Goal: Navigation & Orientation: Find specific page/section

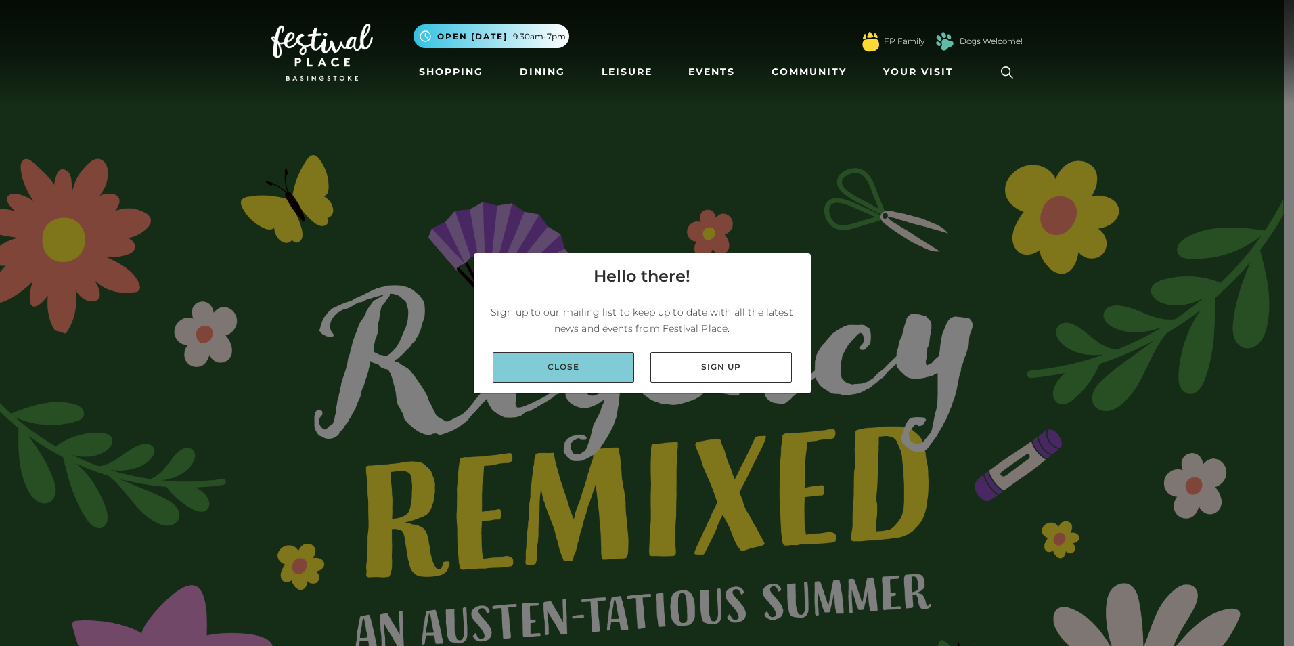
click at [593, 359] on link "Close" at bounding box center [563, 367] width 141 height 30
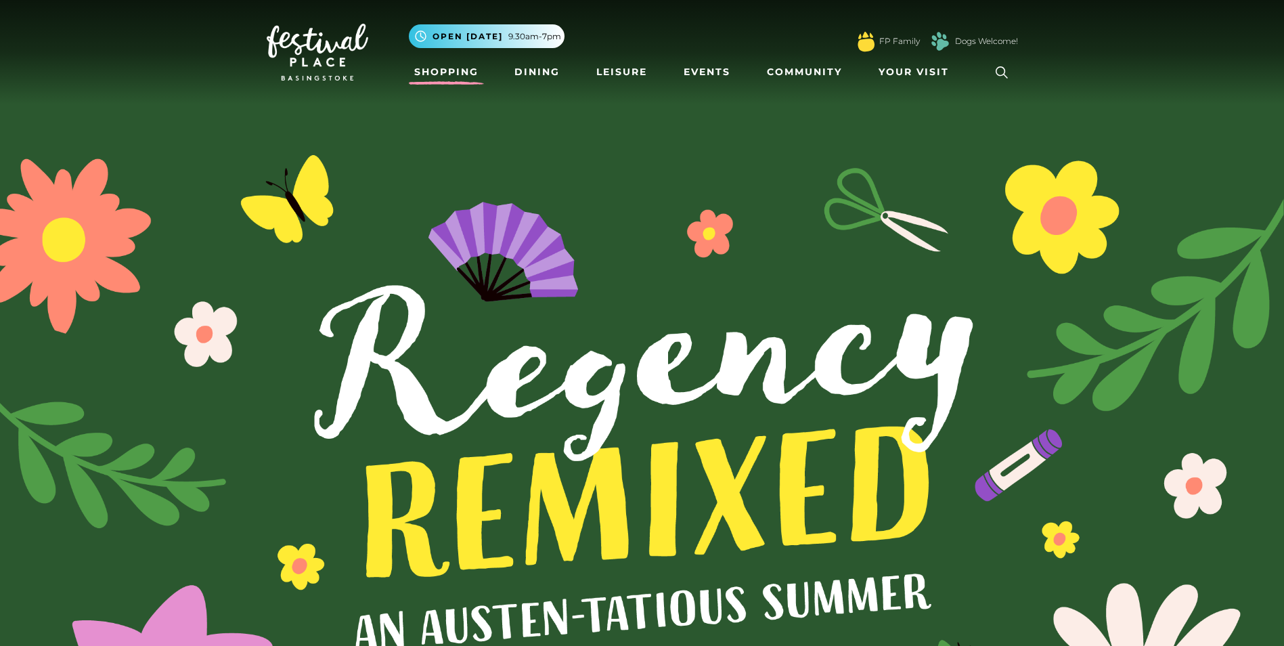
click at [457, 71] on link "Shopping" at bounding box center [446, 72] width 75 height 25
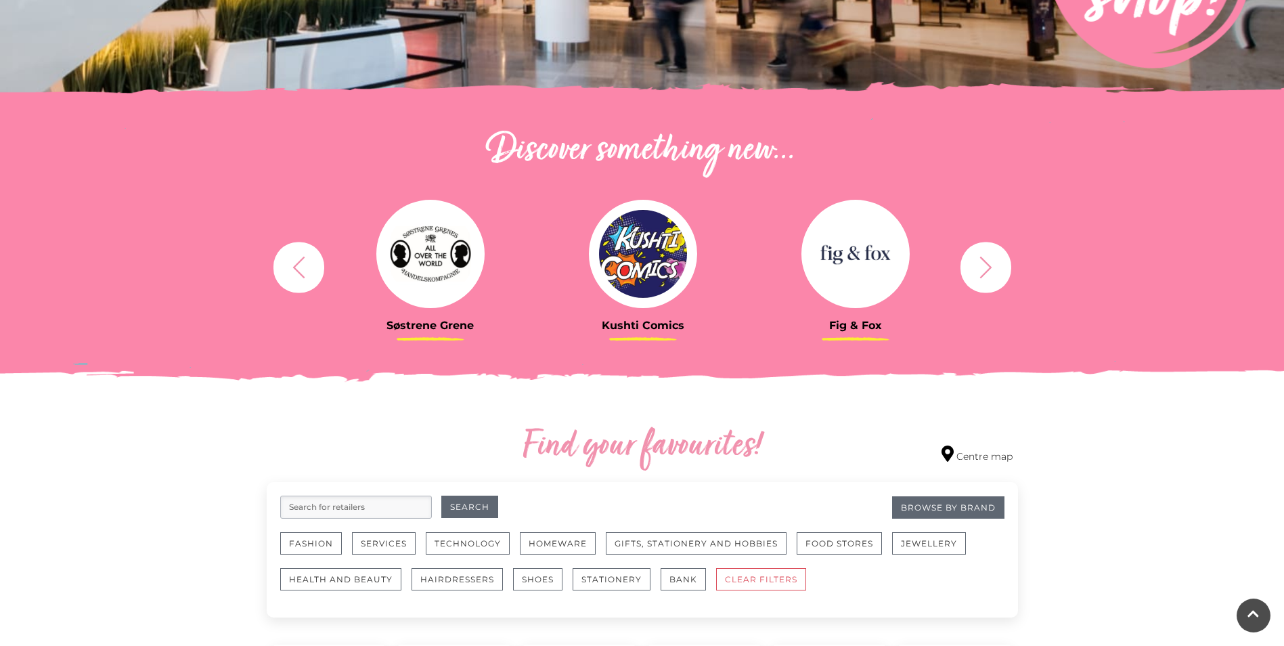
scroll to position [501, 0]
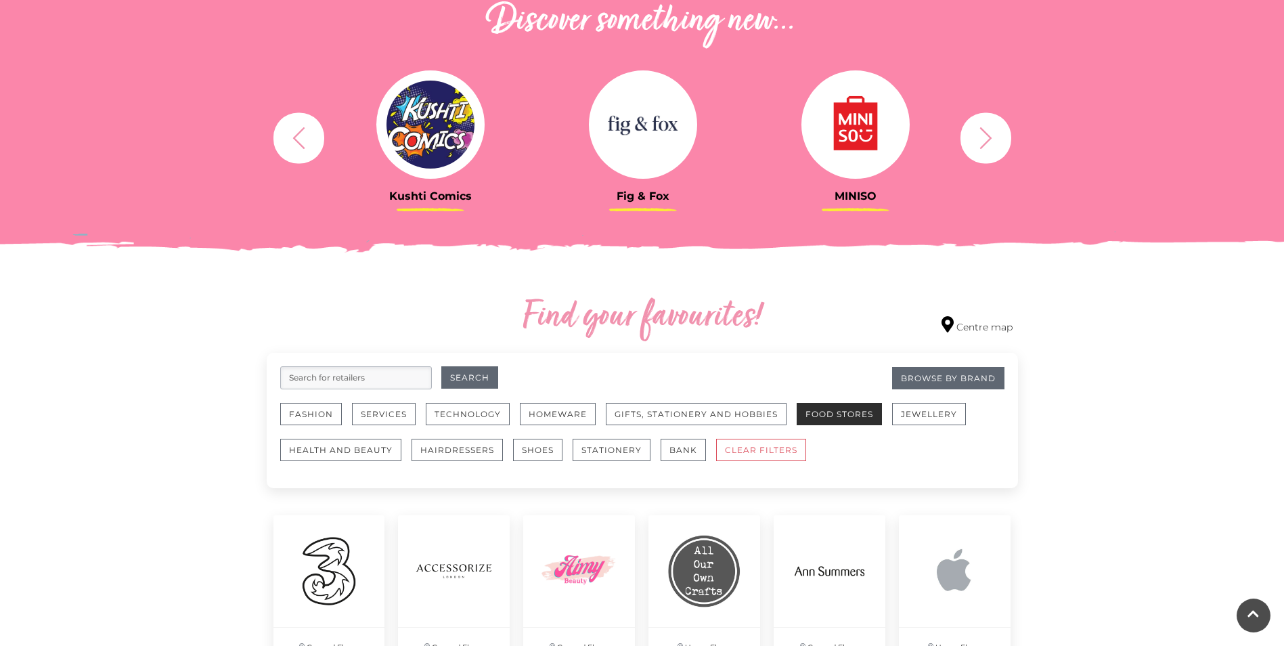
click at [852, 411] on button "Food Stores" at bounding box center [838, 414] width 85 height 22
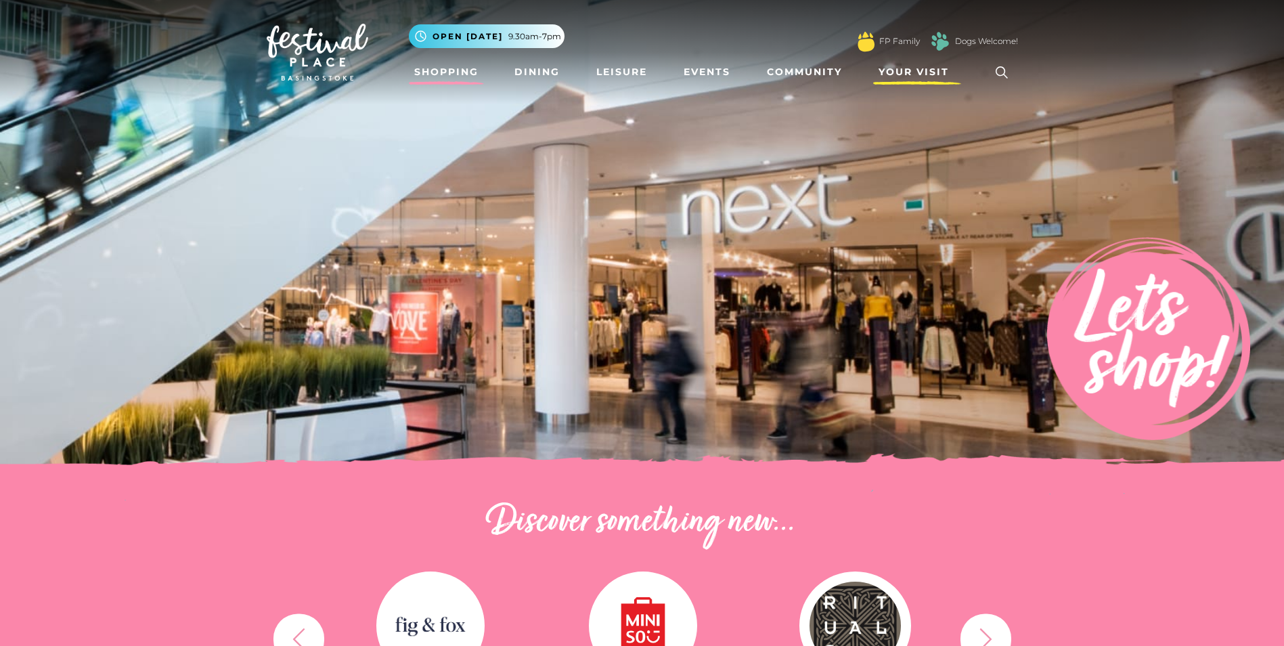
click at [896, 66] on span "Your Visit" at bounding box center [913, 72] width 70 height 14
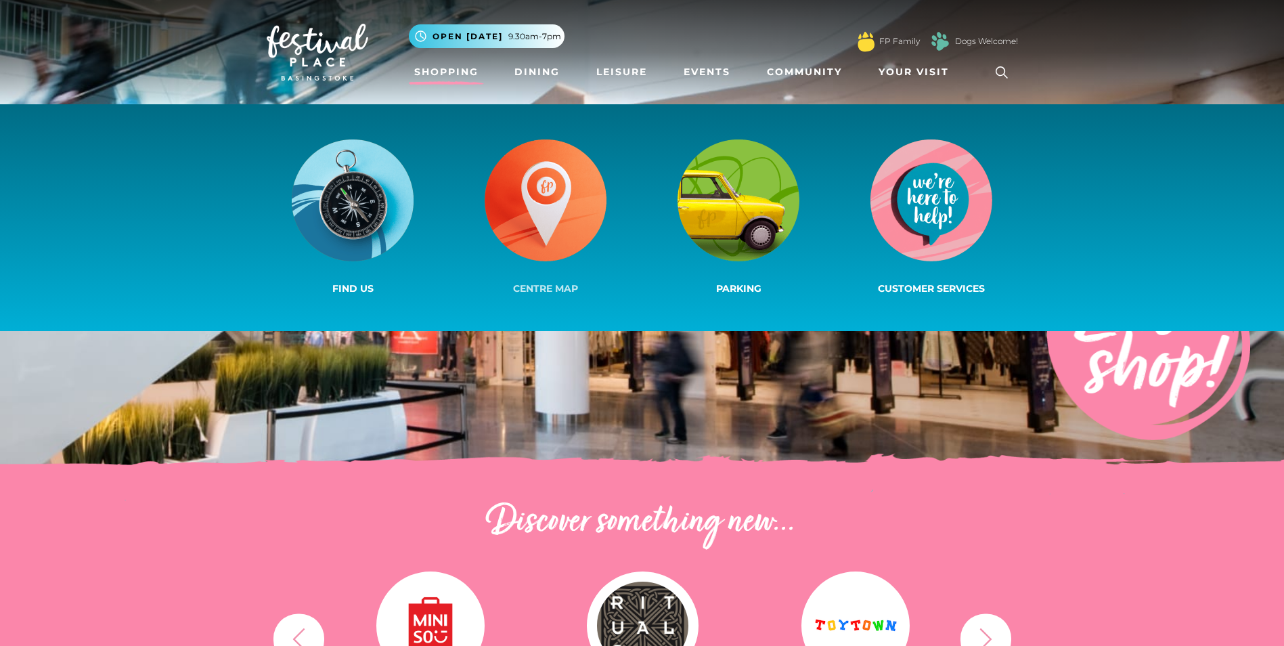
click at [529, 212] on img at bounding box center [546, 200] width 122 height 122
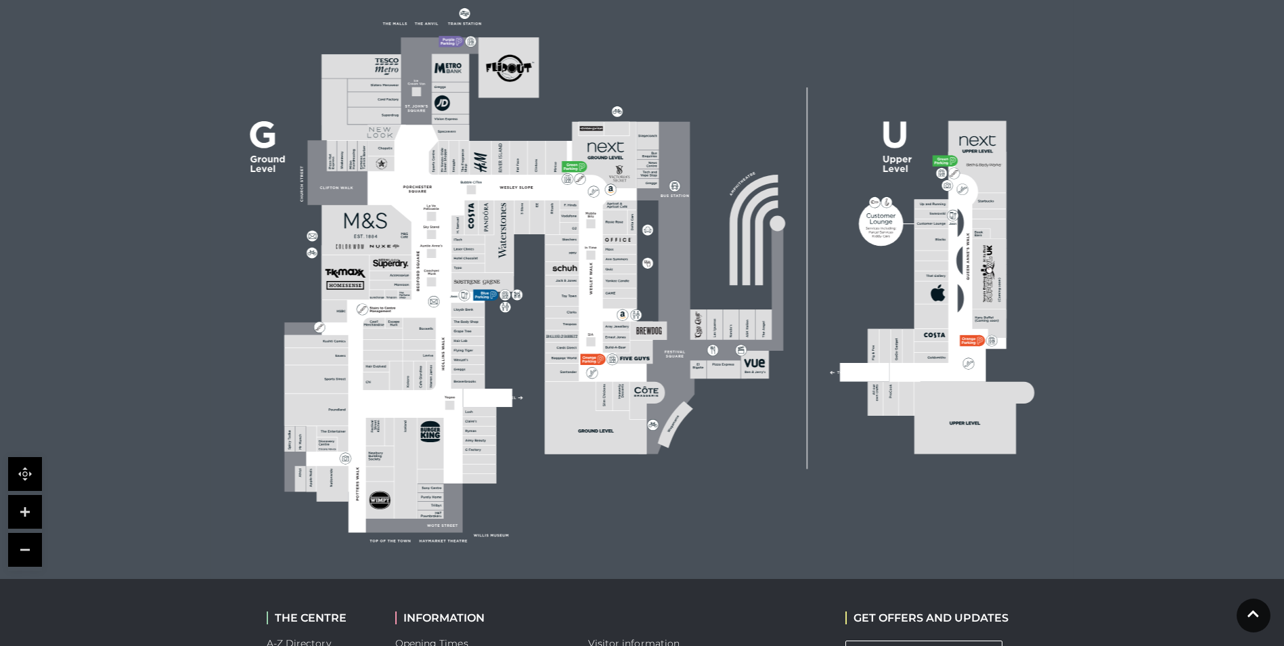
scroll to position [338, 0]
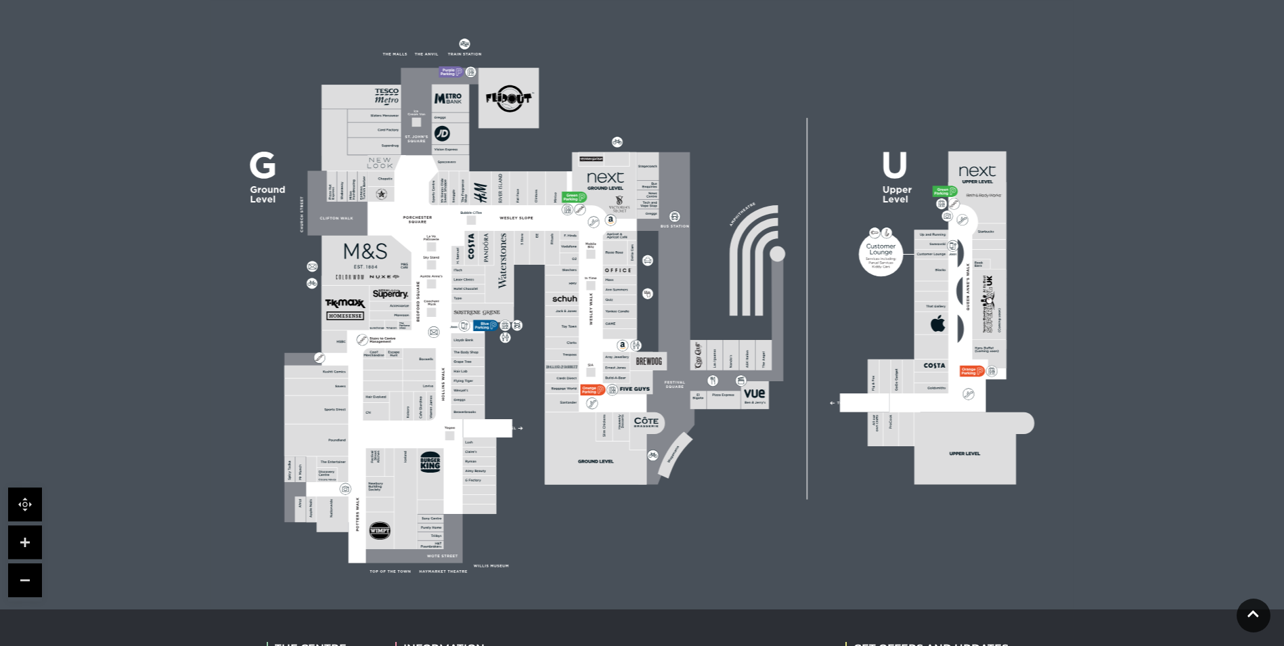
click at [11, 541] on link at bounding box center [25, 542] width 34 height 34
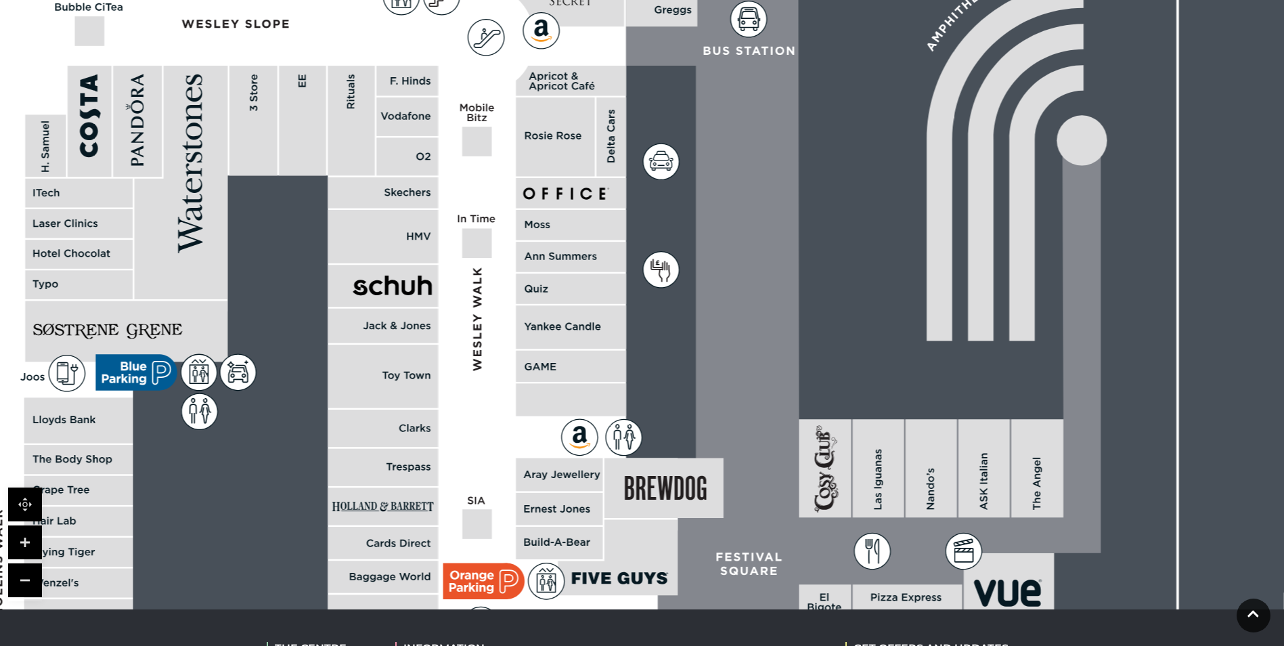
click at [11, 539] on link at bounding box center [25, 542] width 34 height 34
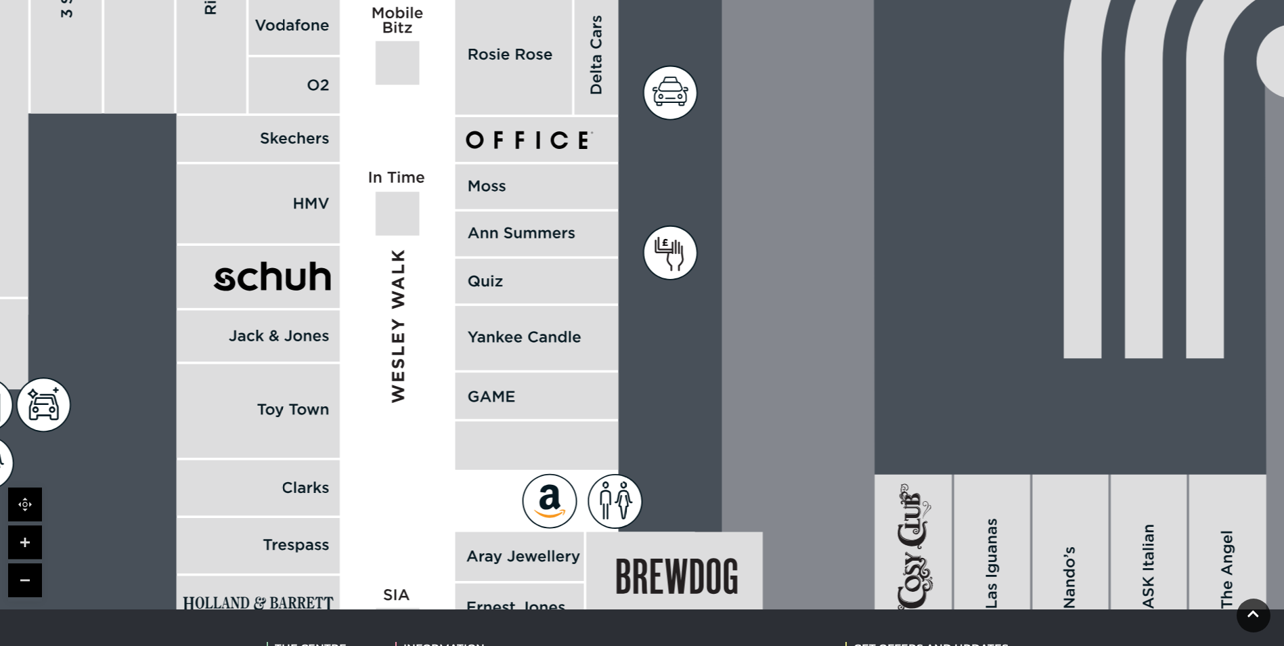
click at [27, 568] on link at bounding box center [25, 580] width 34 height 34
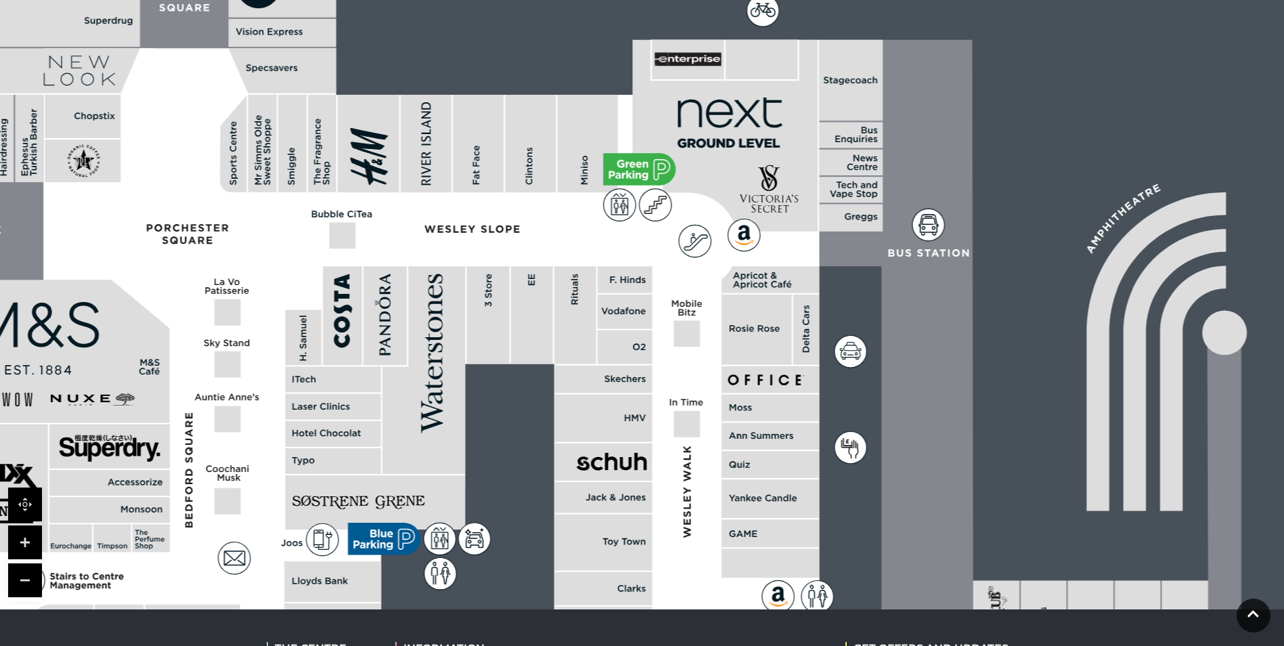
drag, startPoint x: 500, startPoint y: 312, endPoint x: 656, endPoint y: 425, distance: 192.3
click at [692, 473] on polygon at bounding box center [334, 608] width 1061 height 1230
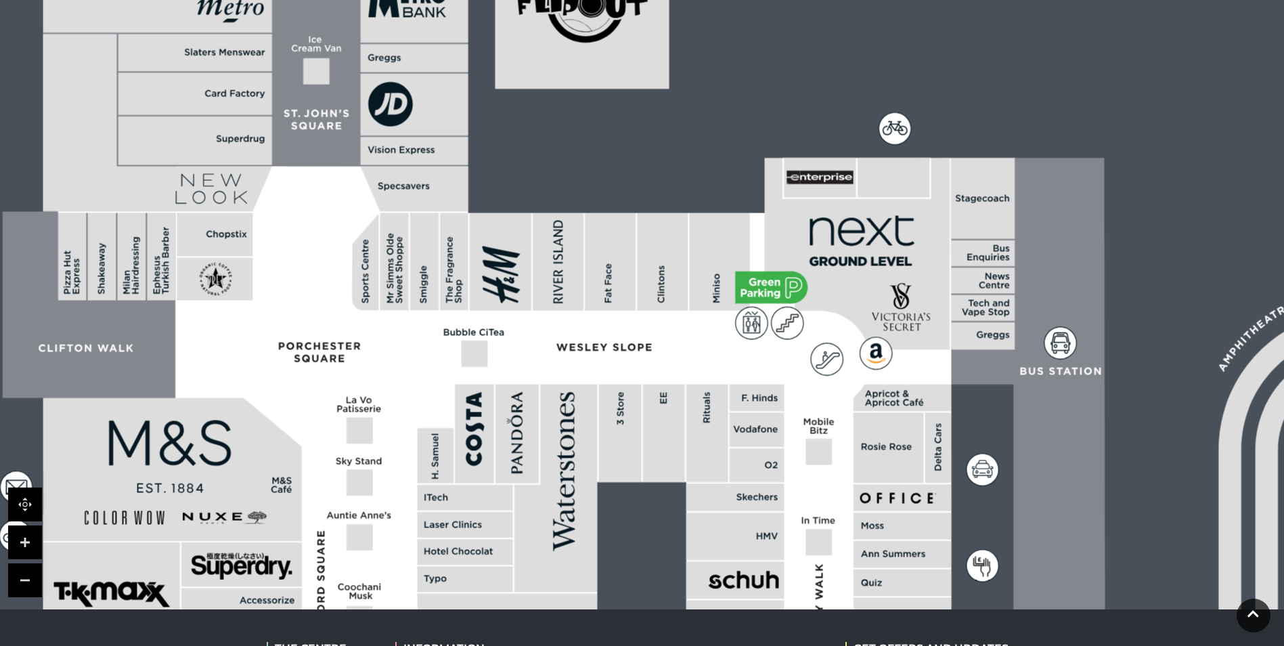
drag, startPoint x: 569, startPoint y: 387, endPoint x: 708, endPoint y: 446, distance: 150.7
click at [685, 446] on rect at bounding box center [664, 432] width 42 height 97
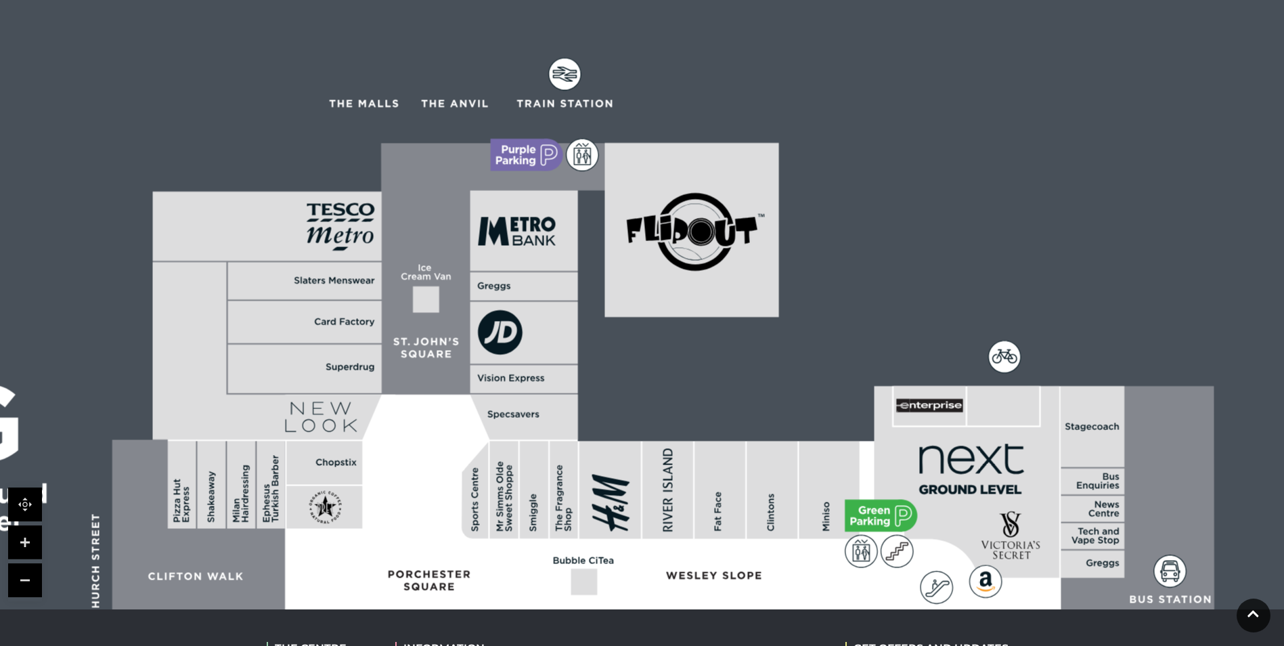
drag, startPoint x: 608, startPoint y: 323, endPoint x: 669, endPoint y: 470, distance: 159.6
click at [669, 470] on icon at bounding box center [667, 470] width 9 height 8
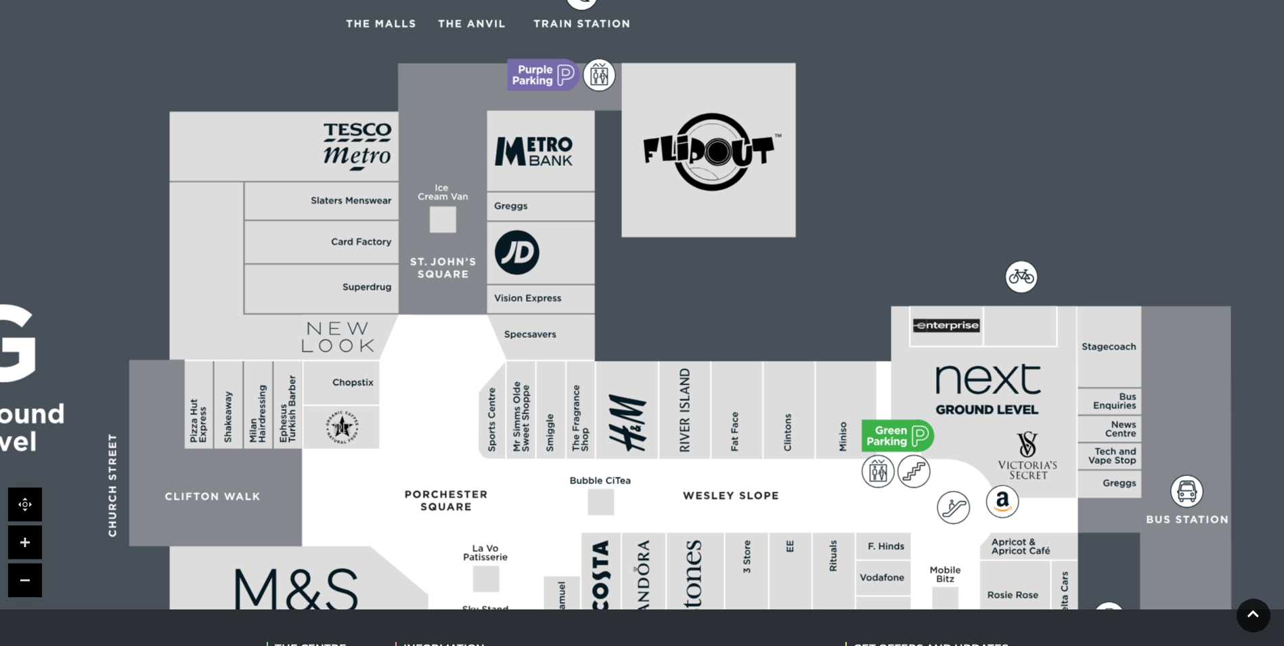
drag, startPoint x: 642, startPoint y: 391, endPoint x: 658, endPoint y: 309, distance: 84.1
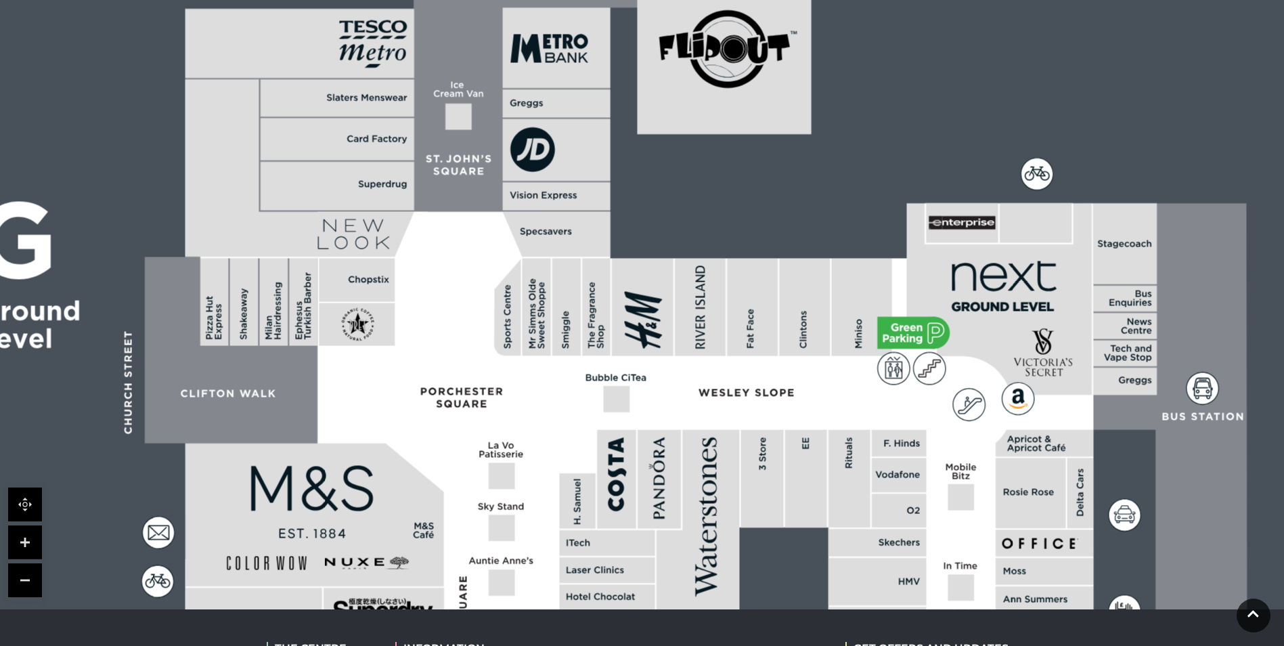
drag, startPoint x: 664, startPoint y: 386, endPoint x: 676, endPoint y: 253, distance: 133.2
click at [679, 258] on rect at bounding box center [700, 306] width 51 height 97
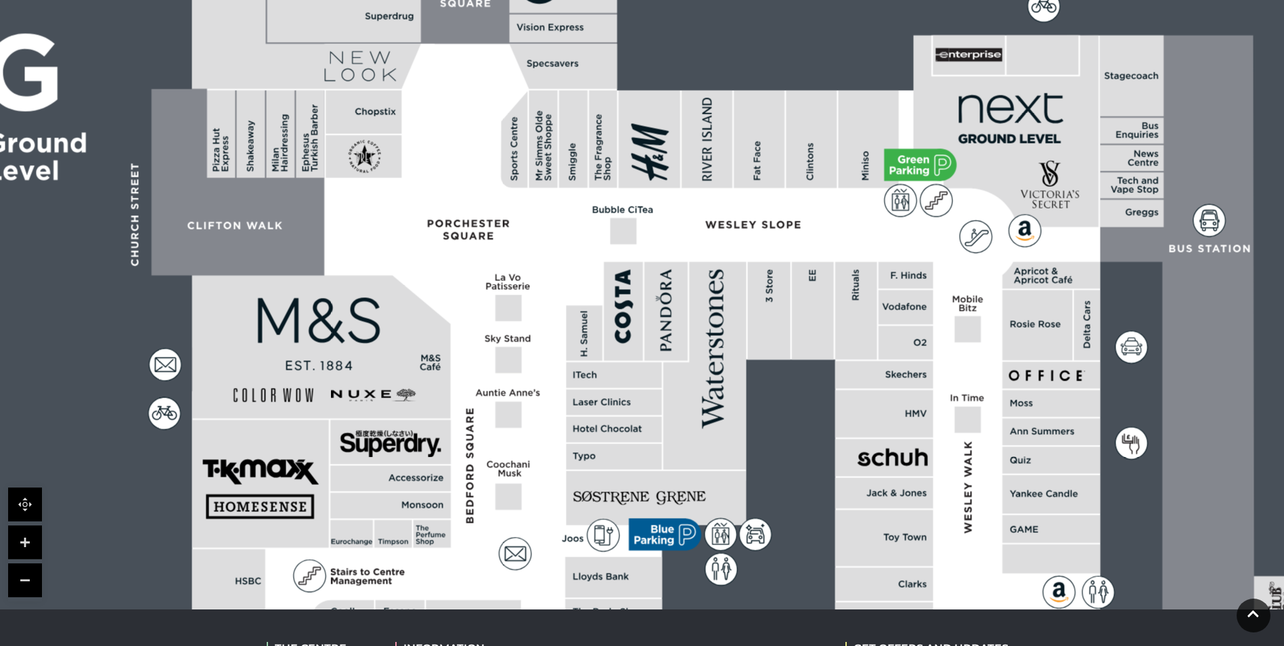
drag, startPoint x: 587, startPoint y: 457, endPoint x: 611, endPoint y: 256, distance: 203.1
click at [615, 256] on icon at bounding box center [1114, 474] width 3118 height 1754
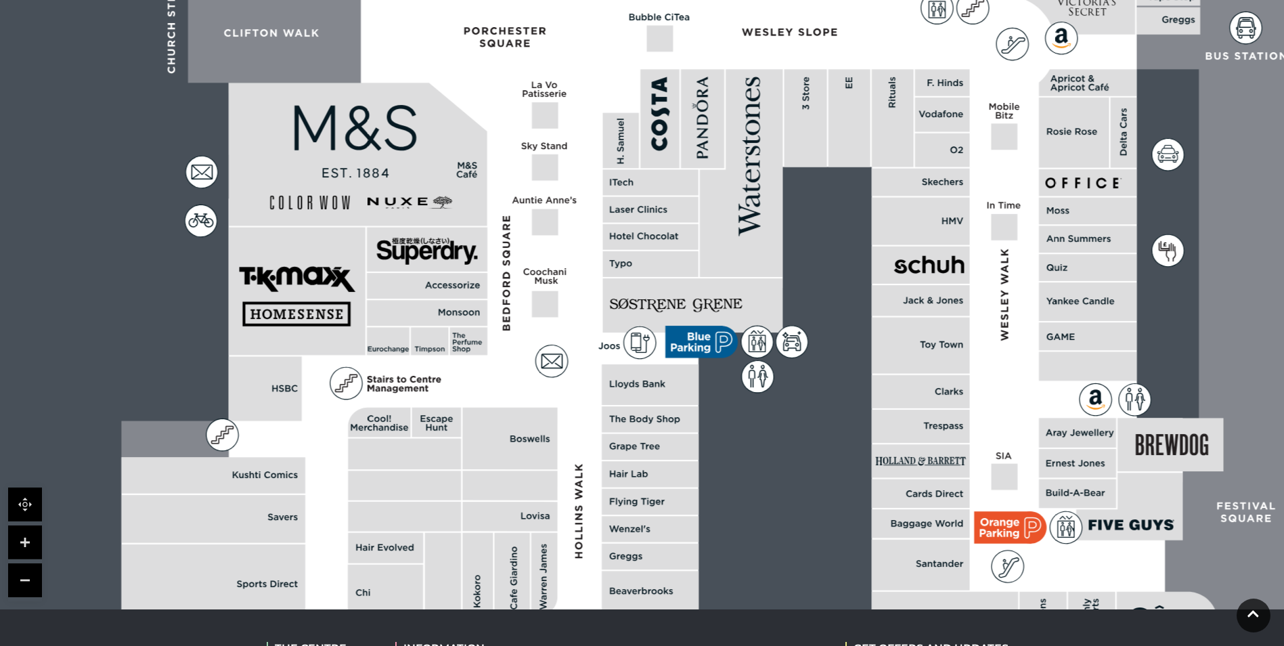
drag, startPoint x: 595, startPoint y: 441, endPoint x: 617, endPoint y: 340, distance: 103.9
click at [617, 340] on polygon at bounding box center [651, 411] width 1061 height 1230
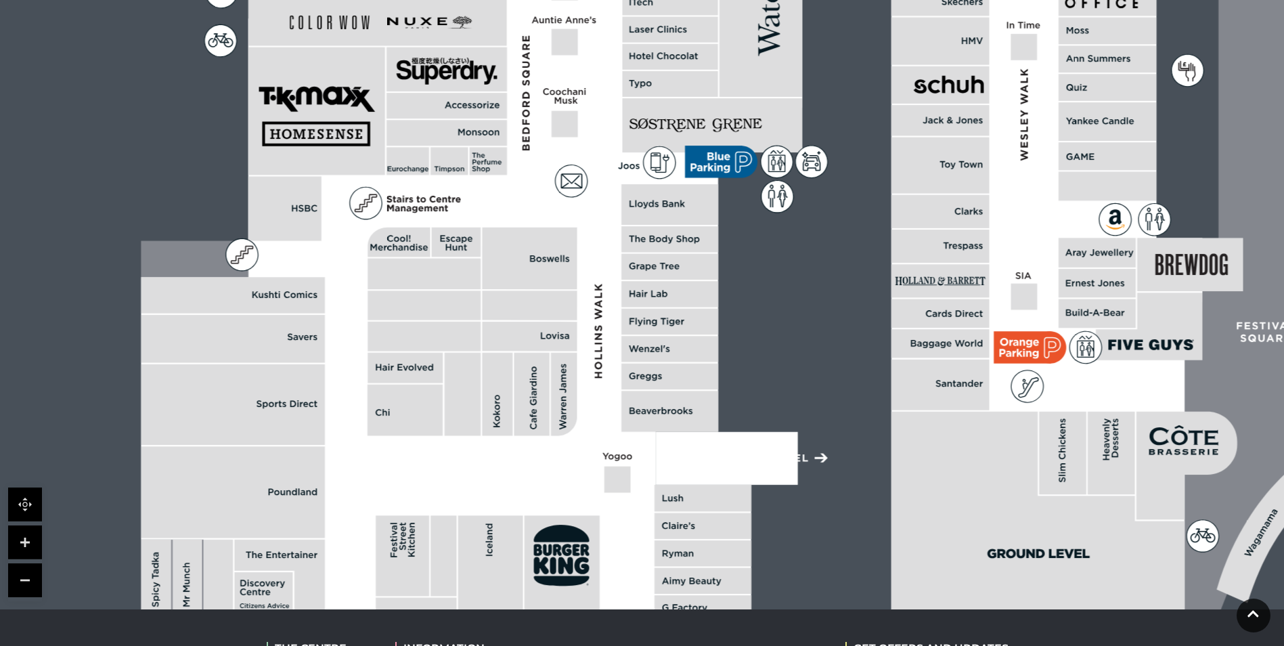
drag, startPoint x: 601, startPoint y: 452, endPoint x: 620, endPoint y: 272, distance: 181.0
click at [620, 272] on polygon at bounding box center [671, 231] width 1061 height 1230
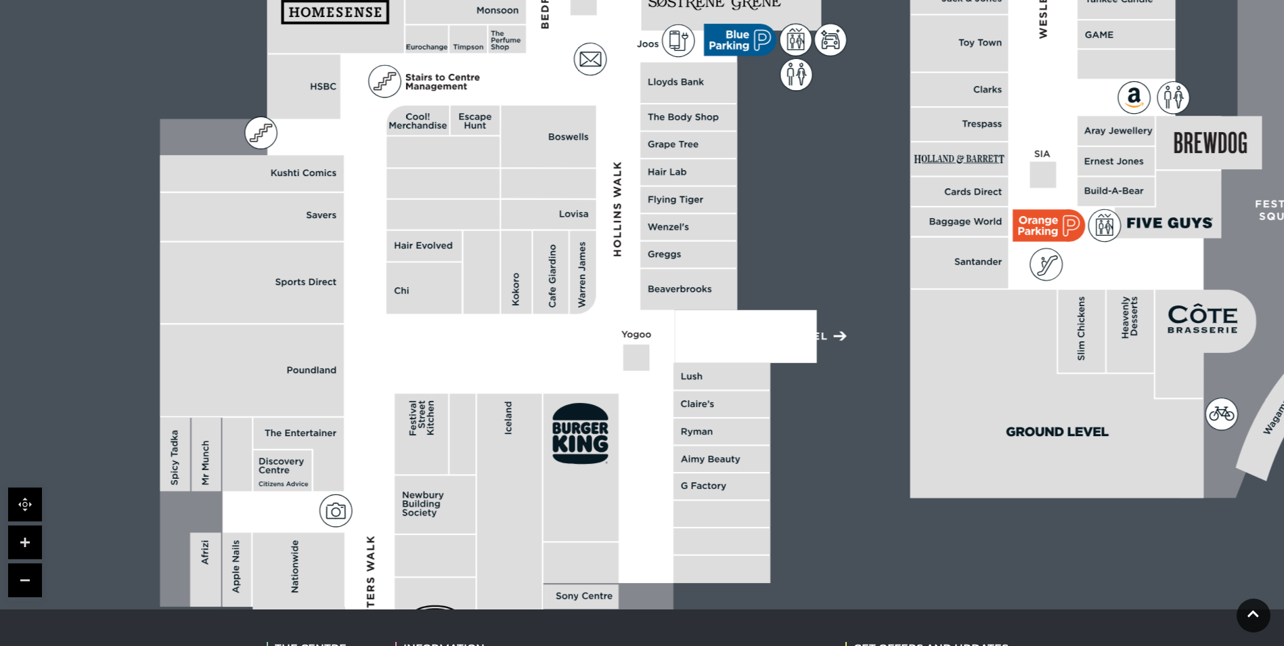
drag, startPoint x: 644, startPoint y: 312, endPoint x: 639, endPoint y: 253, distance: 59.1
click at [642, 253] on rect at bounding box center [688, 255] width 97 height 26
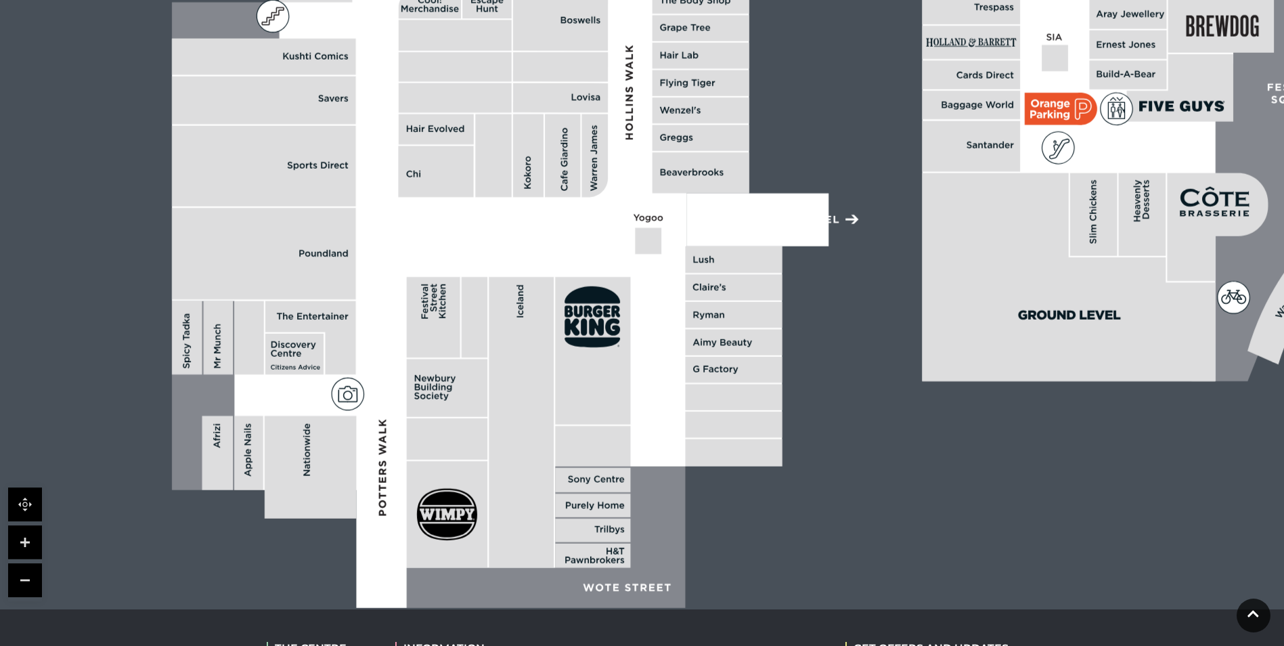
drag, startPoint x: 606, startPoint y: 370, endPoint x: 613, endPoint y: 267, distance: 103.8
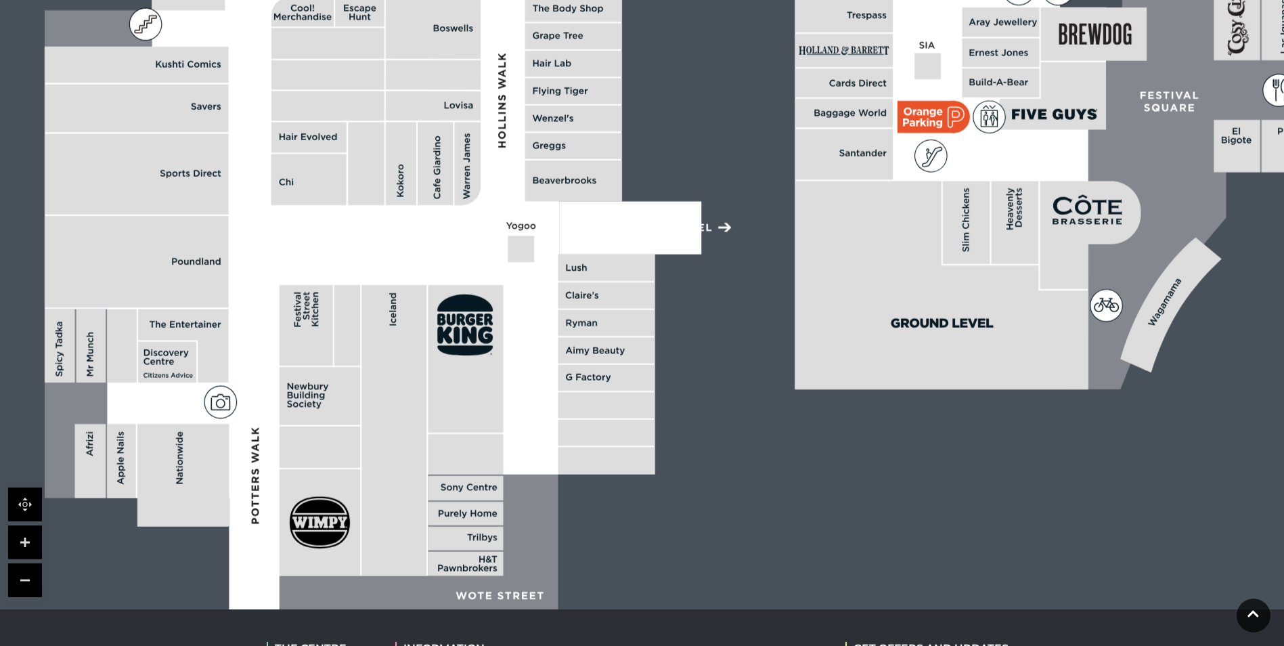
drag, startPoint x: 1027, startPoint y: 233, endPoint x: 897, endPoint y: 250, distance: 131.1
click at [897, 250] on polygon at bounding box center [941, 285] width 293 height 208
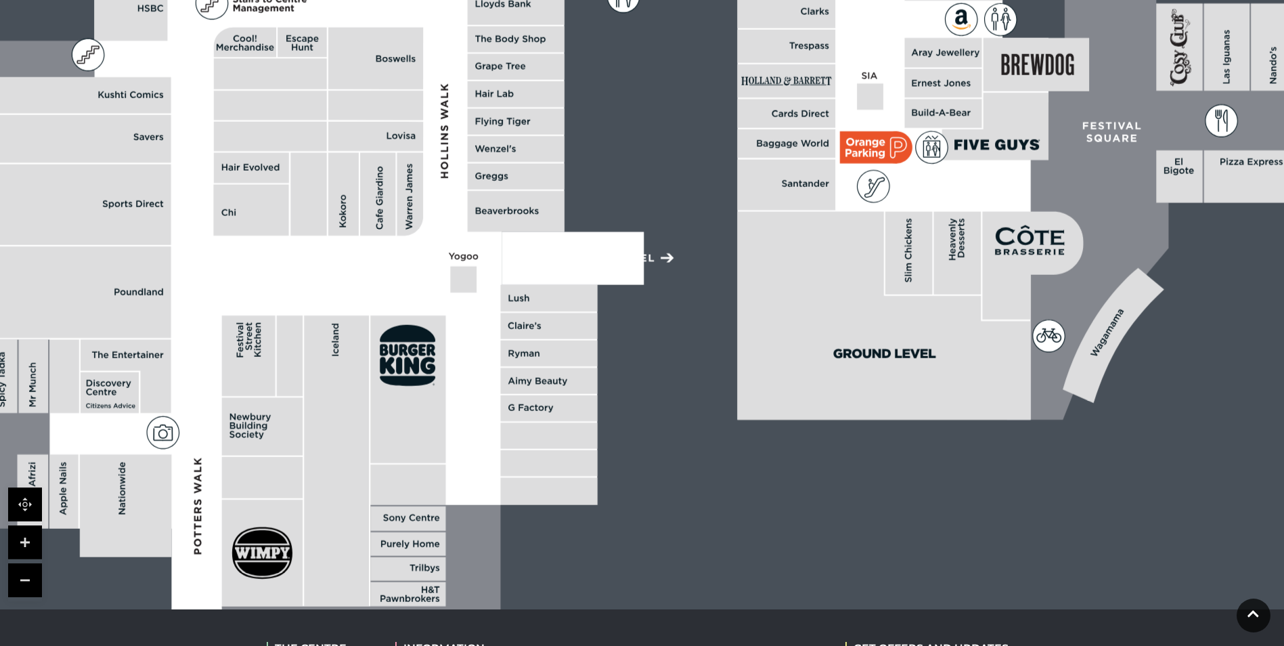
drag, startPoint x: 629, startPoint y: 264, endPoint x: 531, endPoint y: 310, distance: 107.8
click at [531, 310] on rect at bounding box center [549, 298] width 97 height 26
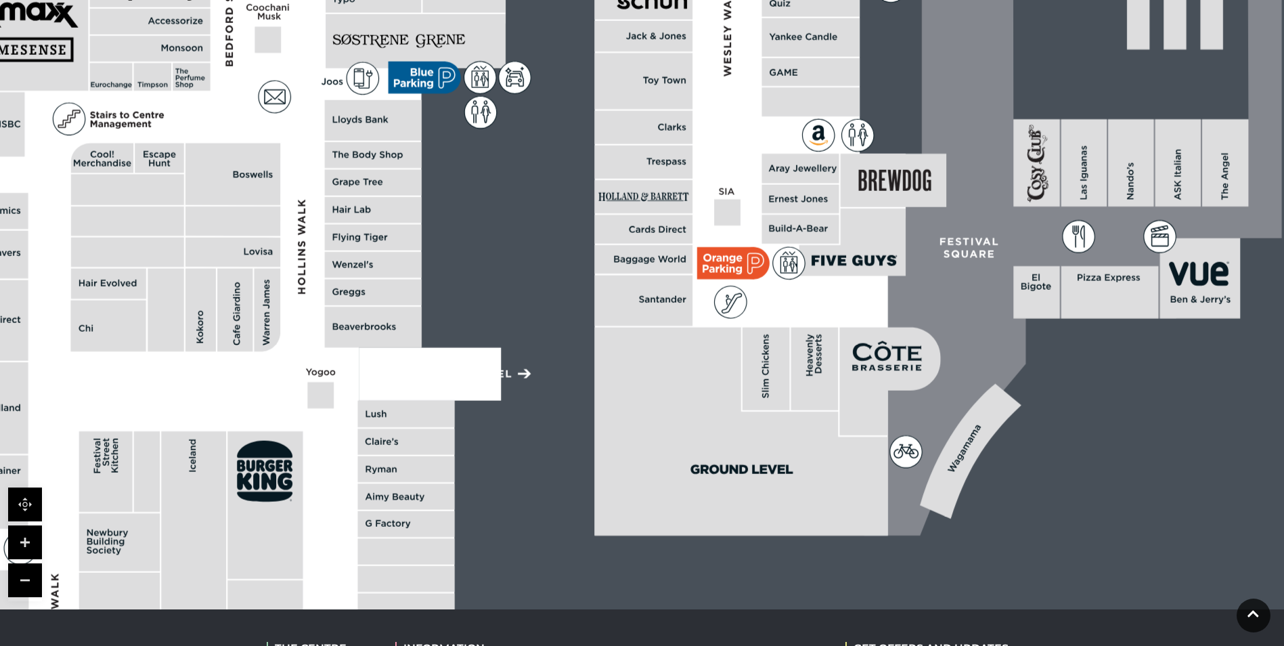
drag, startPoint x: 878, startPoint y: 233, endPoint x: 775, endPoint y: 308, distance: 127.4
click at [774, 334] on rect at bounding box center [765, 368] width 47 height 83
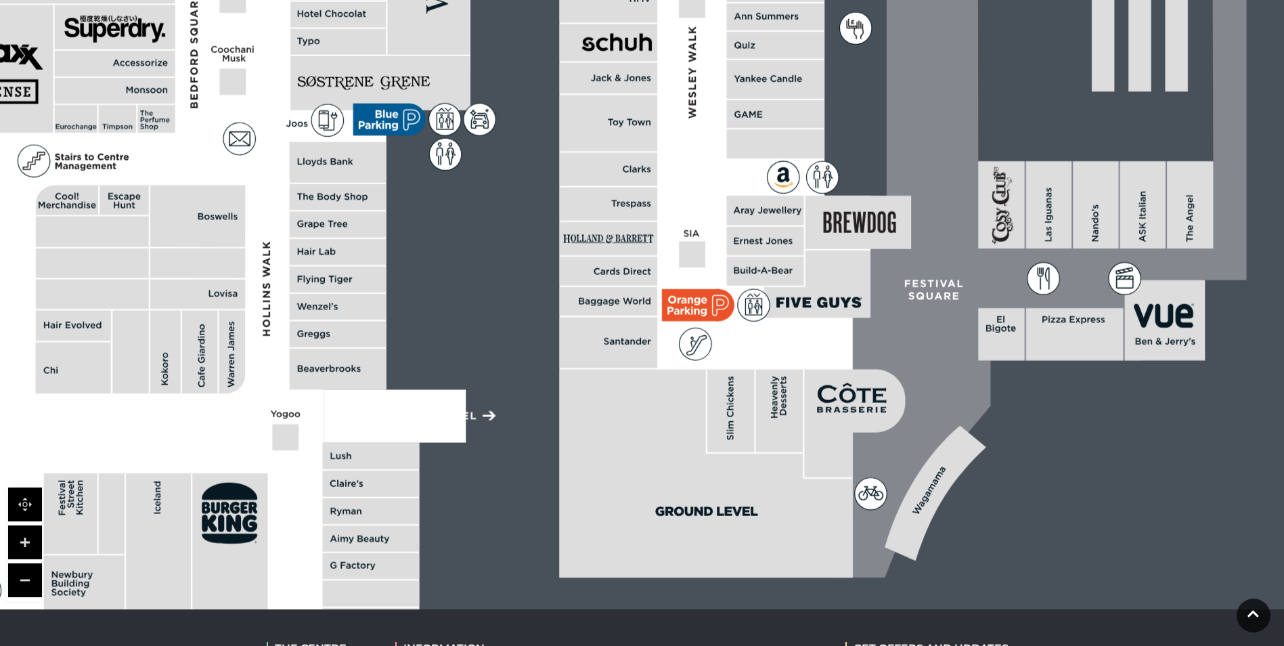
drag, startPoint x: 874, startPoint y: 302, endPoint x: 843, endPoint y: 358, distance: 64.2
click at [843, 358] on icon at bounding box center [1031, 98] width 429 height 957
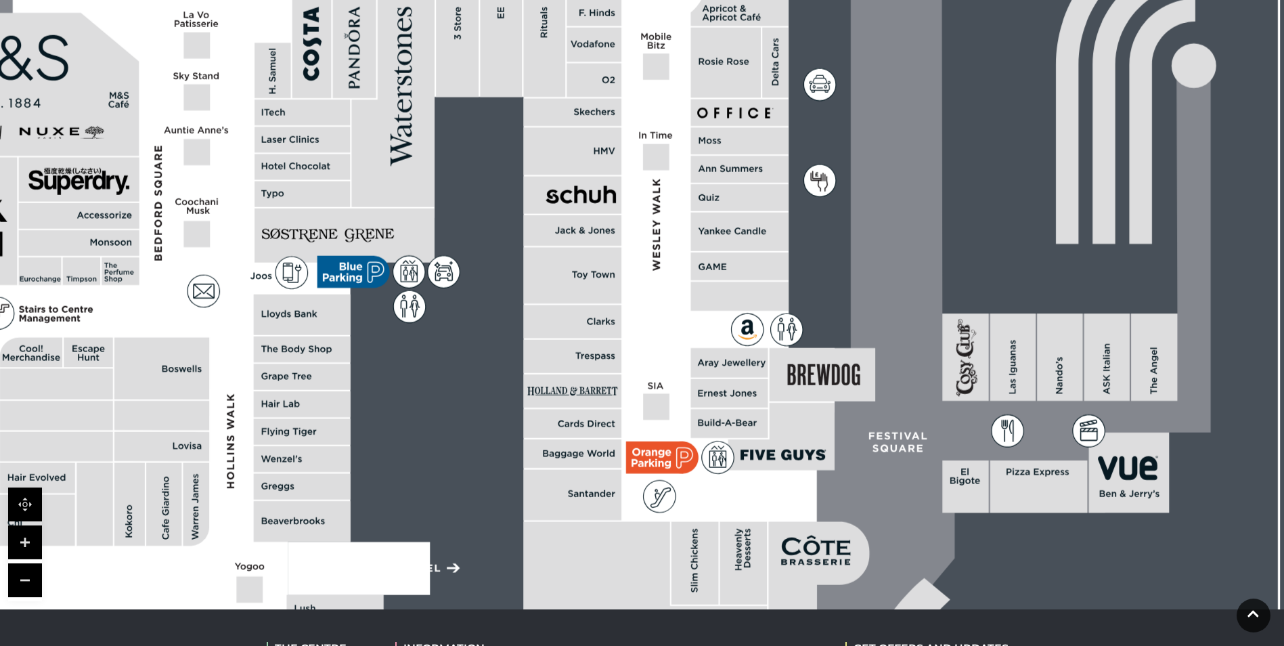
drag, startPoint x: 767, startPoint y: 178, endPoint x: 758, endPoint y: 278, distance: 100.5
click at [760, 278] on rect at bounding box center [740, 266] width 98 height 28
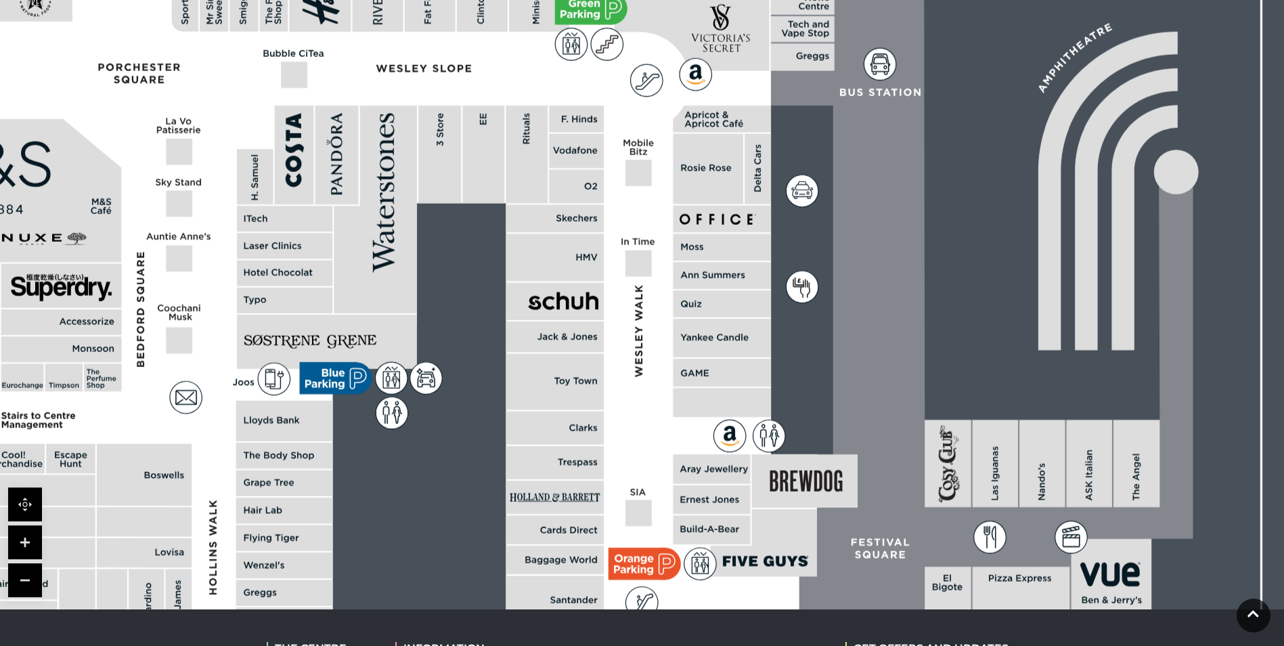
drag, startPoint x: 755, startPoint y: 210, endPoint x: 743, endPoint y: 303, distance: 94.1
click at [744, 303] on rect at bounding box center [722, 303] width 98 height 27
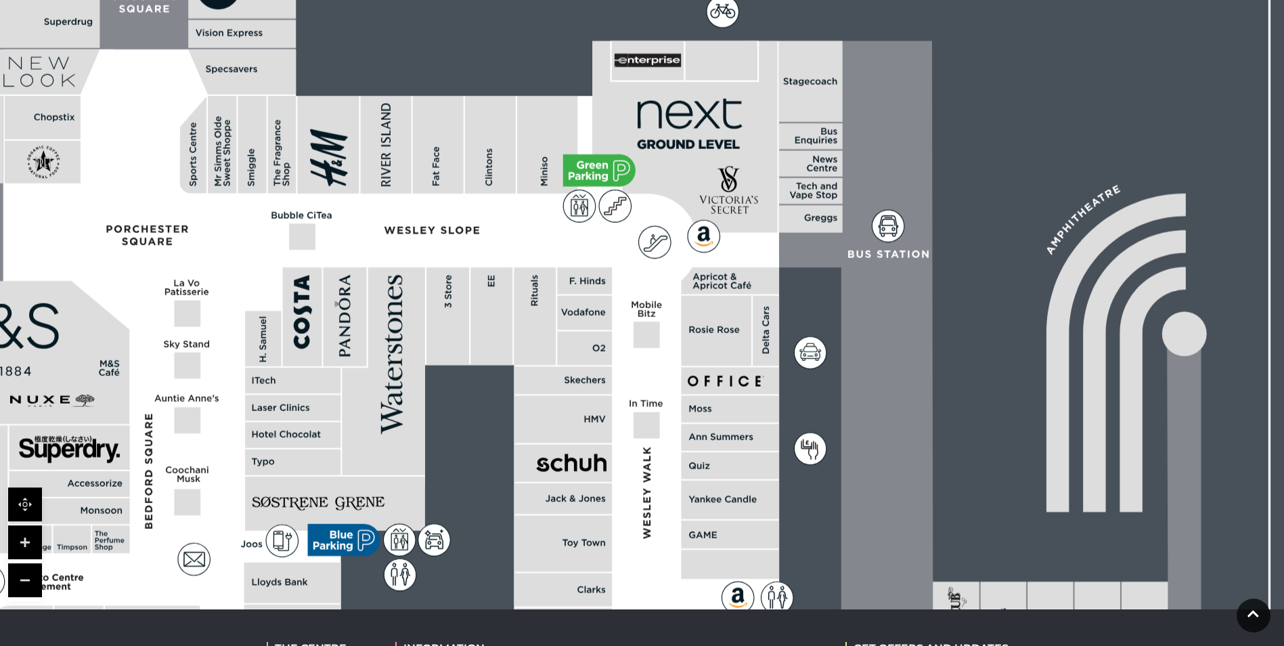
drag, startPoint x: 760, startPoint y: 288, endPoint x: 742, endPoint y: 359, distance: 73.4
click at [742, 359] on rect at bounding box center [716, 331] width 70 height 70
drag, startPoint x: 566, startPoint y: 164, endPoint x: 404, endPoint y: 113, distance: 170.4
click at [771, 113] on icon at bounding box center [985, 519] width 429 height 957
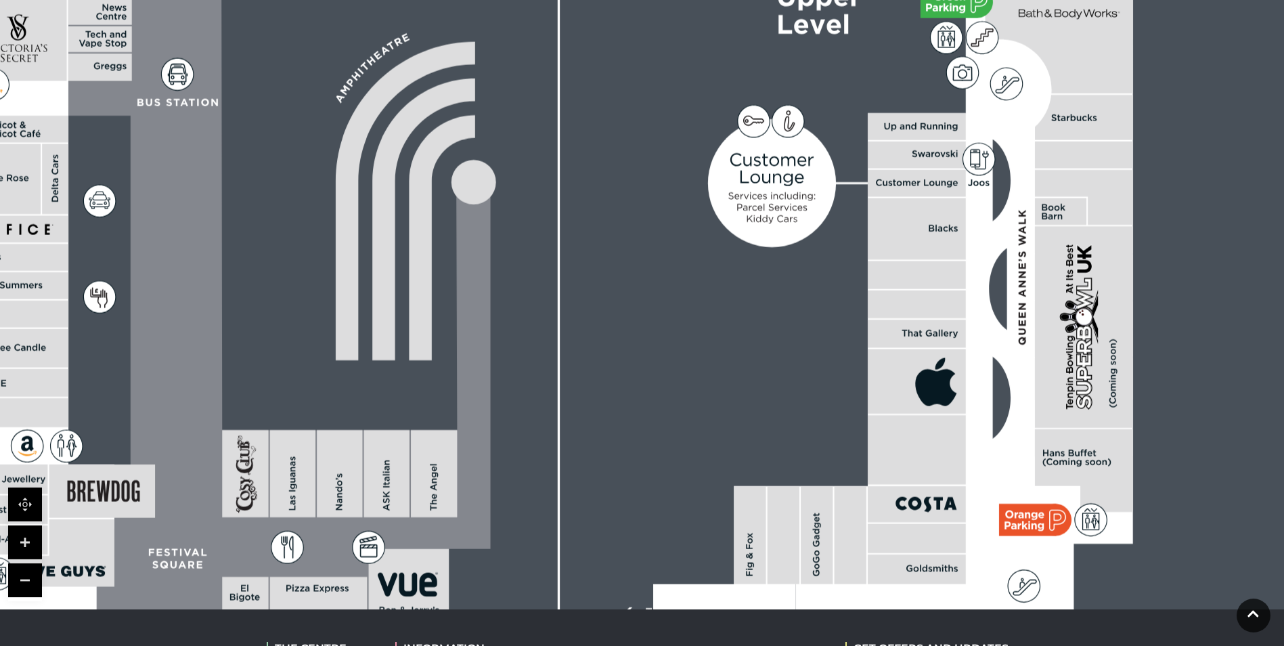
drag, startPoint x: 964, startPoint y: 239, endPoint x: 717, endPoint y: 238, distance: 247.7
click at [717, 238] on rect at bounding box center [82, 328] width 2487 height 1754
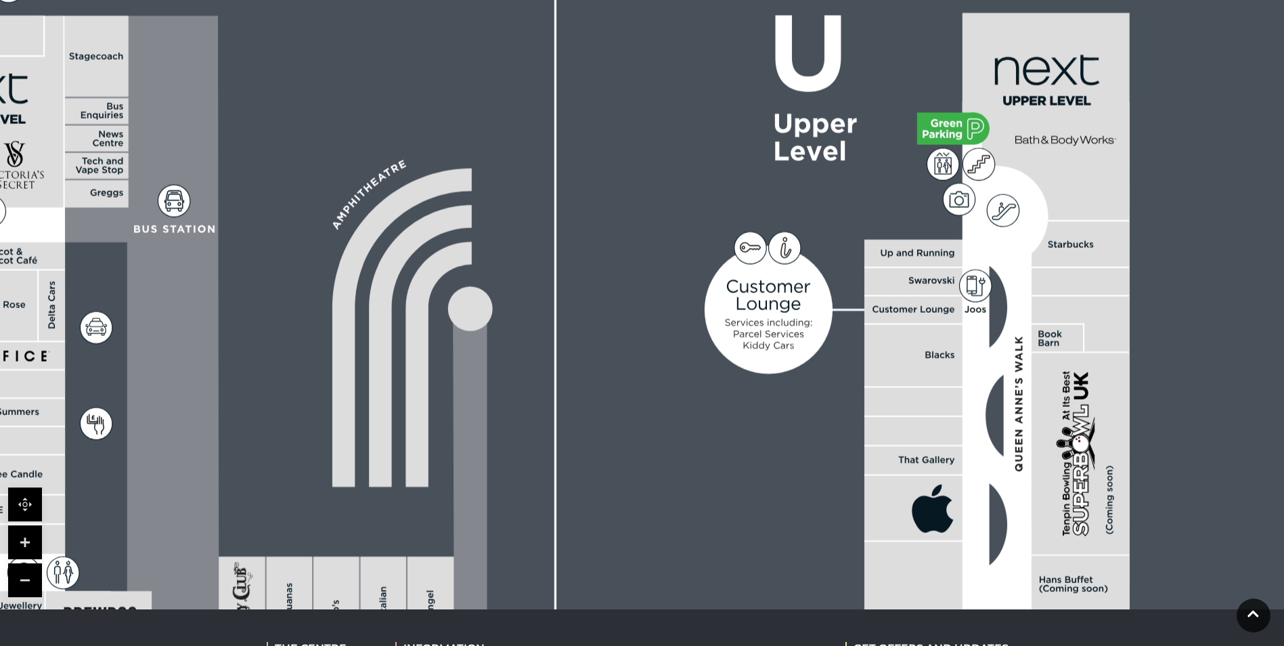
drag, startPoint x: 964, startPoint y: 273, endPoint x: 946, endPoint y: 326, distance: 56.3
click at [959, 413] on icon at bounding box center [929, 482] width 399 height 760
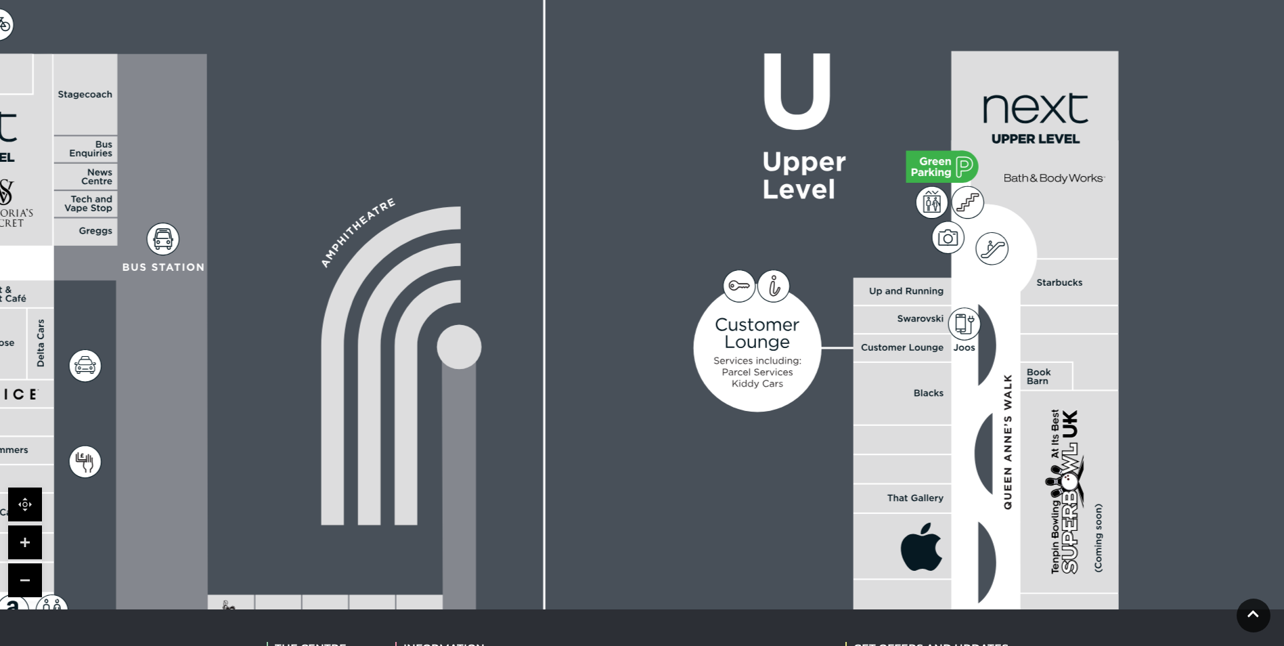
drag, startPoint x: 977, startPoint y: 343, endPoint x: 927, endPoint y: 181, distance: 169.3
click at [927, 183] on icon at bounding box center [918, 520] width 399 height 760
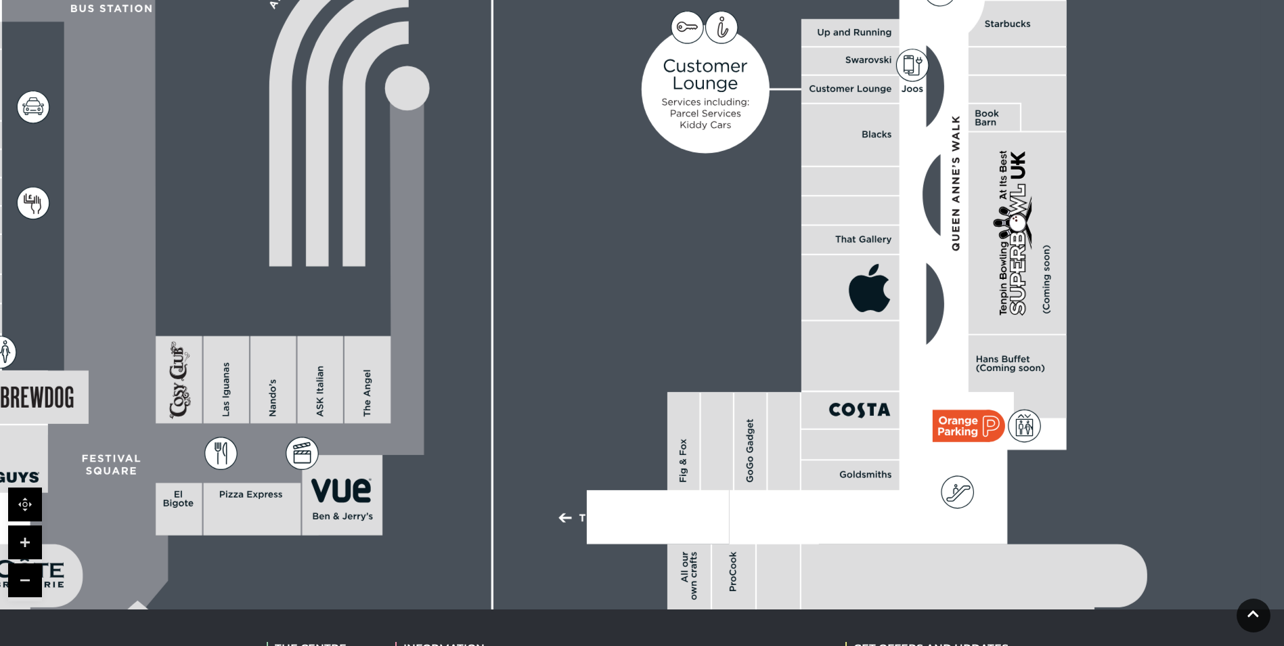
drag, startPoint x: 955, startPoint y: 388, endPoint x: 953, endPoint y: 205, distance: 183.4
click at [953, 205] on icon at bounding box center [866, 262] width 399 height 760
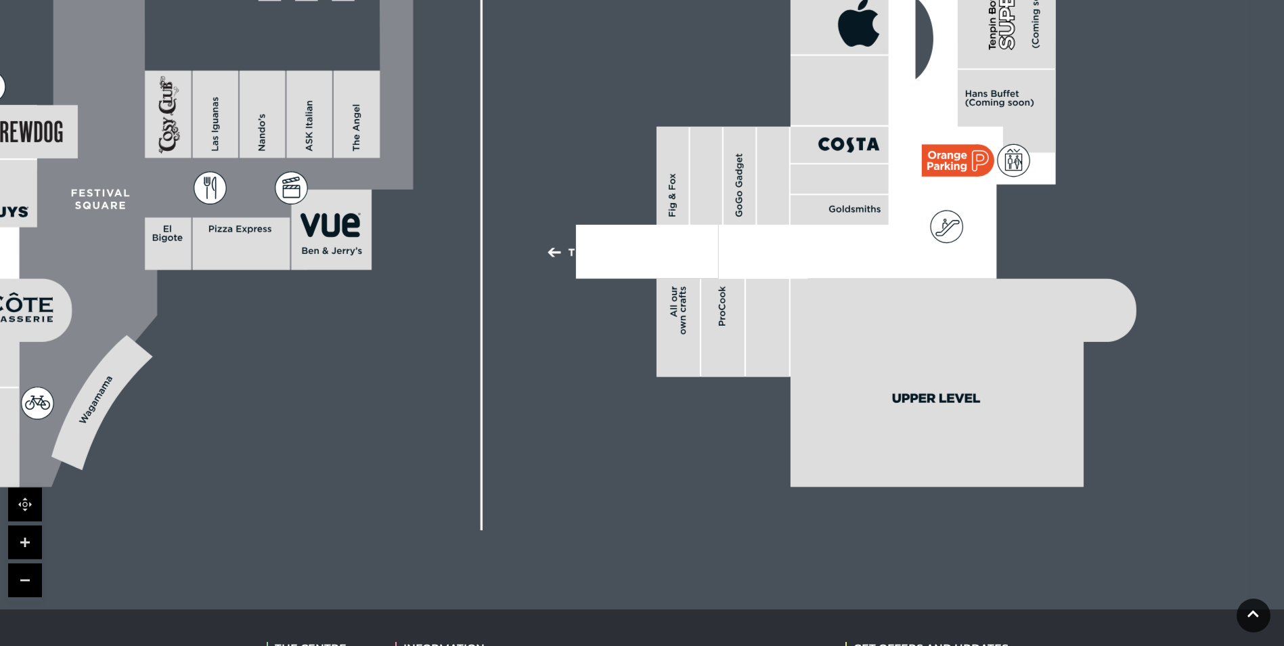
drag, startPoint x: 951, startPoint y: 393, endPoint x: 940, endPoint y: 205, distance: 188.4
click at [940, 210] on icon at bounding box center [946, 226] width 32 height 32
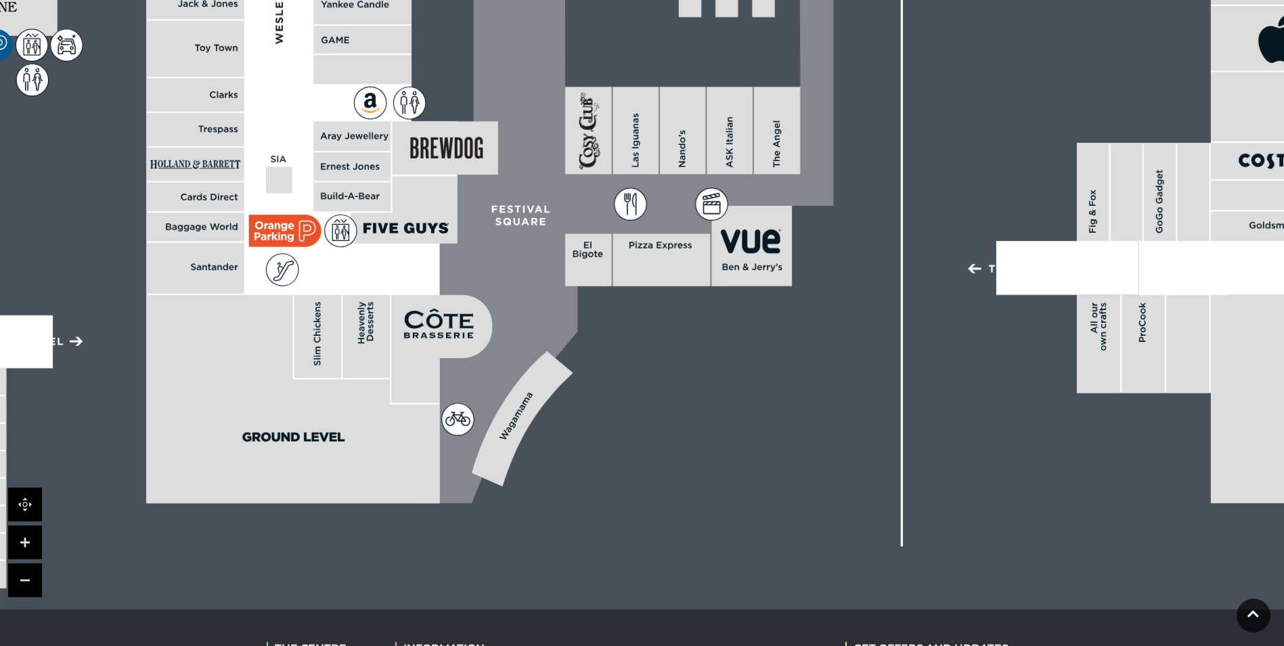
drag, startPoint x: 519, startPoint y: 271, endPoint x: 903, endPoint y: 287, distance: 384.7
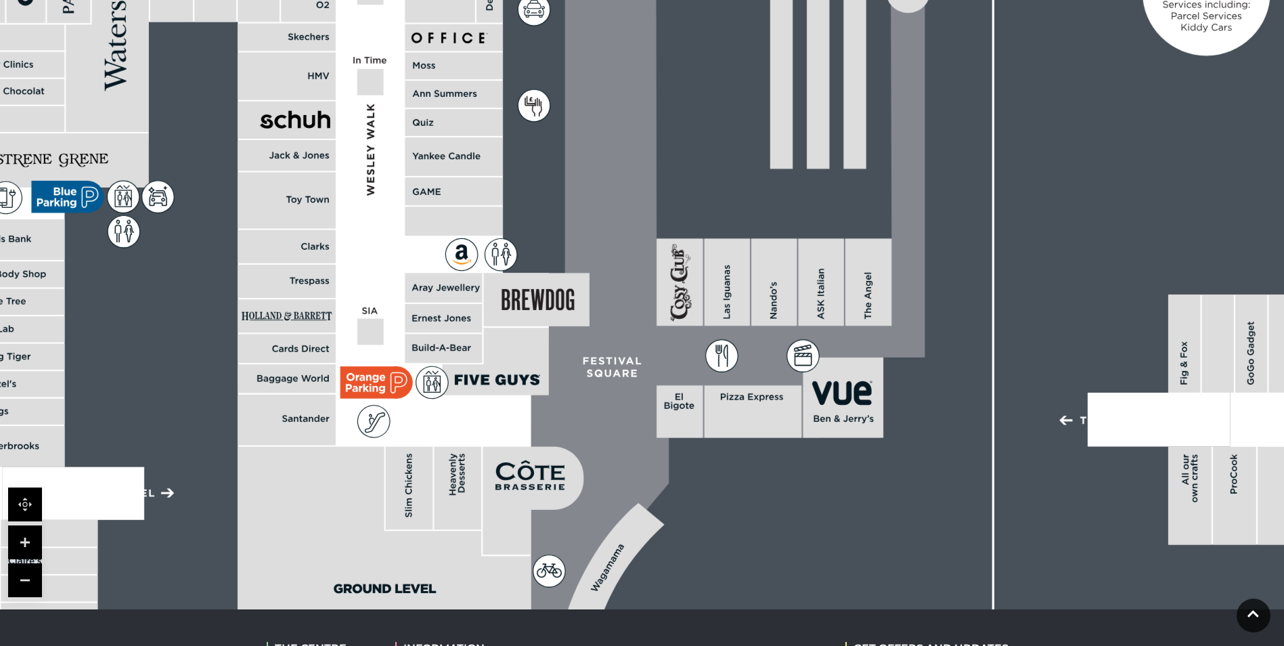
drag, startPoint x: 362, startPoint y: 208, endPoint x: 458, endPoint y: 359, distance: 179.5
click at [457, 360] on rect at bounding box center [443, 348] width 77 height 29
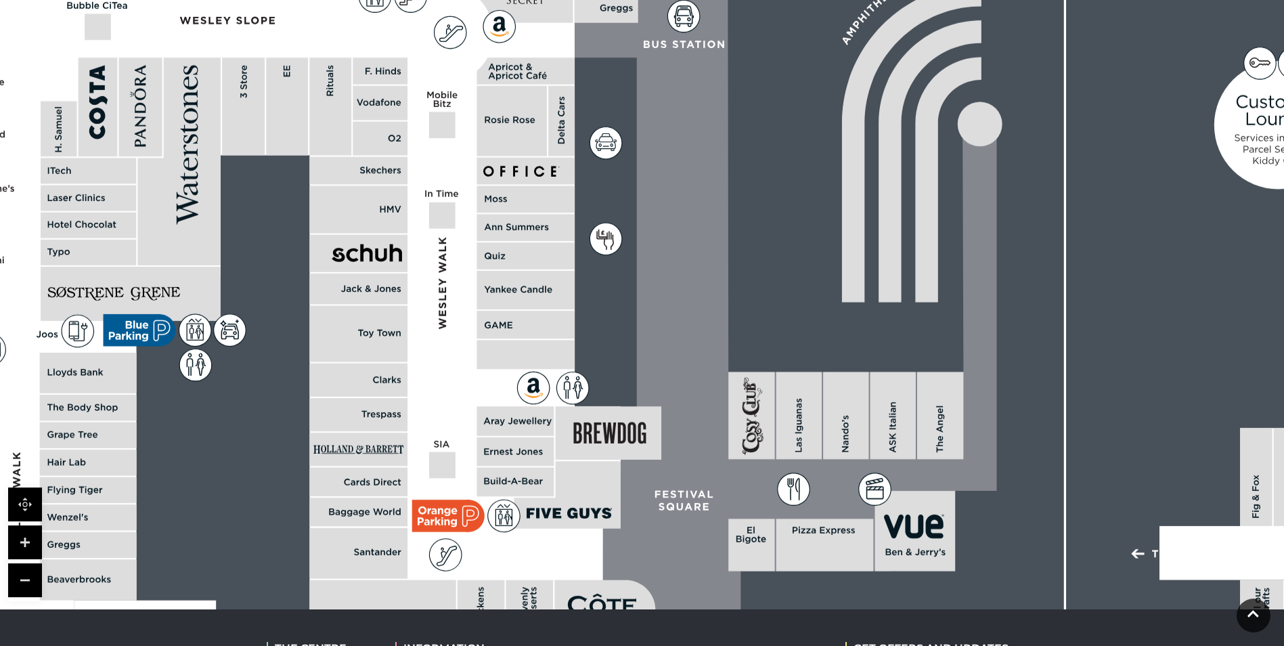
drag, startPoint x: 415, startPoint y: 203, endPoint x: 480, endPoint y: 336, distance: 147.7
click at [480, 336] on rect at bounding box center [525, 325] width 98 height 28
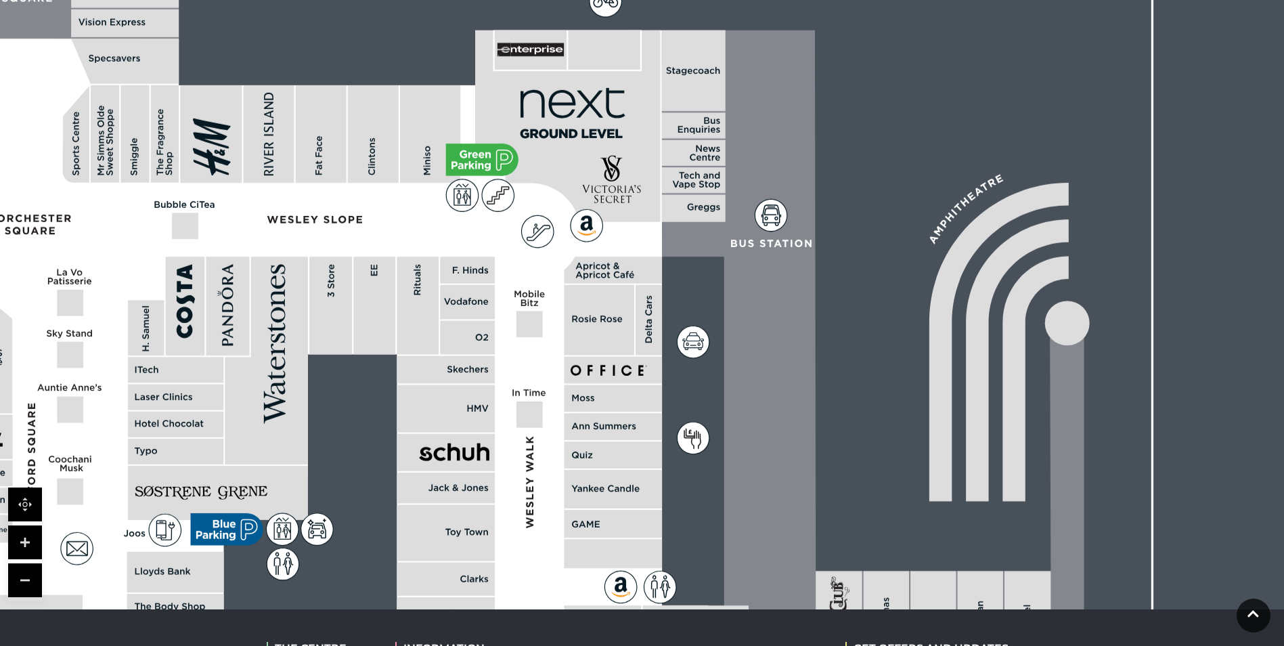
drag, startPoint x: 402, startPoint y: 223, endPoint x: 485, endPoint y: 415, distance: 209.4
click at [485, 415] on rect at bounding box center [446, 407] width 98 height 47
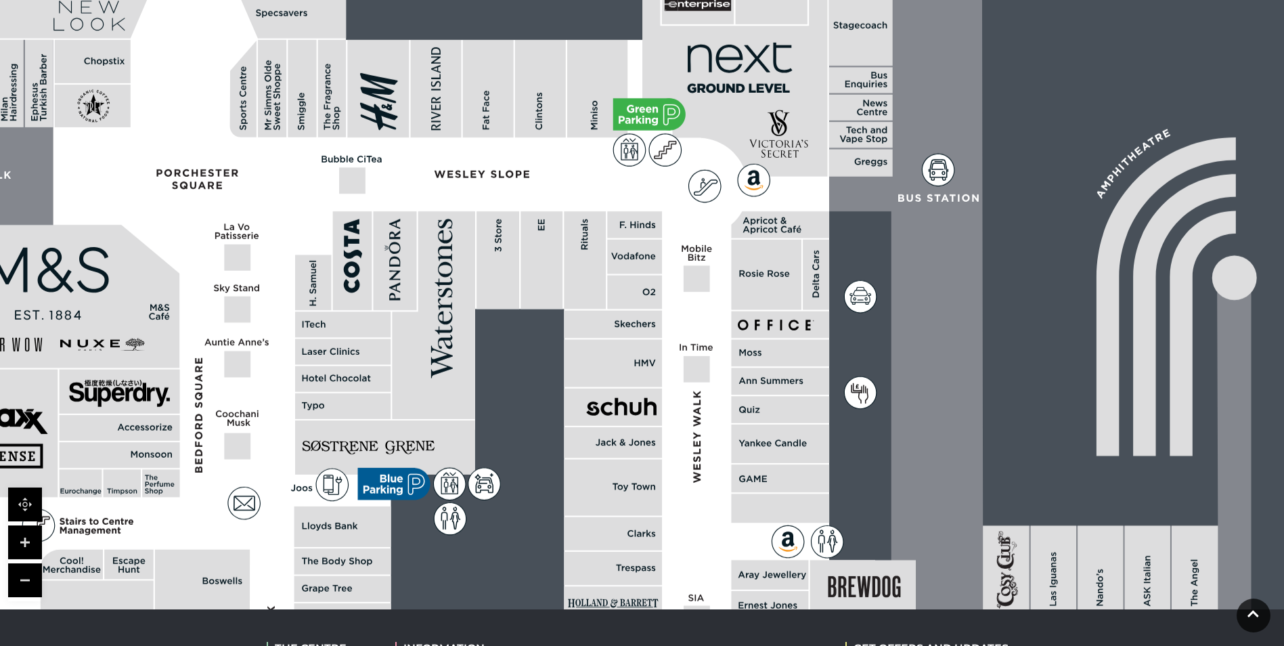
drag, startPoint x: 336, startPoint y: 269, endPoint x: 503, endPoint y: 223, distance: 173.2
click at [503, 223] on rect at bounding box center [497, 259] width 43 height 97
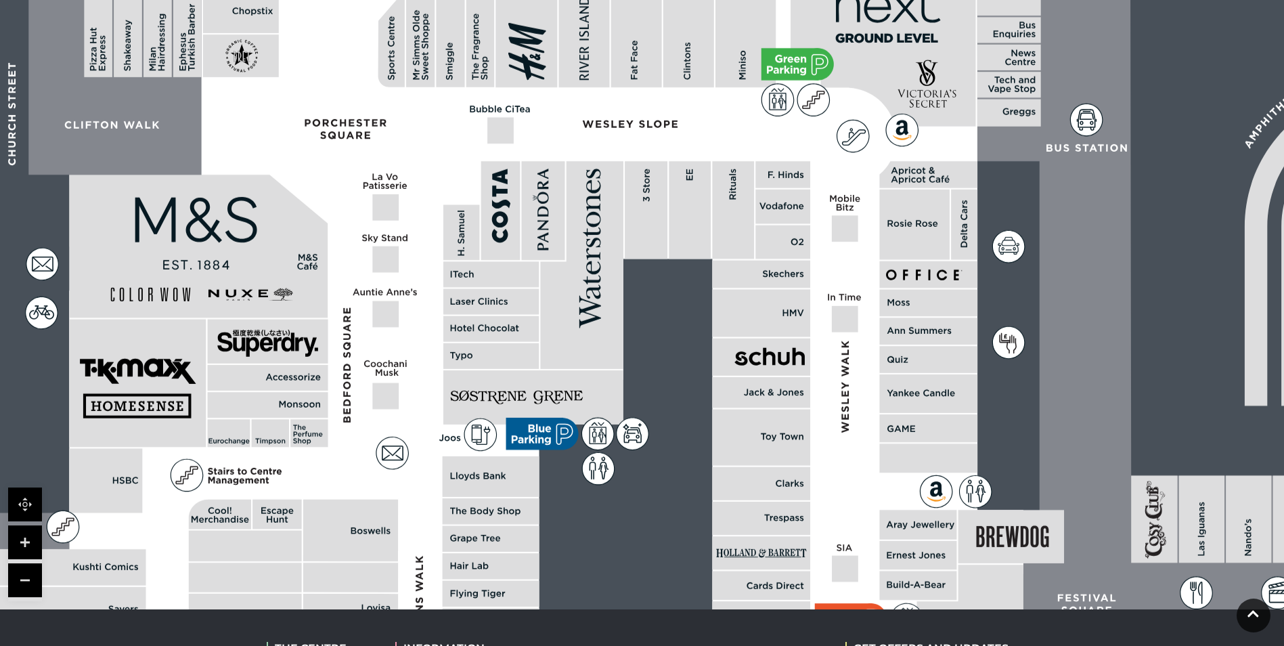
drag, startPoint x: 296, startPoint y: 274, endPoint x: 467, endPoint y: 212, distance: 182.2
click at [467, 212] on rect at bounding box center [461, 231] width 36 height 55
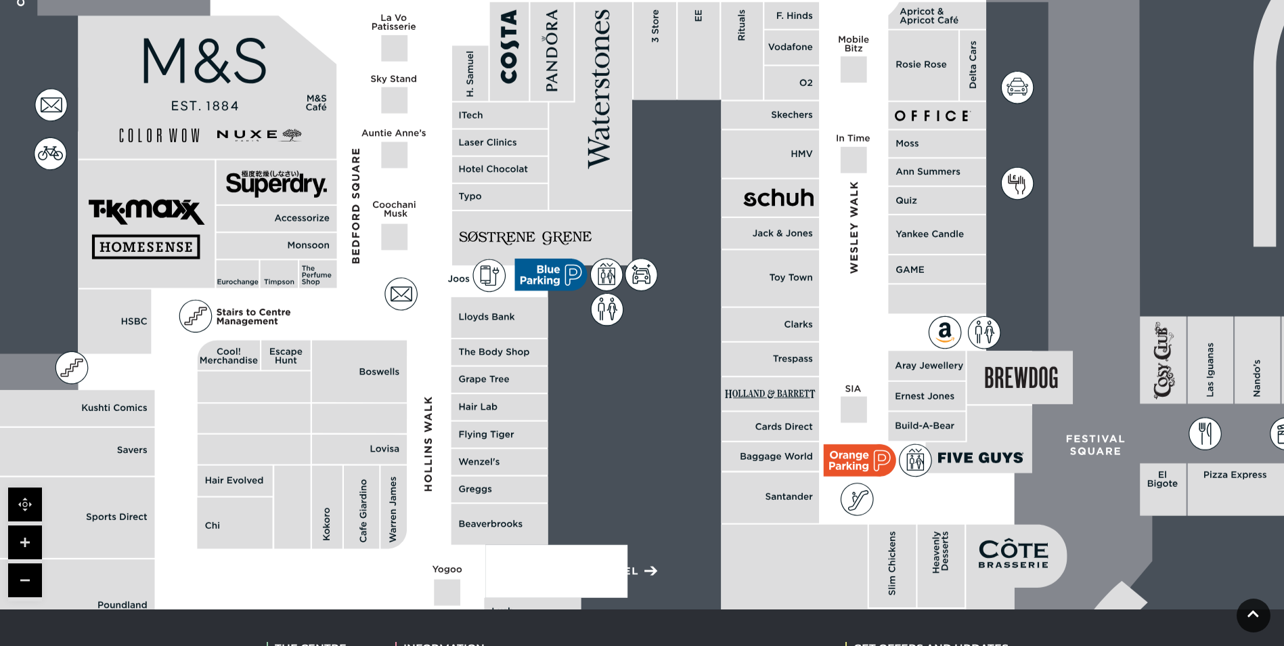
drag, startPoint x: 451, startPoint y: 314, endPoint x: 426, endPoint y: 173, distance: 143.6
click at [436, 164] on polygon at bounding box center [501, 344] width 1061 height 1230
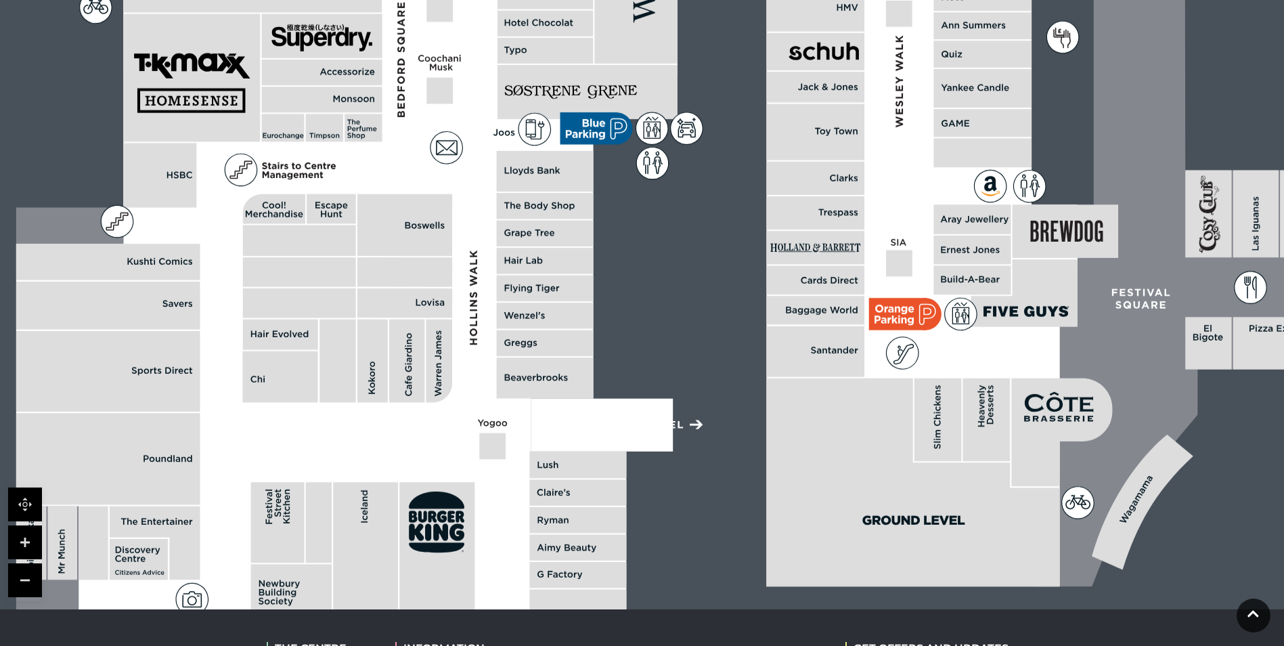
drag, startPoint x: 399, startPoint y: 355, endPoint x: 432, endPoint y: 257, distance: 103.8
click at [432, 257] on rect at bounding box center [404, 272] width 95 height 30
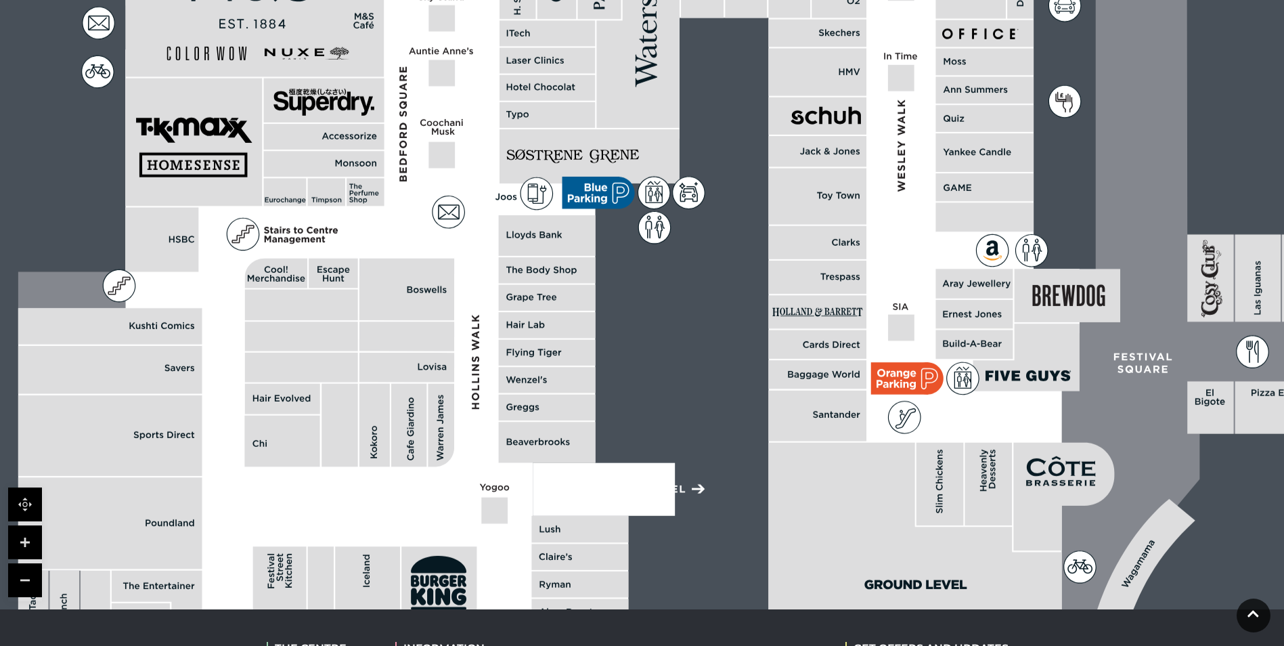
drag, startPoint x: 548, startPoint y: 374, endPoint x: 501, endPoint y: 490, distance: 125.0
click at [503, 392] on rect at bounding box center [547, 380] width 97 height 26
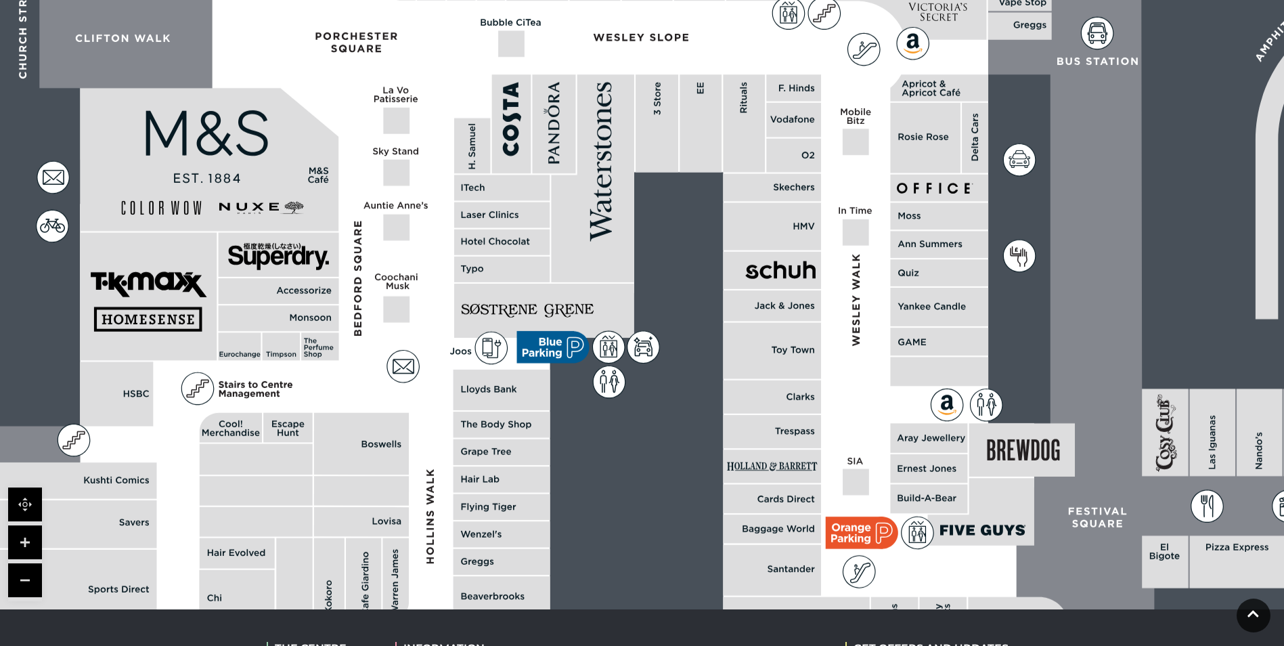
click at [36, 579] on link at bounding box center [25, 580] width 34 height 34
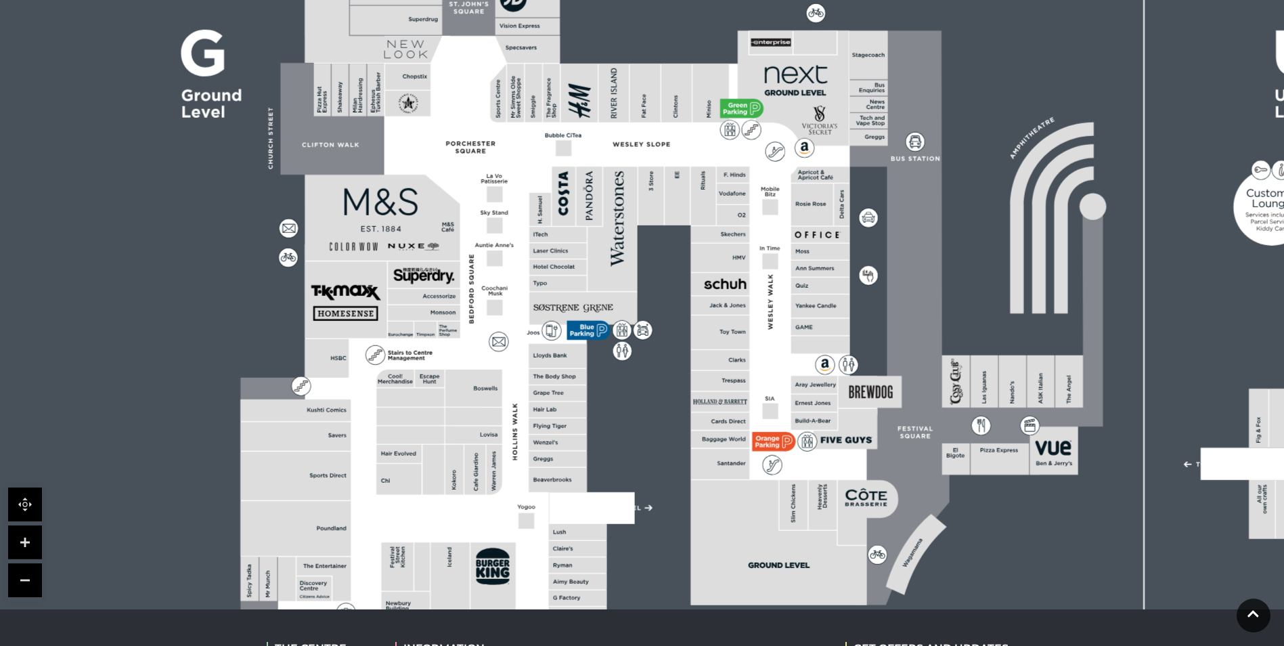
click at [36, 579] on link at bounding box center [25, 580] width 34 height 34
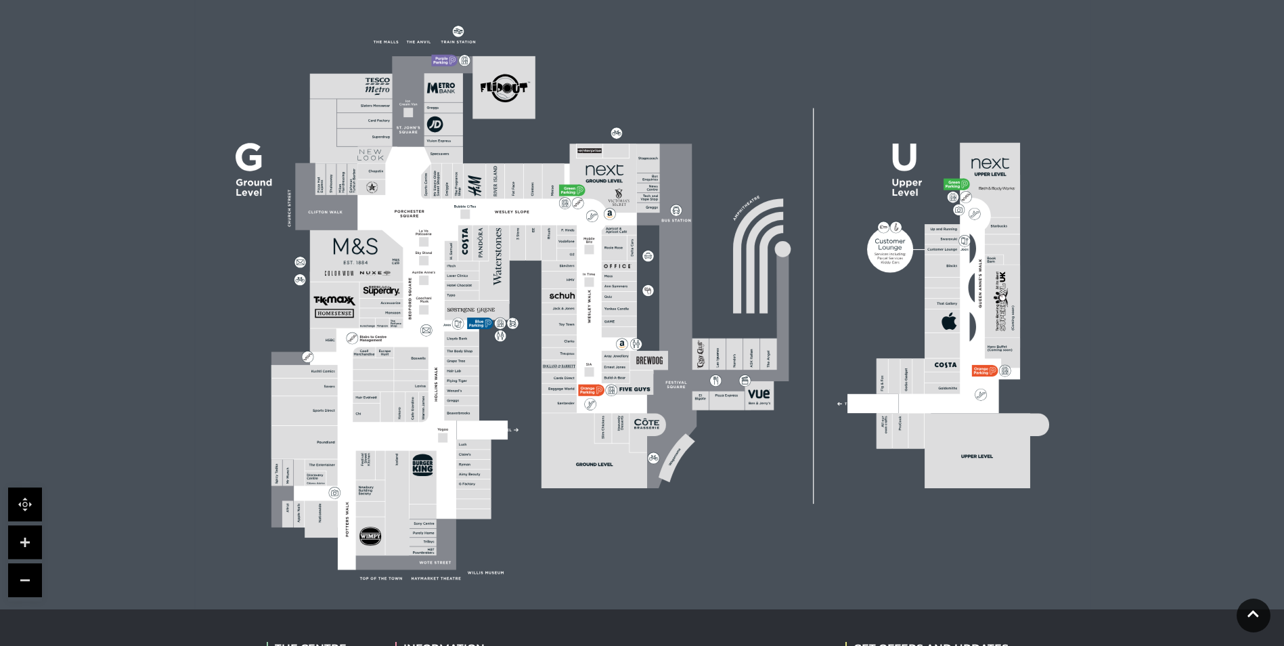
drag, startPoint x: 775, startPoint y: 409, endPoint x: 711, endPoint y: 409, distance: 64.3
click at [729, 409] on icon at bounding box center [642, 301] width 1123 height 631
click at [22, 536] on link at bounding box center [25, 542] width 34 height 34
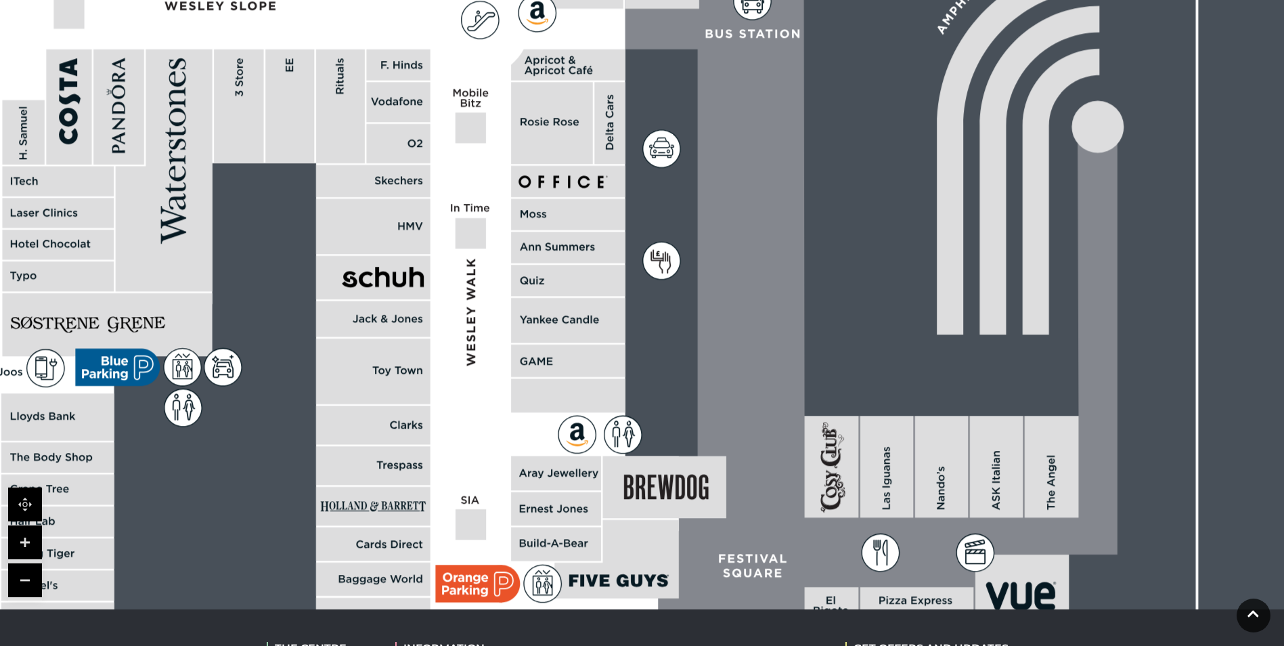
click at [22, 536] on link at bounding box center [25, 542] width 34 height 34
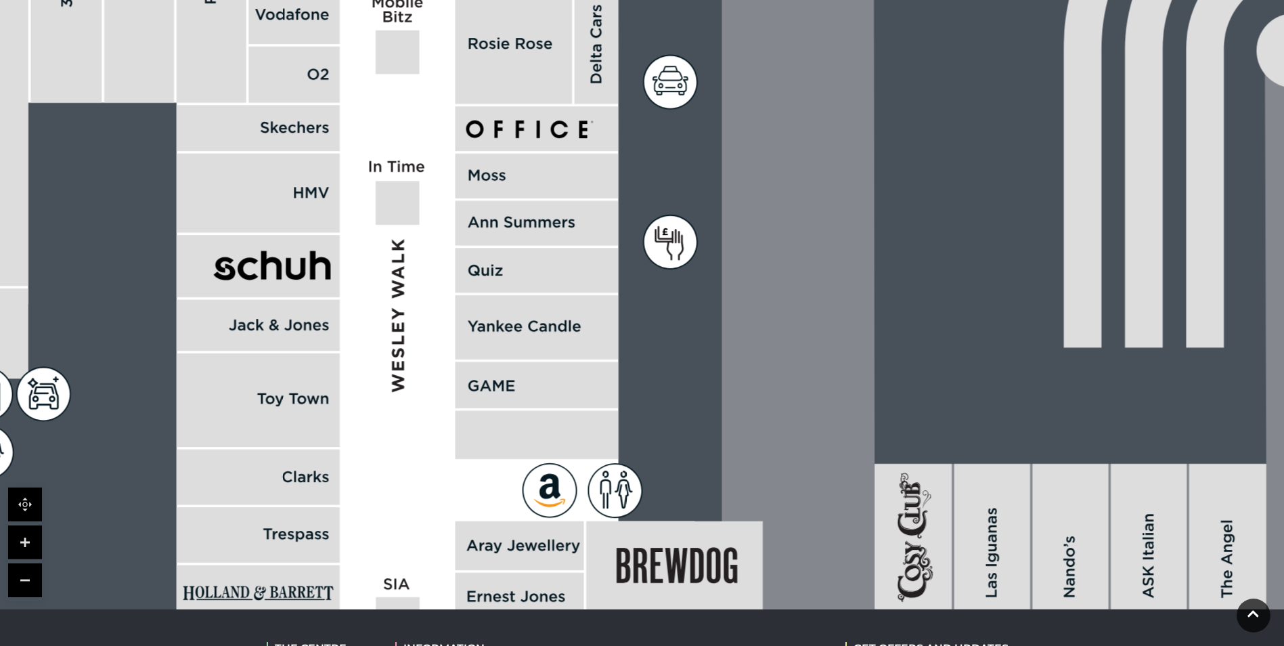
drag, startPoint x: 597, startPoint y: 495, endPoint x: 606, endPoint y: 435, distance: 60.9
click at [606, 464] on icon at bounding box center [614, 490] width 53 height 53
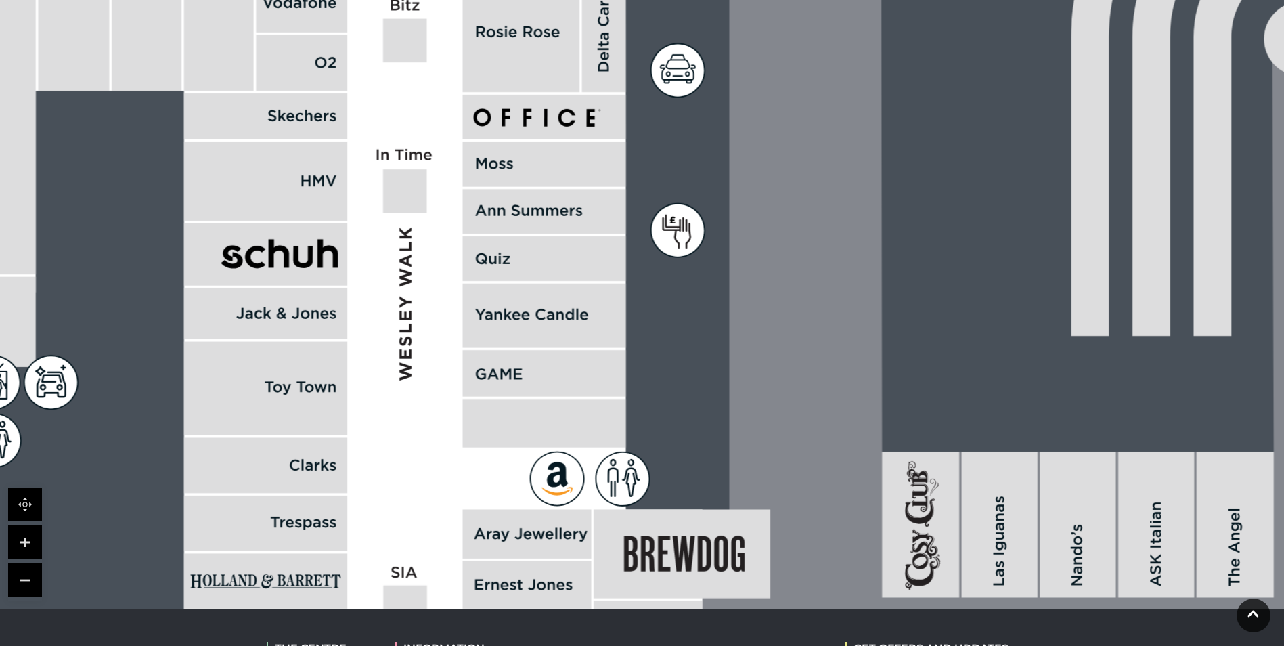
drag, startPoint x: 614, startPoint y: 258, endPoint x: 596, endPoint y: 354, distance: 97.8
click at [596, 348] on rect at bounding box center [544, 316] width 163 height 64
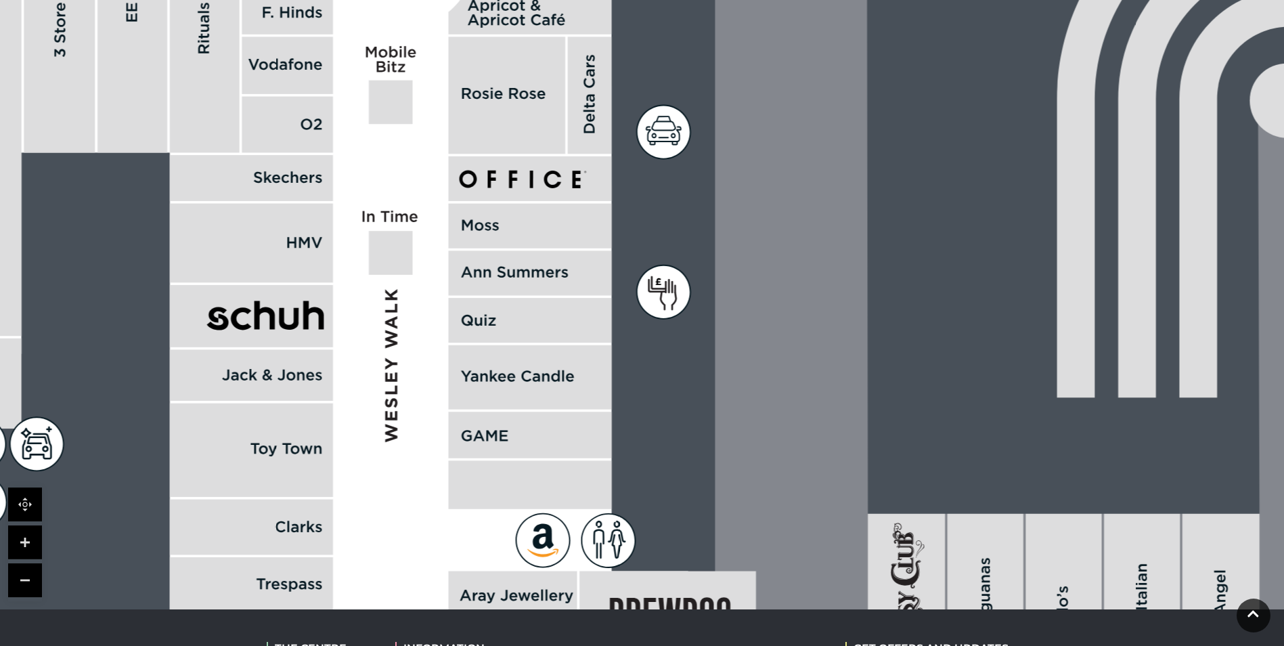
click at [18, 569] on link at bounding box center [25, 580] width 34 height 34
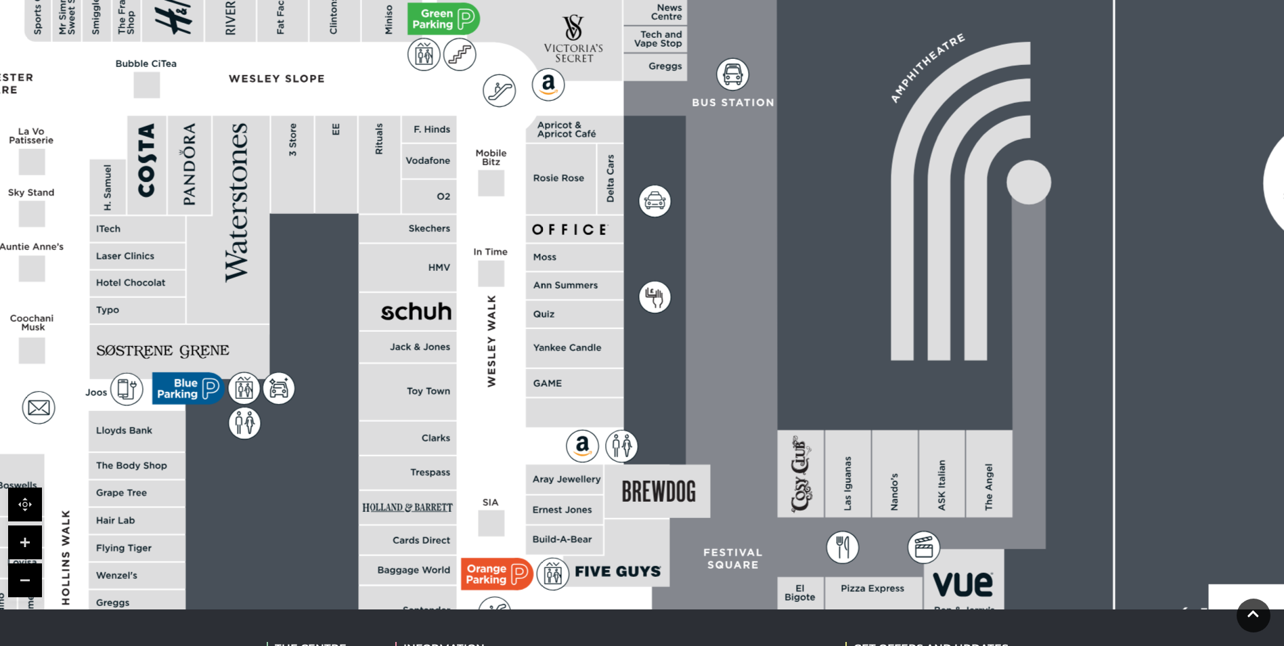
click at [18, 569] on link at bounding box center [25, 580] width 34 height 34
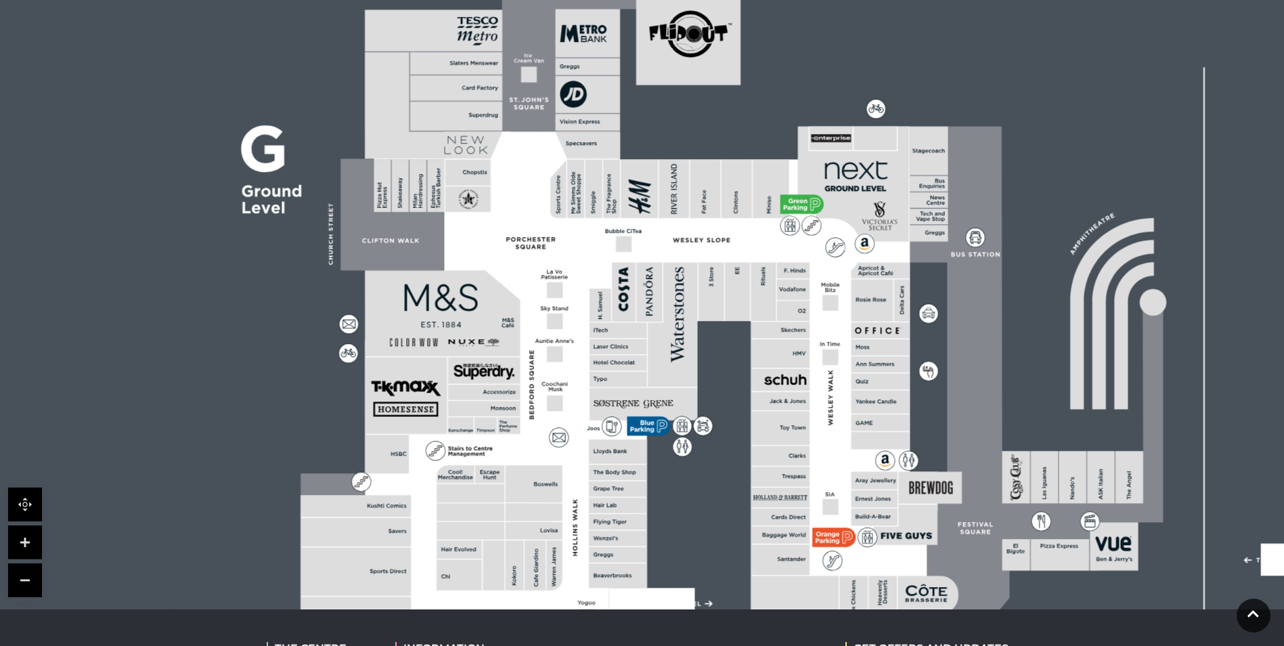
drag, startPoint x: 345, startPoint y: 257, endPoint x: 623, endPoint y: 327, distance: 286.7
click at [623, 327] on rect at bounding box center [618, 330] width 58 height 16
click at [28, 544] on link at bounding box center [25, 542] width 34 height 34
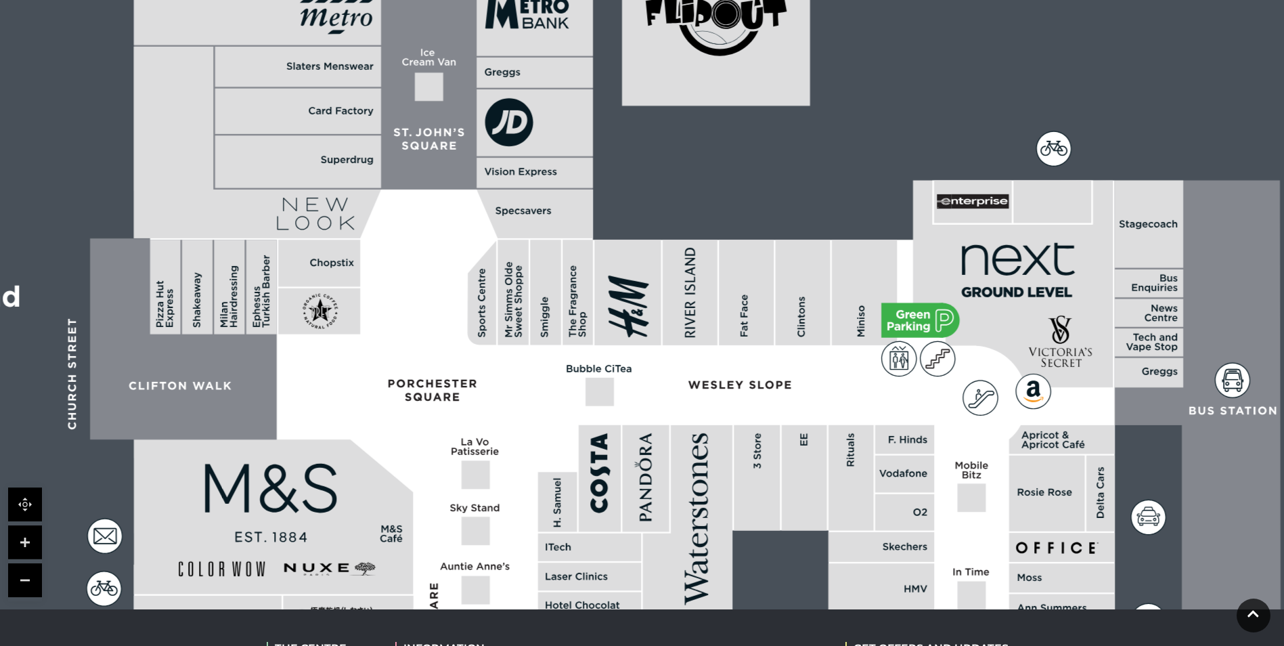
drag, startPoint x: 1070, startPoint y: 127, endPoint x: 1060, endPoint y: 323, distance: 196.5
click at [1060, 323] on icon at bounding box center [1013, 283] width 200 height 207
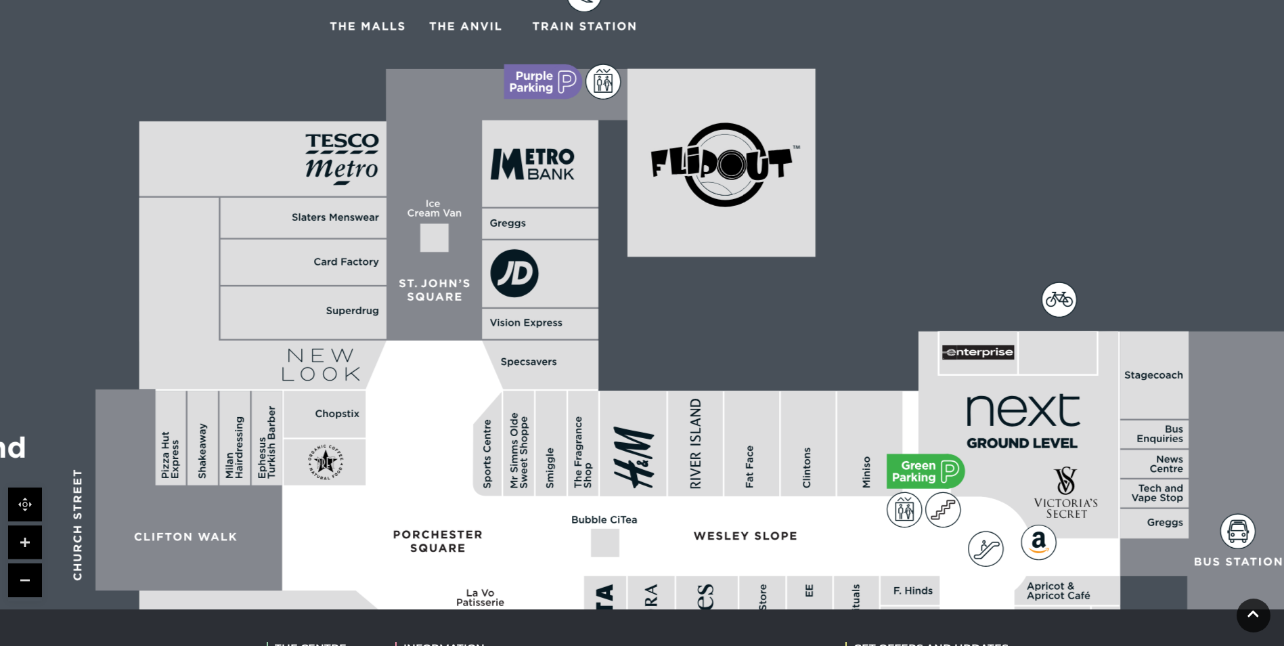
drag, startPoint x: 321, startPoint y: 195, endPoint x: 327, endPoint y: 345, distance: 150.3
click at [327, 345] on polygon at bounding box center [262, 294] width 247 height 192
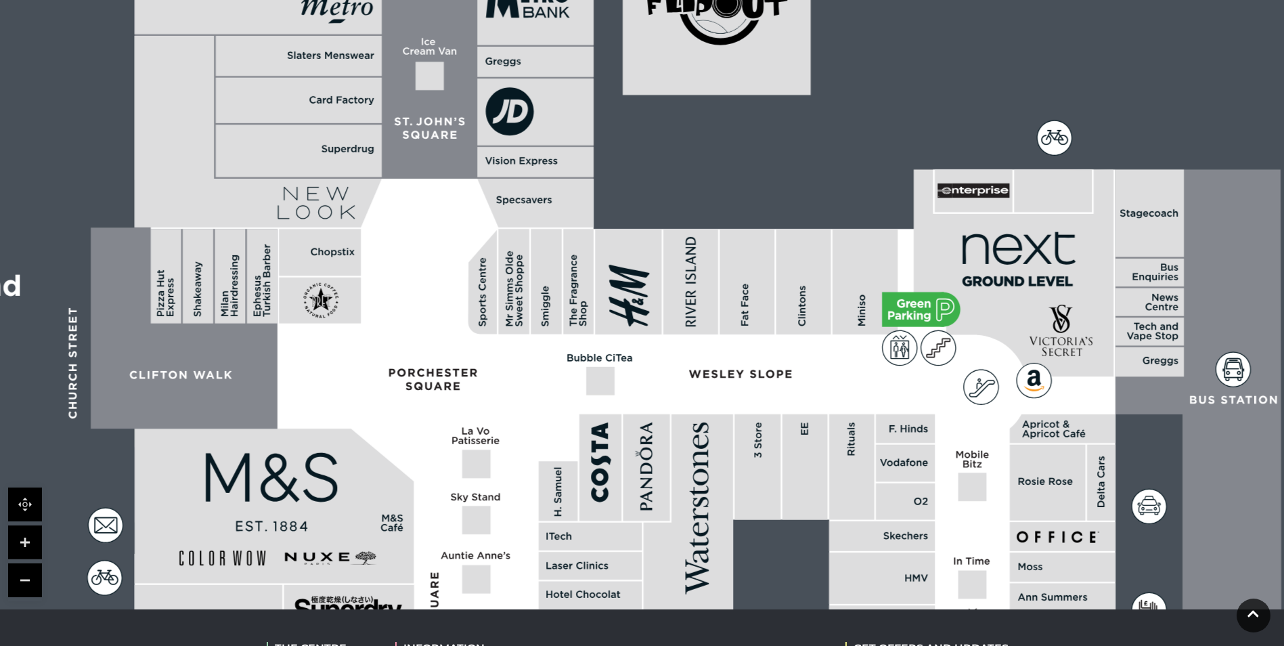
drag, startPoint x: 568, startPoint y: 269, endPoint x: 564, endPoint y: 107, distance: 161.8
click at [564, 107] on rect at bounding box center [535, 111] width 116 height 67
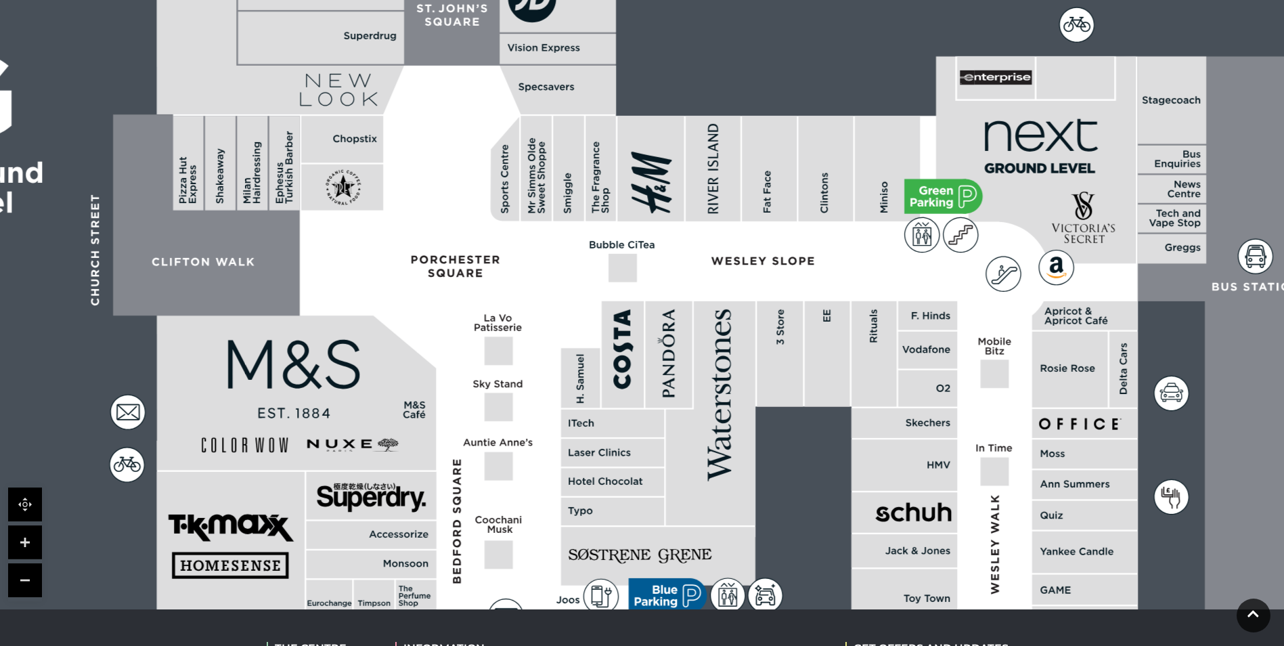
drag, startPoint x: 605, startPoint y: 376, endPoint x: 642, endPoint y: 222, distance: 158.1
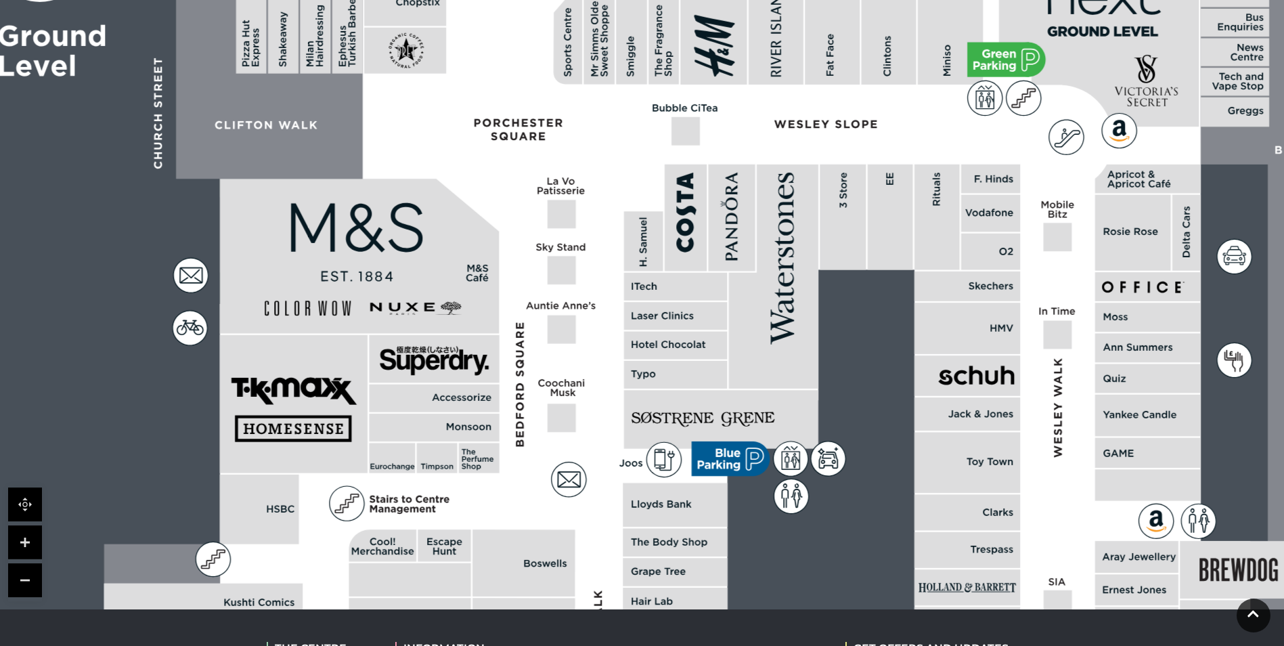
drag, startPoint x: 595, startPoint y: 422, endPoint x: 654, endPoint y: 309, distance: 127.4
click at [644, 342] on icon at bounding box center [641, 344] width 5 height 5
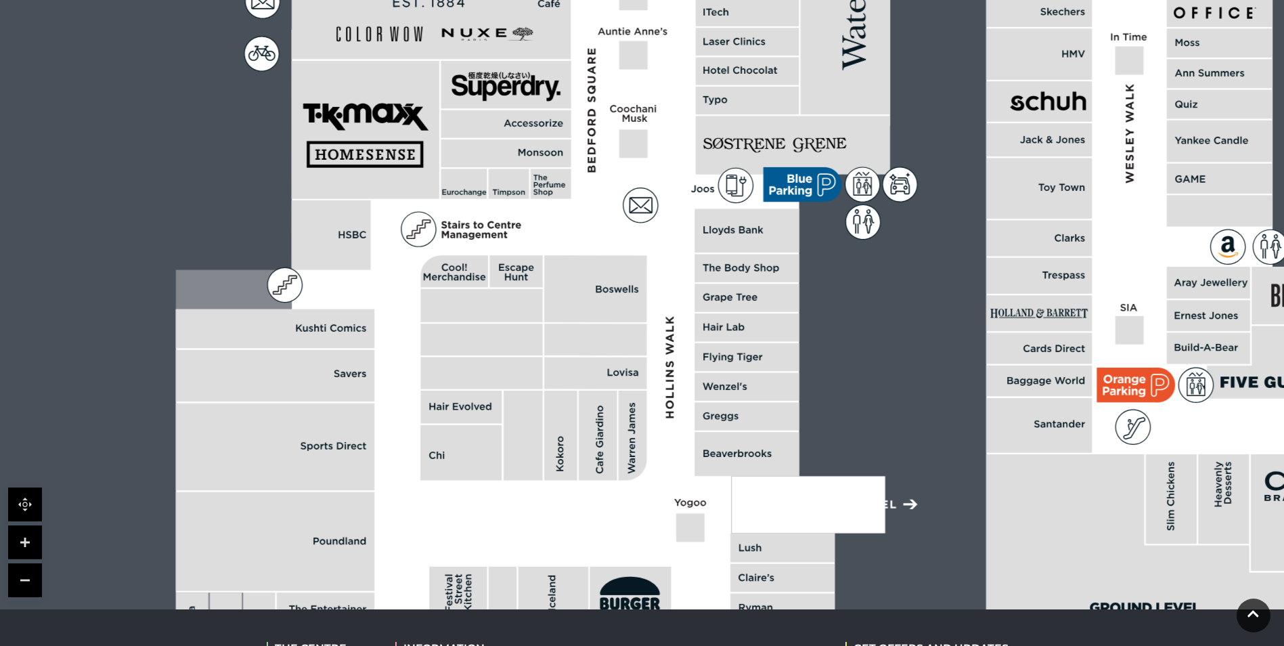
drag, startPoint x: 508, startPoint y: 468, endPoint x: 566, endPoint y: 230, distance: 245.2
click at [566, 230] on polygon at bounding box center [749, 259] width 1146 height 1328
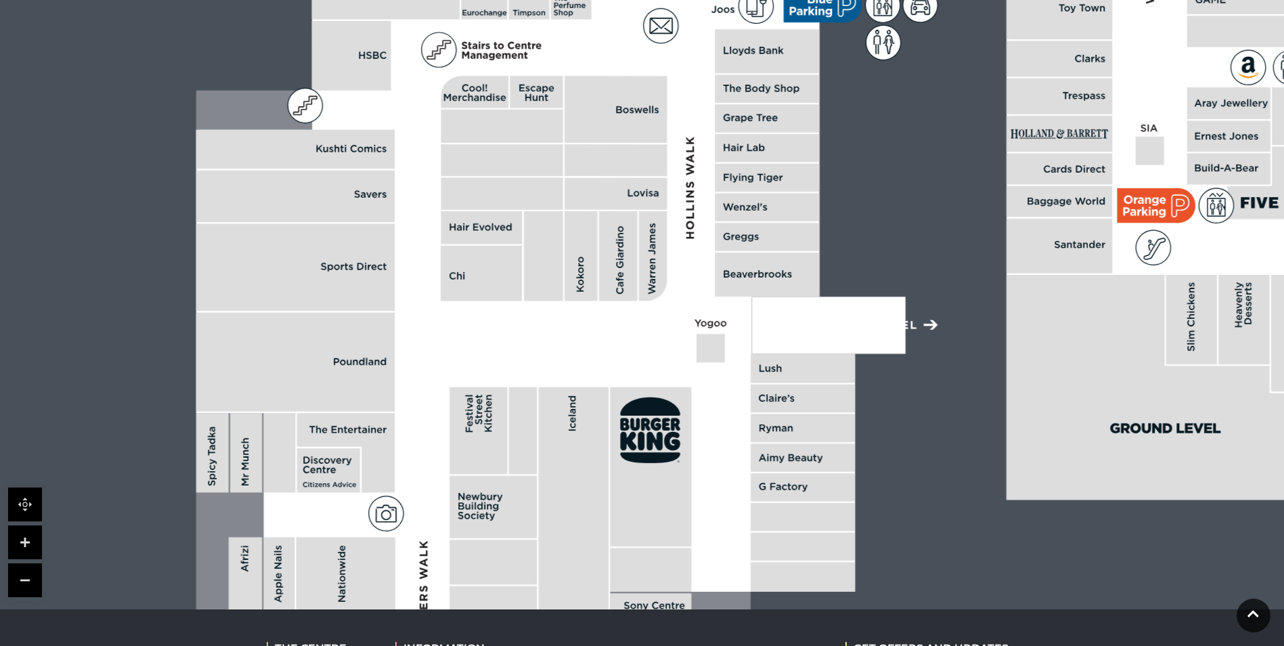
drag, startPoint x: 580, startPoint y: 380, endPoint x: 600, endPoint y: 200, distance: 181.1
click at [600, 200] on rect at bounding box center [615, 193] width 102 height 32
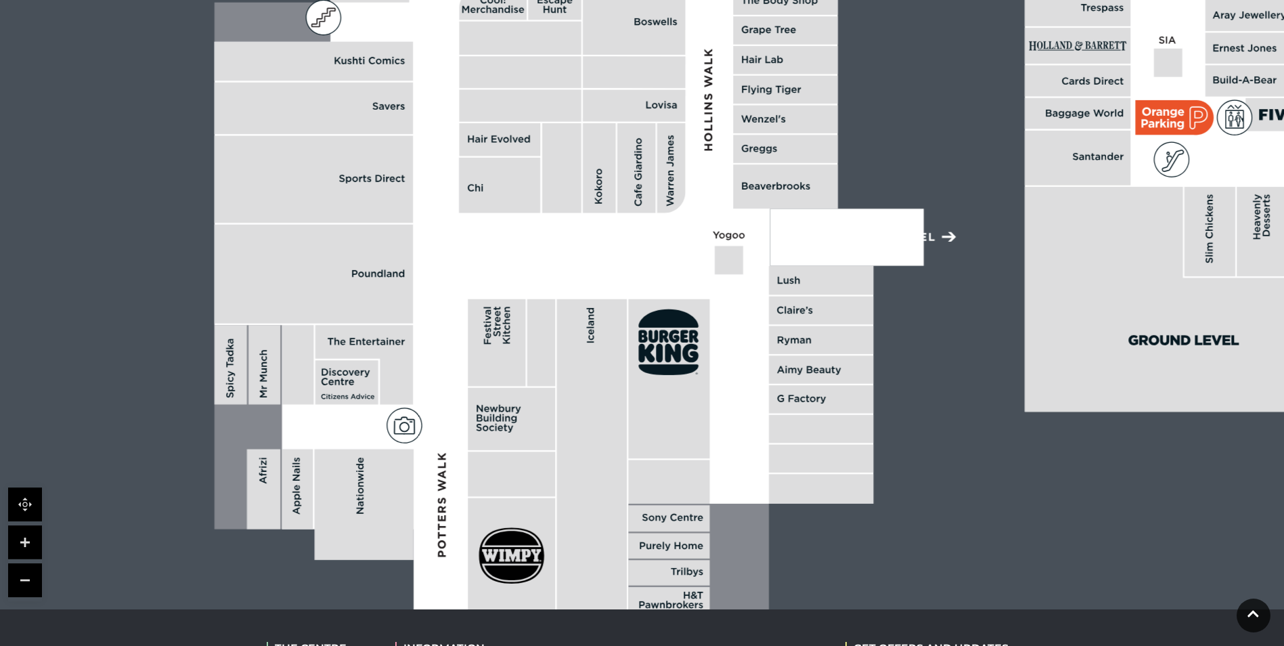
drag, startPoint x: 548, startPoint y: 390, endPoint x: 563, endPoint y: 315, distance: 75.9
click at [563, 315] on rect at bounding box center [592, 456] width 70 height 314
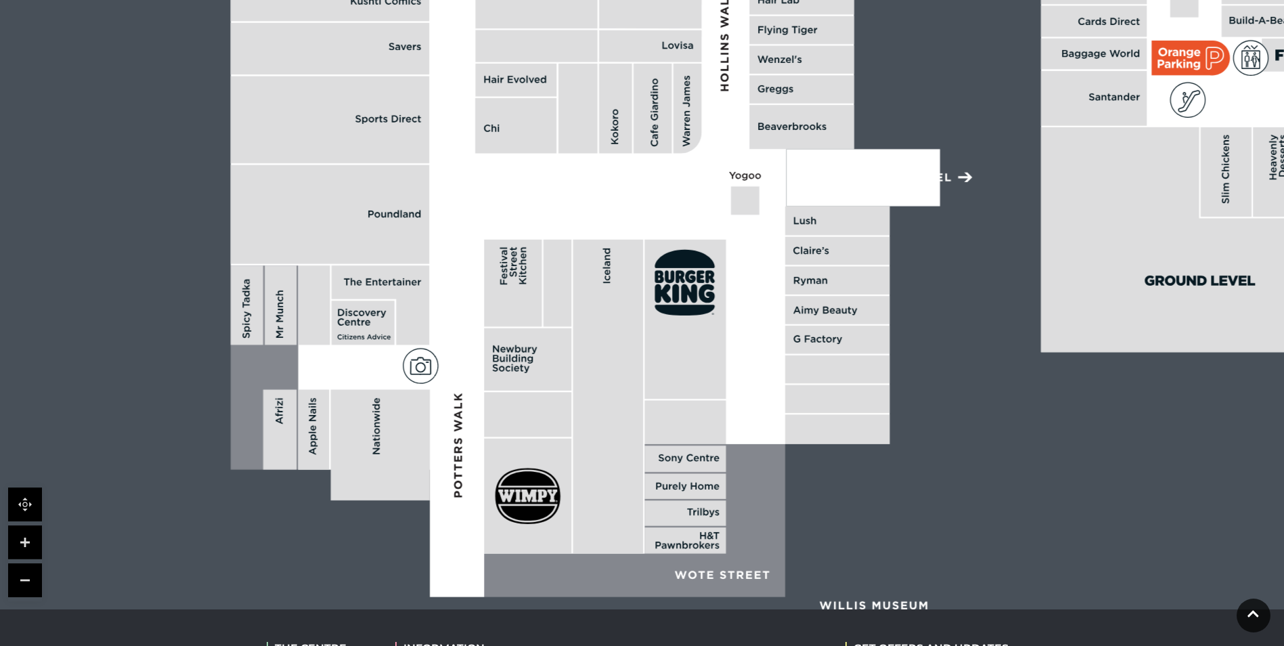
drag, startPoint x: 650, startPoint y: 410, endPoint x: 650, endPoint y: 377, distance: 33.2
click at [650, 400] on rect at bounding box center [684, 421] width 81 height 43
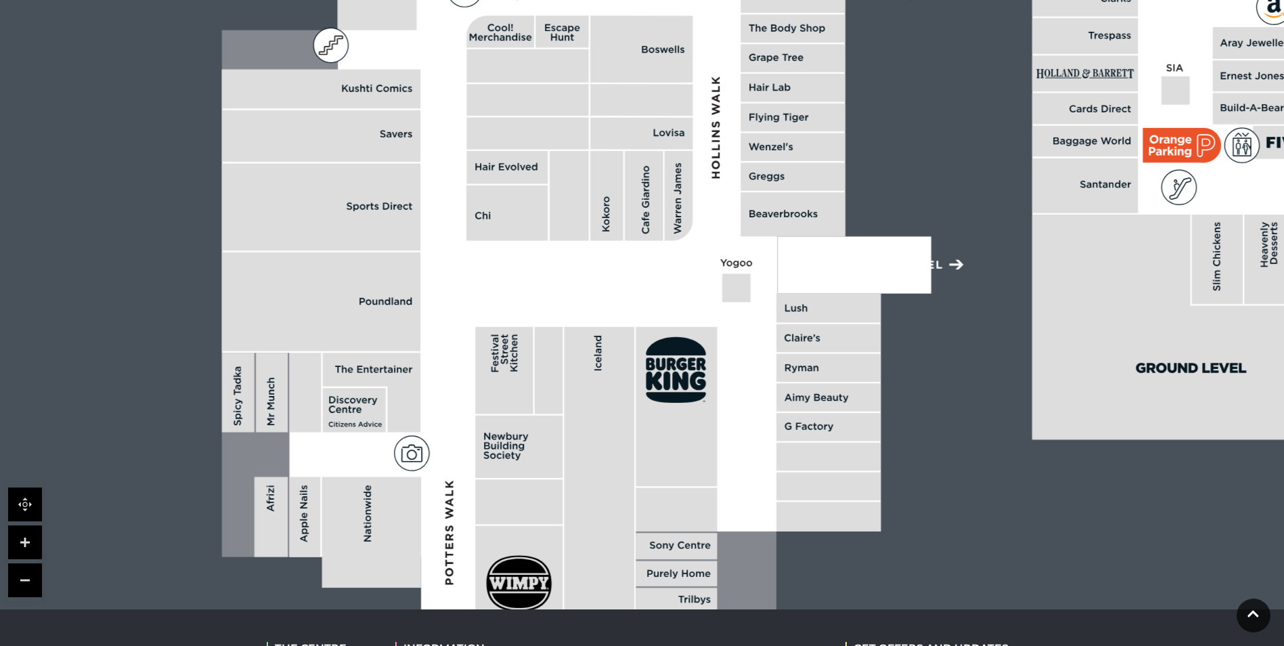
drag, startPoint x: 701, startPoint y: 306, endPoint x: 691, endPoint y: 428, distance: 122.9
click at [691, 428] on rect at bounding box center [675, 406] width 81 height 159
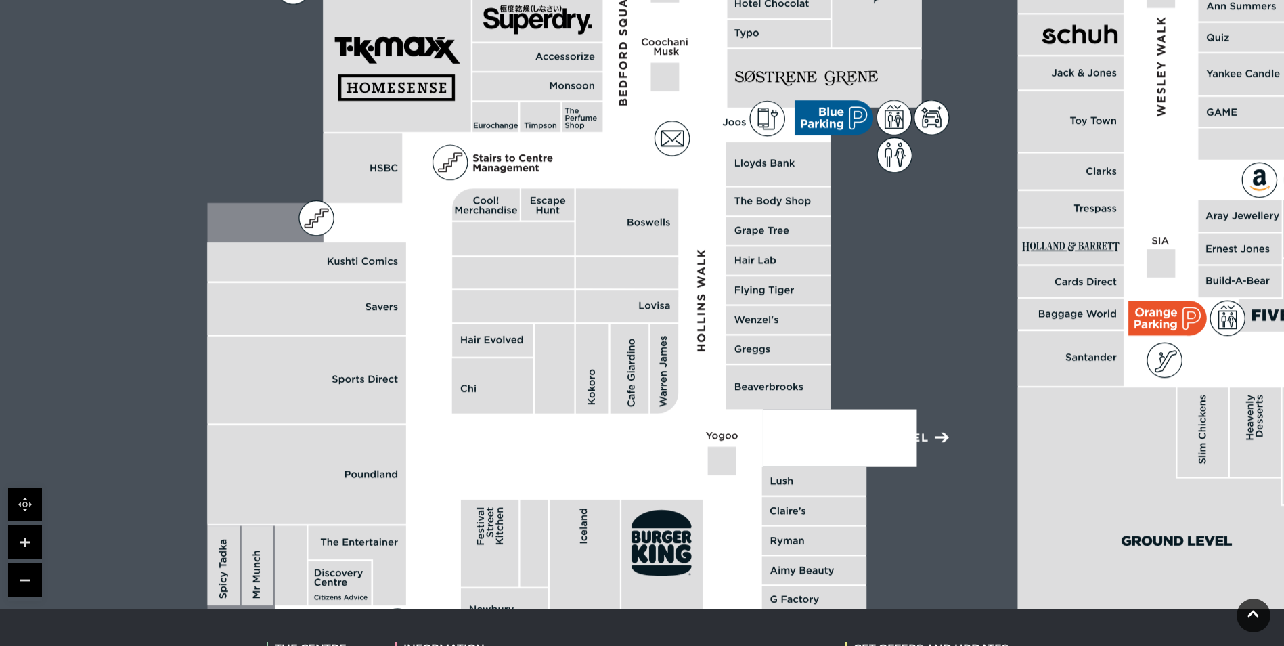
drag, startPoint x: 680, startPoint y: 267, endPoint x: 670, endPoint y: 419, distance: 152.6
click at [670, 419] on polygon at bounding box center [780, 193] width 1146 height 1328
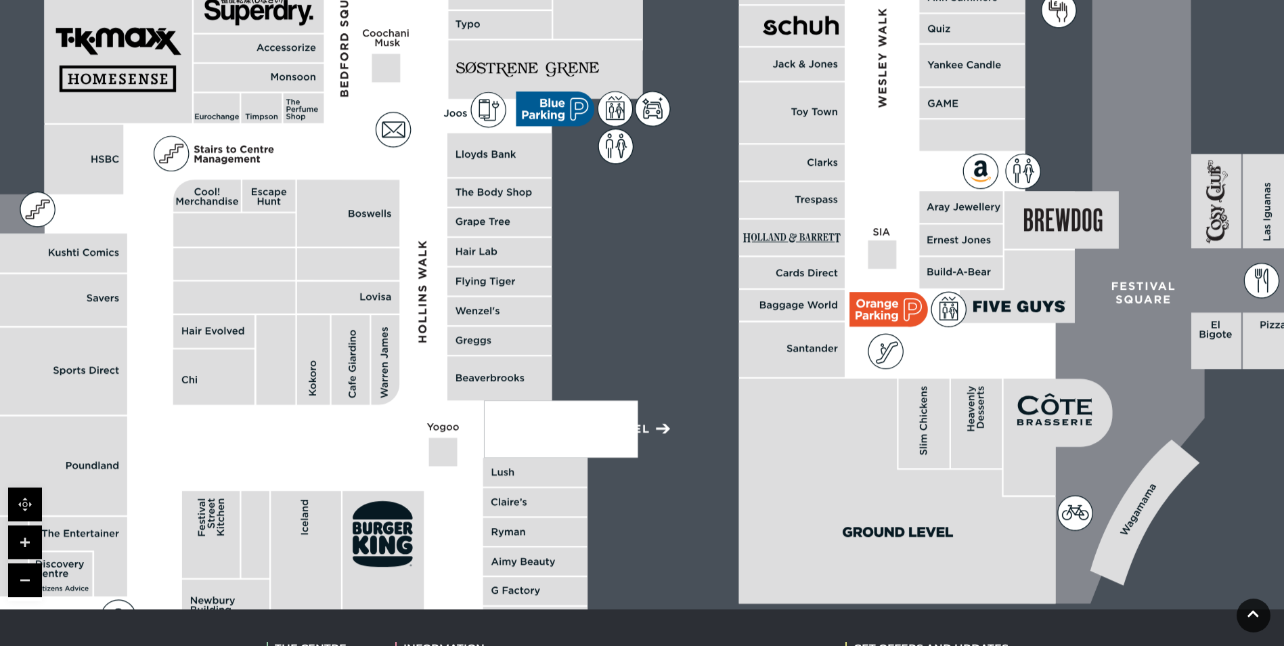
drag, startPoint x: 840, startPoint y: 372, endPoint x: 562, endPoint y: 358, distance: 277.8
click at [562, 358] on rect at bounding box center [1041, 44] width 2686 height 1894
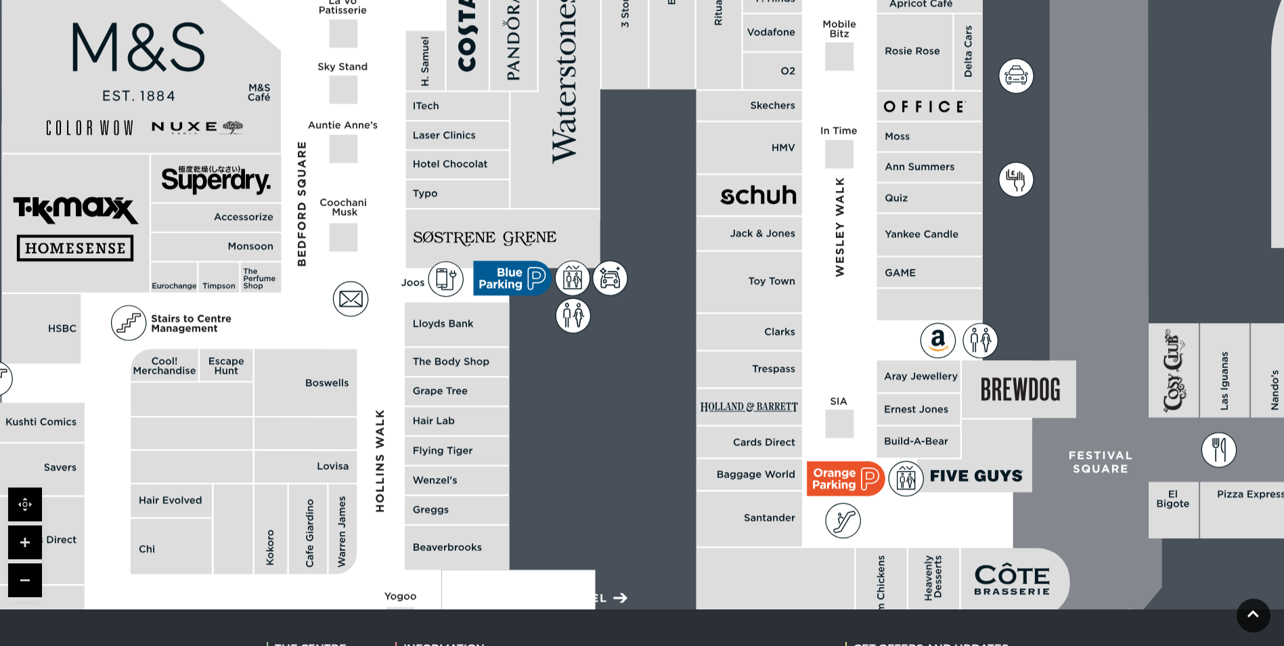
drag, startPoint x: 969, startPoint y: 317, endPoint x: 926, endPoint y: 487, distance: 175.1
click at [926, 487] on polygon at bounding box center [974, 456] width 115 height 72
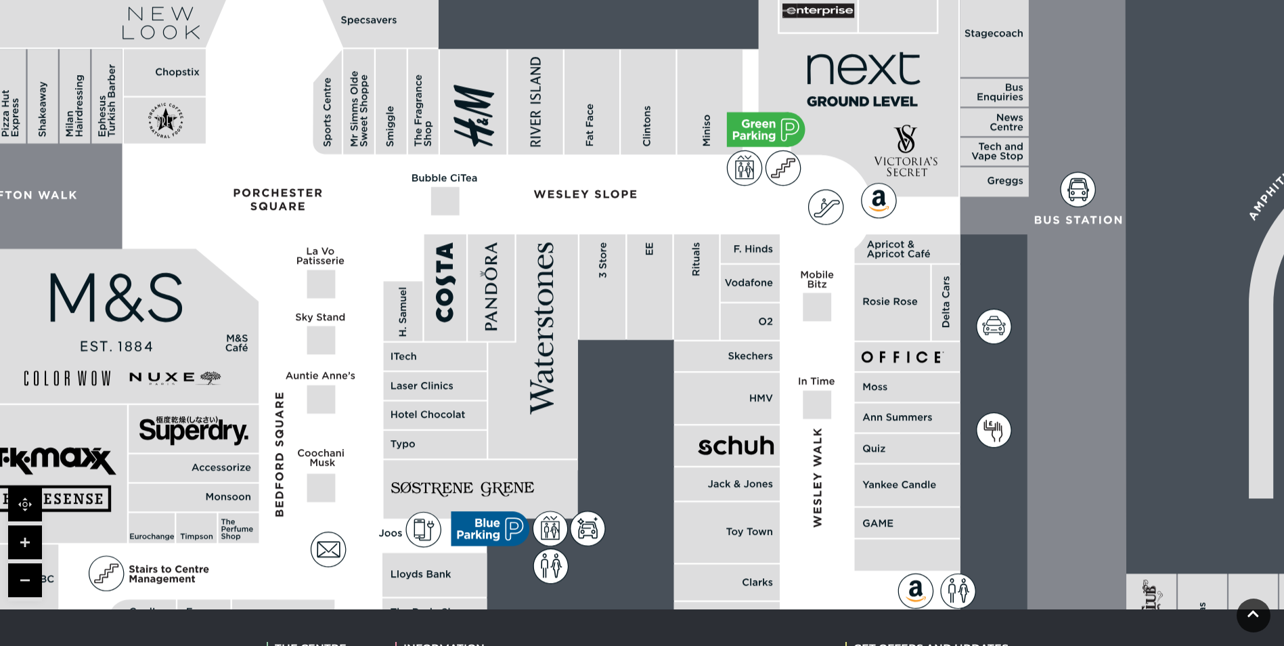
drag, startPoint x: 889, startPoint y: 254, endPoint x: 863, endPoint y: 507, distance: 254.4
click at [863, 506] on rect at bounding box center [907, 484] width 106 height 41
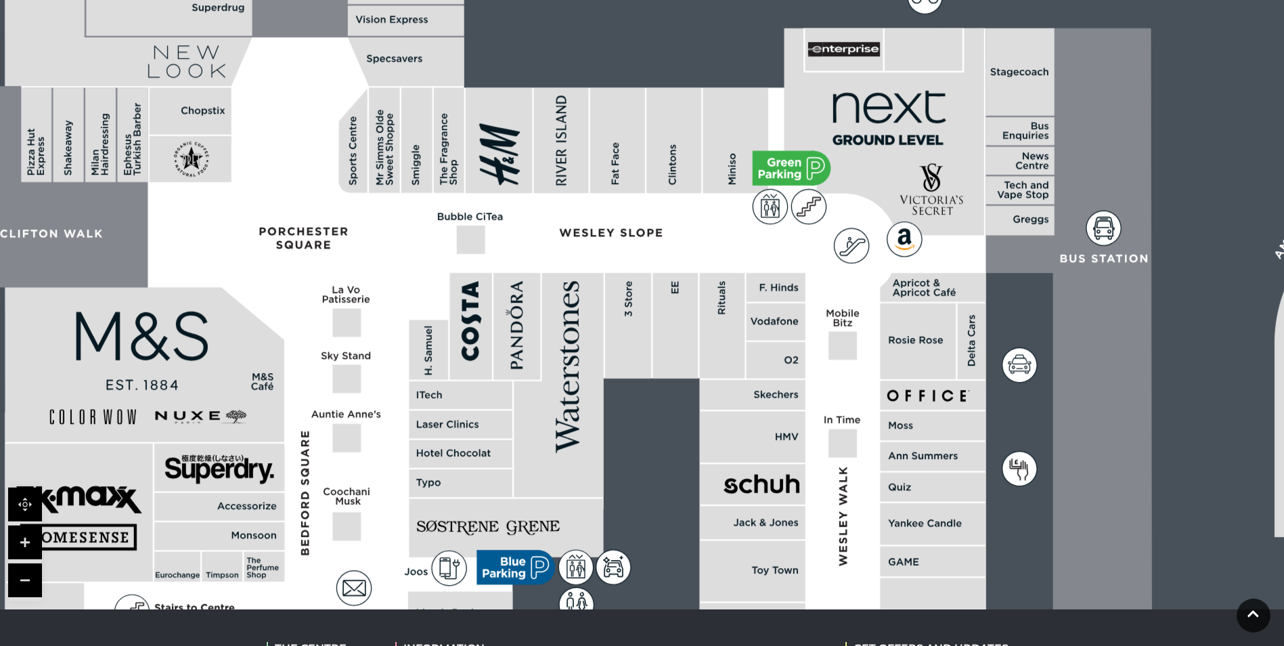
drag, startPoint x: 925, startPoint y: 156, endPoint x: 958, endPoint y: 192, distance: 47.9
click at [958, 192] on icon at bounding box center [884, 131] width 200 height 207
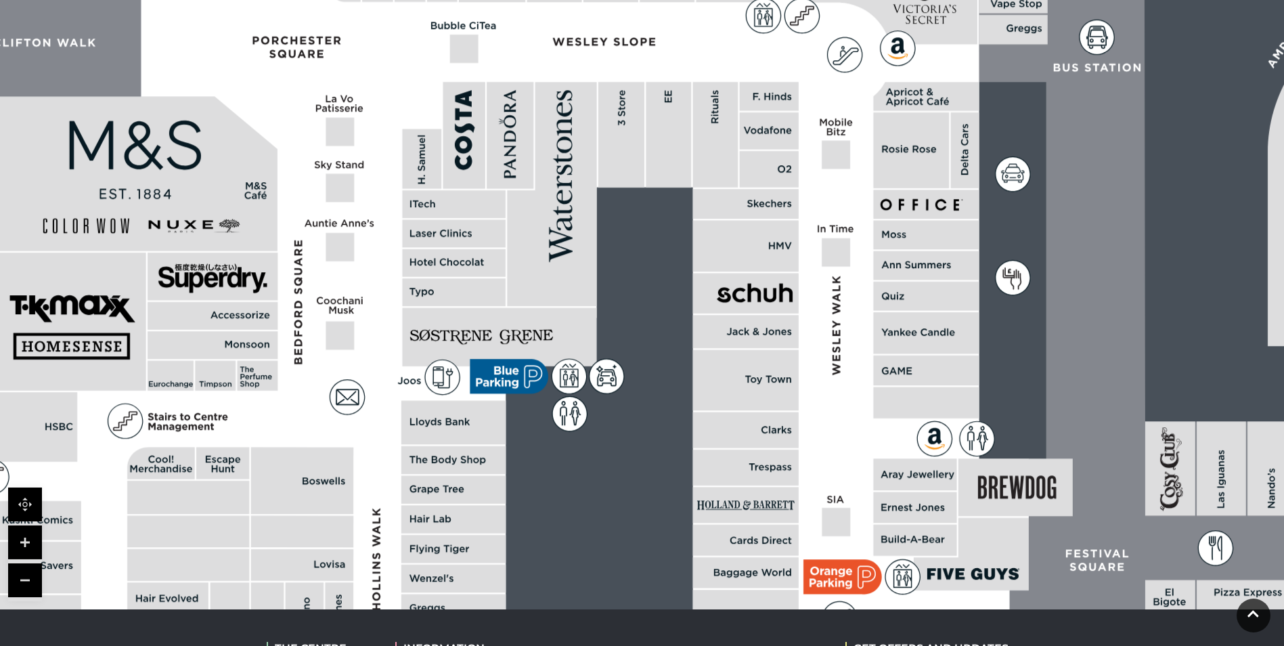
drag, startPoint x: 868, startPoint y: 444, endPoint x: 857, endPoint y: 240, distance: 204.0
click at [857, 240] on polygon at bounding box center [455, 452] width 1146 height 1328
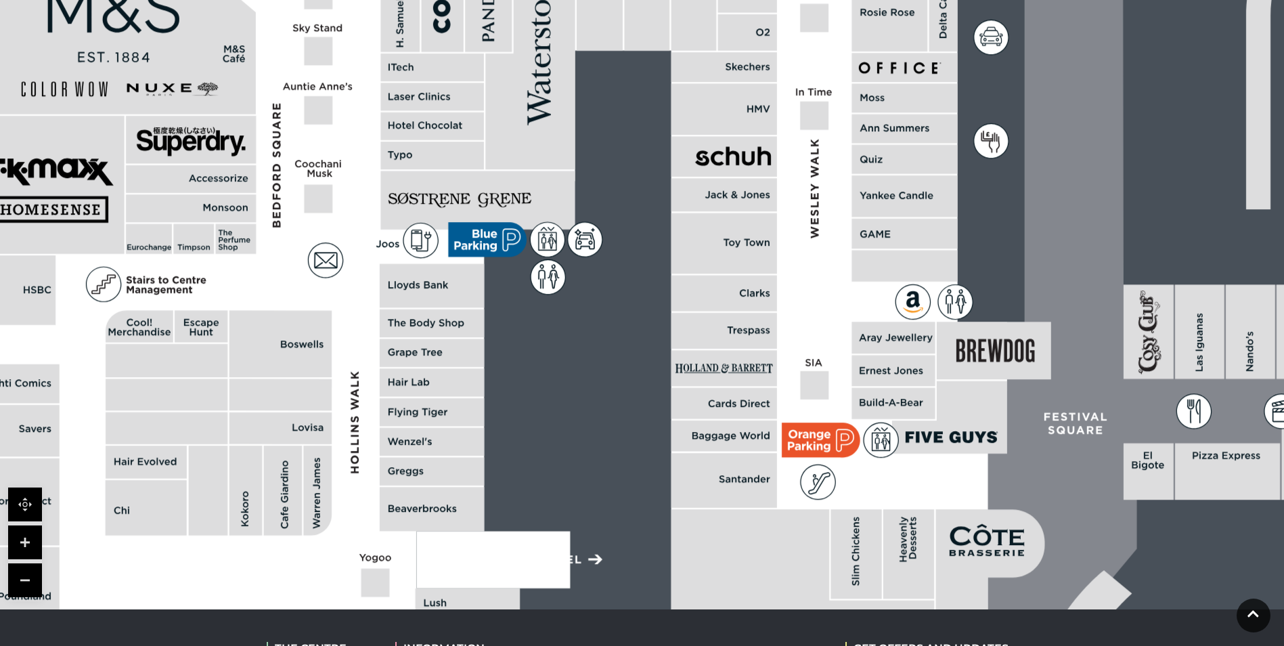
drag, startPoint x: 847, startPoint y: 382, endPoint x: 829, endPoint y: 258, distance: 125.1
click at [829, 258] on polygon at bounding box center [434, 315] width 1146 height 1328
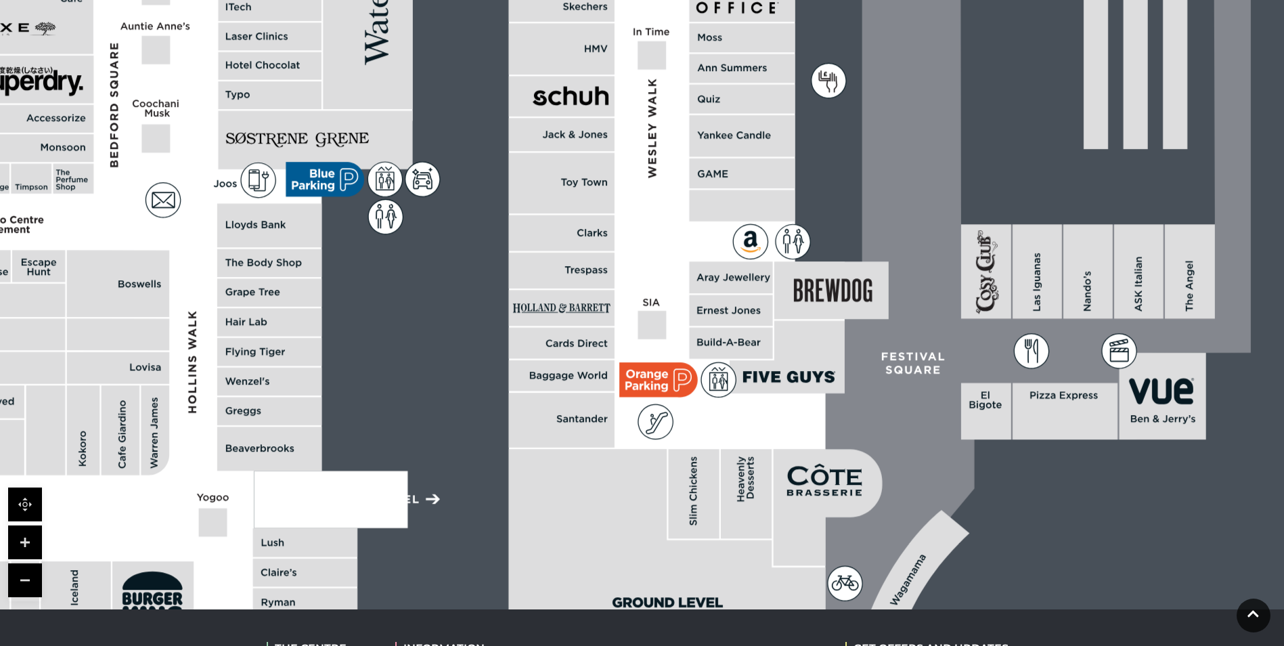
drag, startPoint x: 946, startPoint y: 312, endPoint x: 771, endPoint y: 251, distance: 184.9
click at [776, 251] on icon at bounding box center [793, 241] width 35 height 35
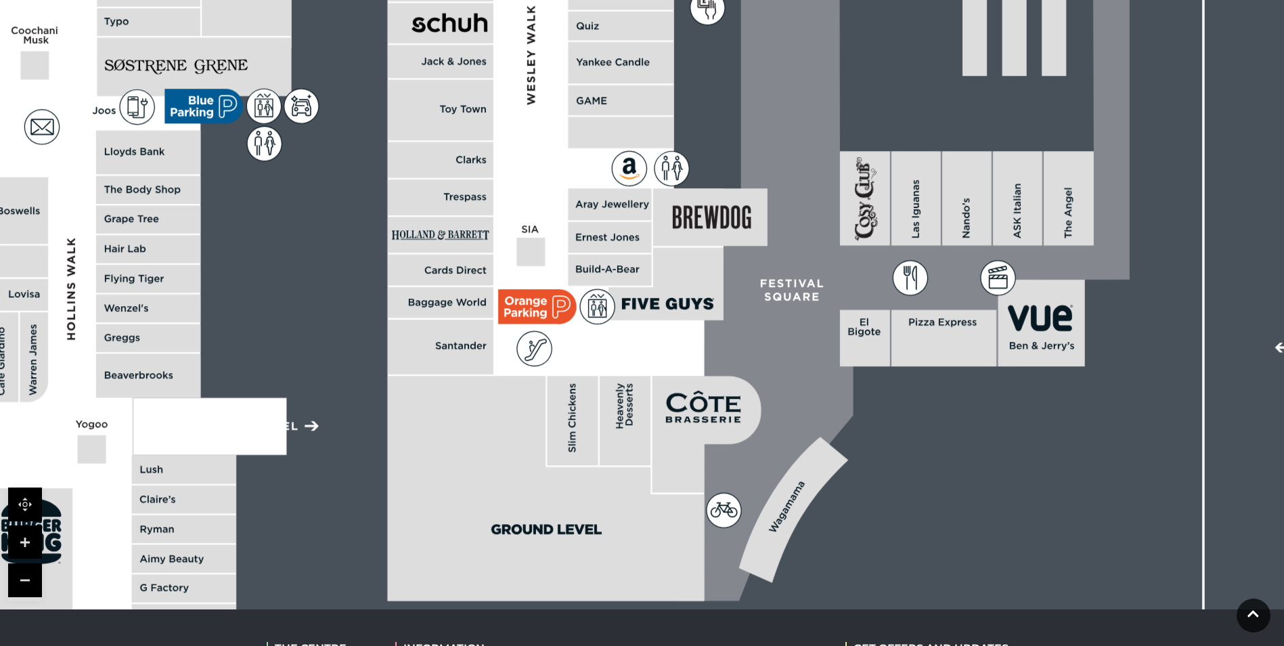
drag, startPoint x: 1009, startPoint y: 287, endPoint x: 900, endPoint y: 215, distance: 130.8
click at [900, 215] on rect at bounding box center [915, 198] width 49 height 94
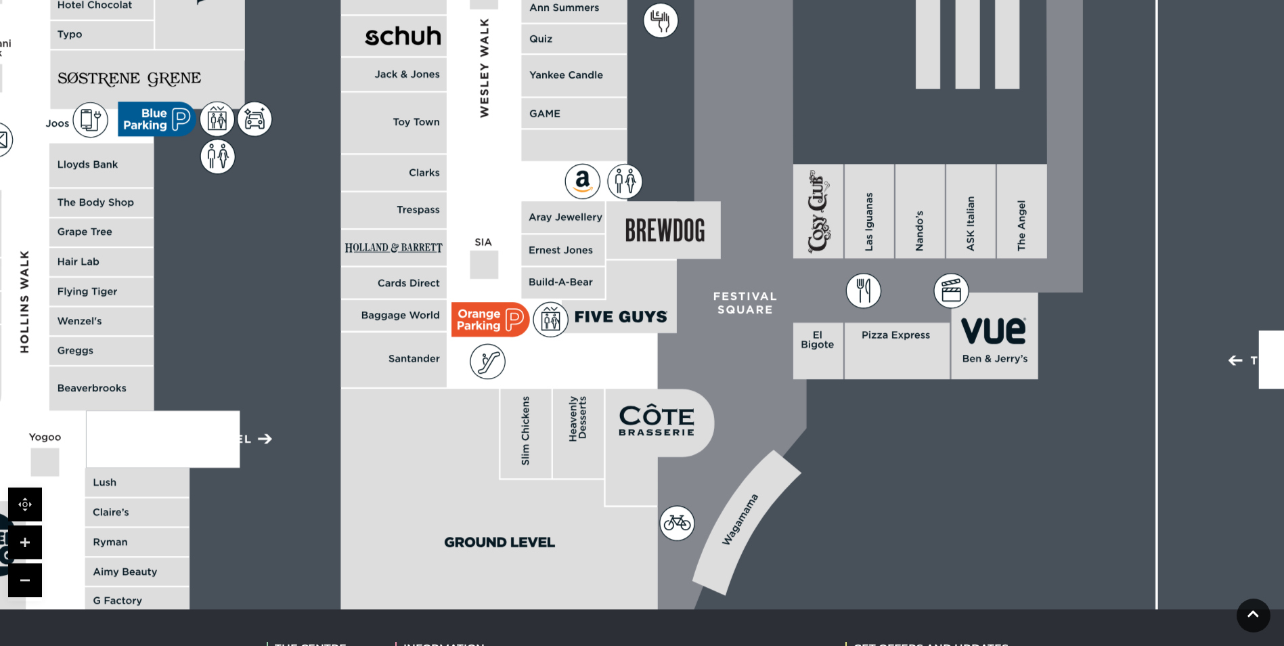
drag, startPoint x: 1039, startPoint y: 265, endPoint x: 649, endPoint y: 267, distance: 389.8
click at [659, 274] on icon at bounding box center [851, 96] width 464 height 1033
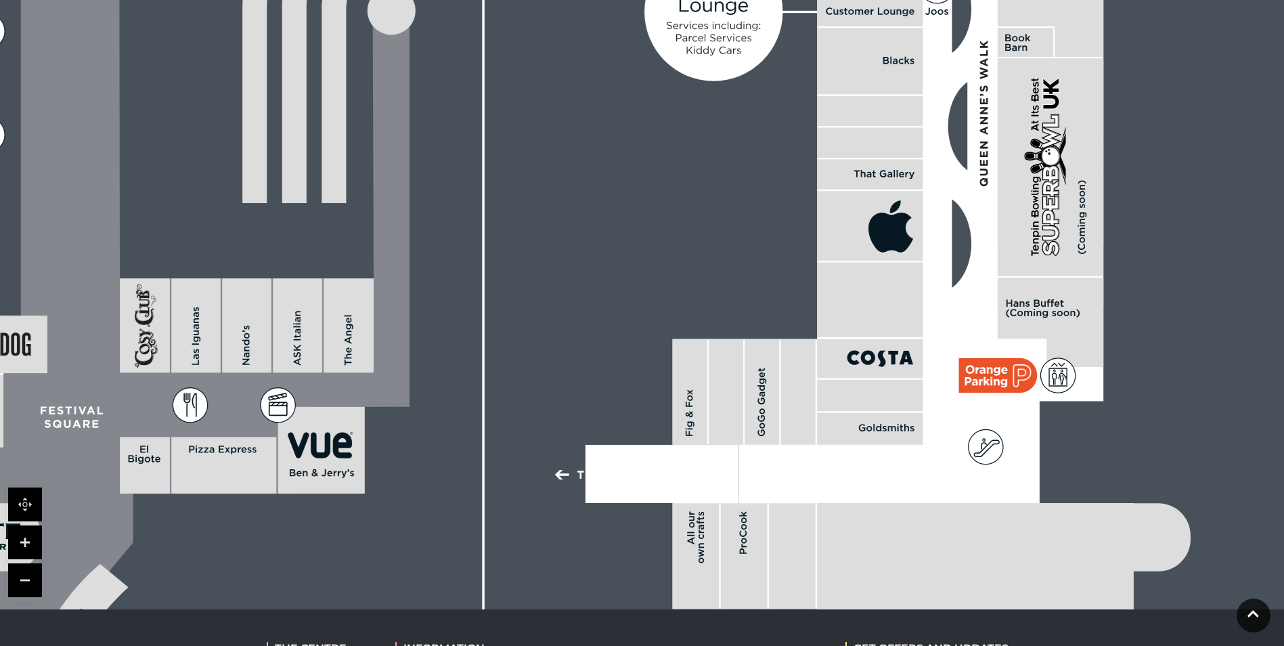
drag, startPoint x: 1109, startPoint y: 284, endPoint x: 889, endPoint y: 353, distance: 231.4
click at [898, 399] on rect at bounding box center [870, 396] width 106 height 32
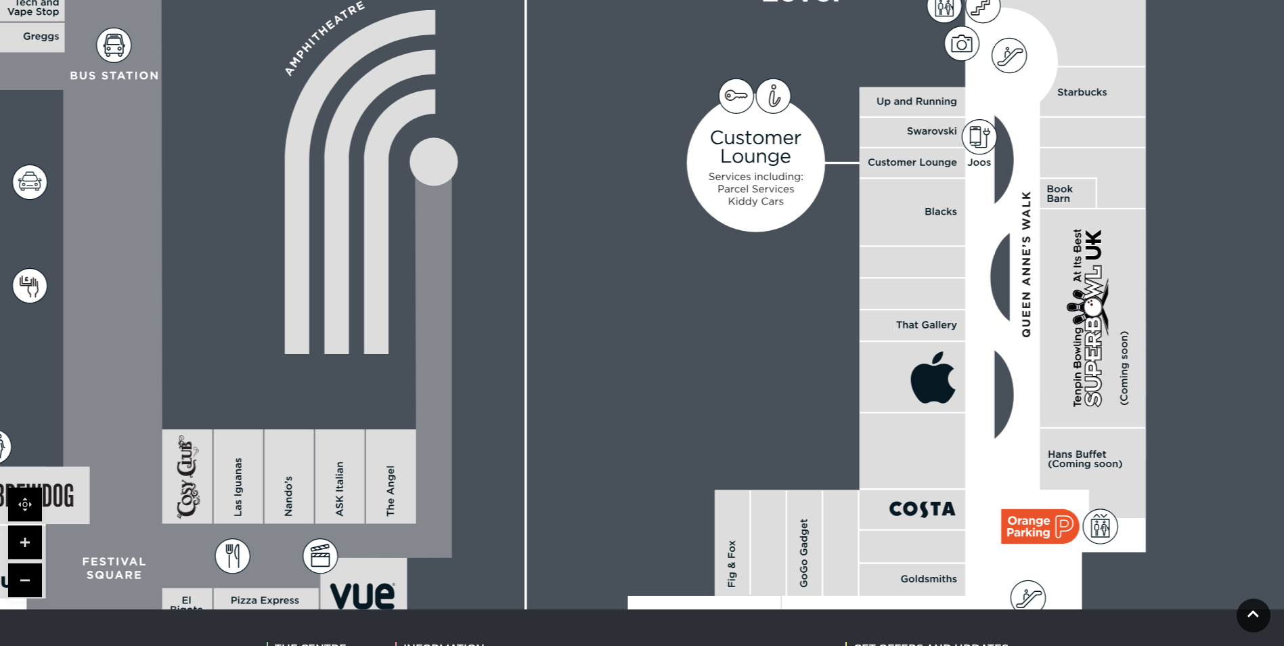
drag, startPoint x: 874, startPoint y: 246, endPoint x: 900, endPoint y: 424, distance: 179.9
click at [900, 424] on rect at bounding box center [912, 450] width 106 height 74
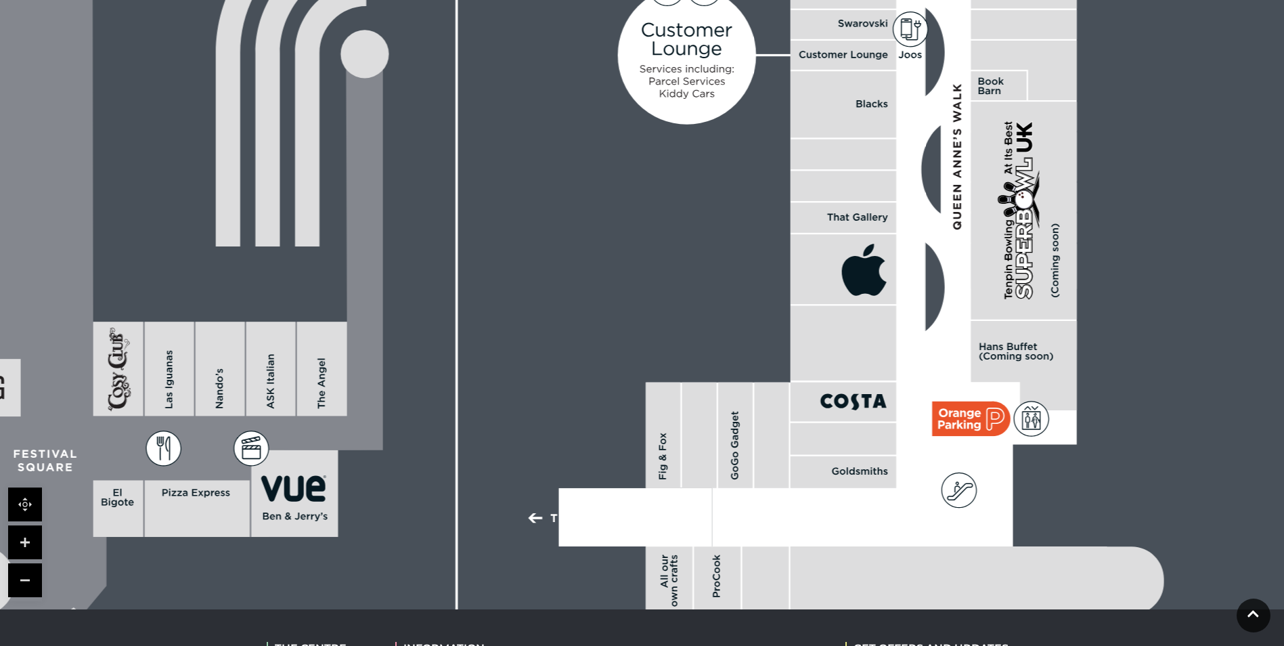
drag, startPoint x: 859, startPoint y: 257, endPoint x: 780, endPoint y: 89, distance: 185.9
click at [790, 91] on rect at bounding box center [843, 104] width 106 height 66
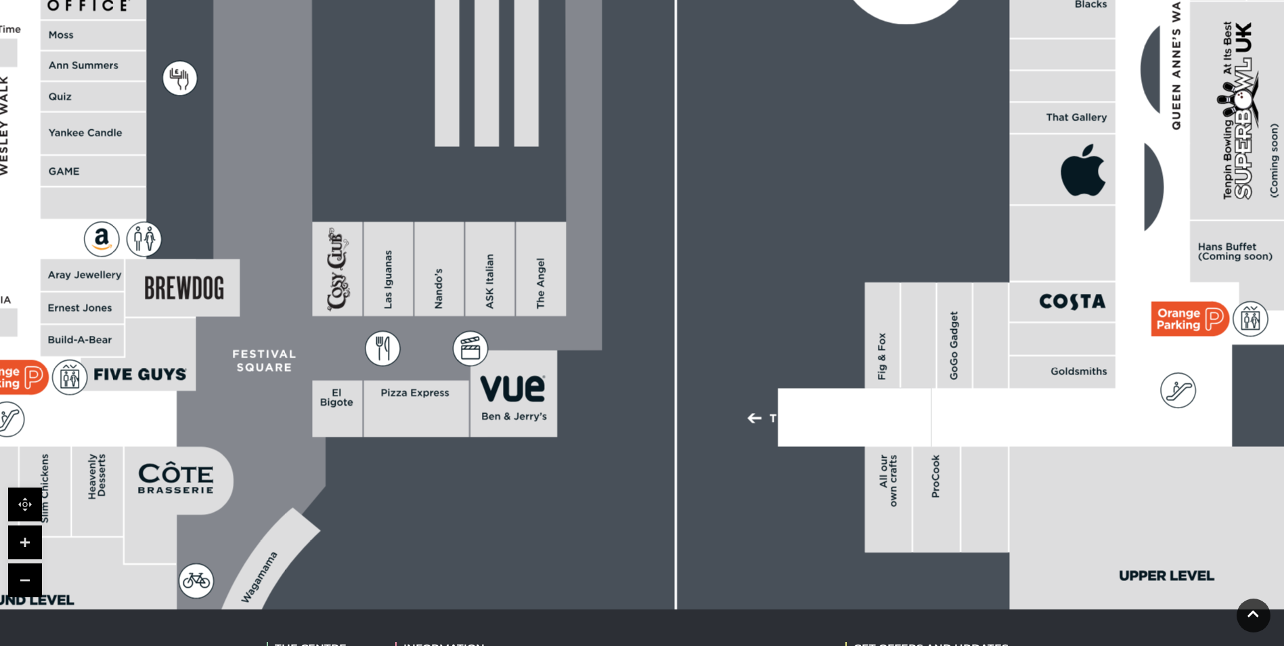
drag, startPoint x: 537, startPoint y: 229, endPoint x: 809, endPoint y: 185, distance: 275.0
click at [809, 185] on rect at bounding box center [162, 112] width 2686 height 1894
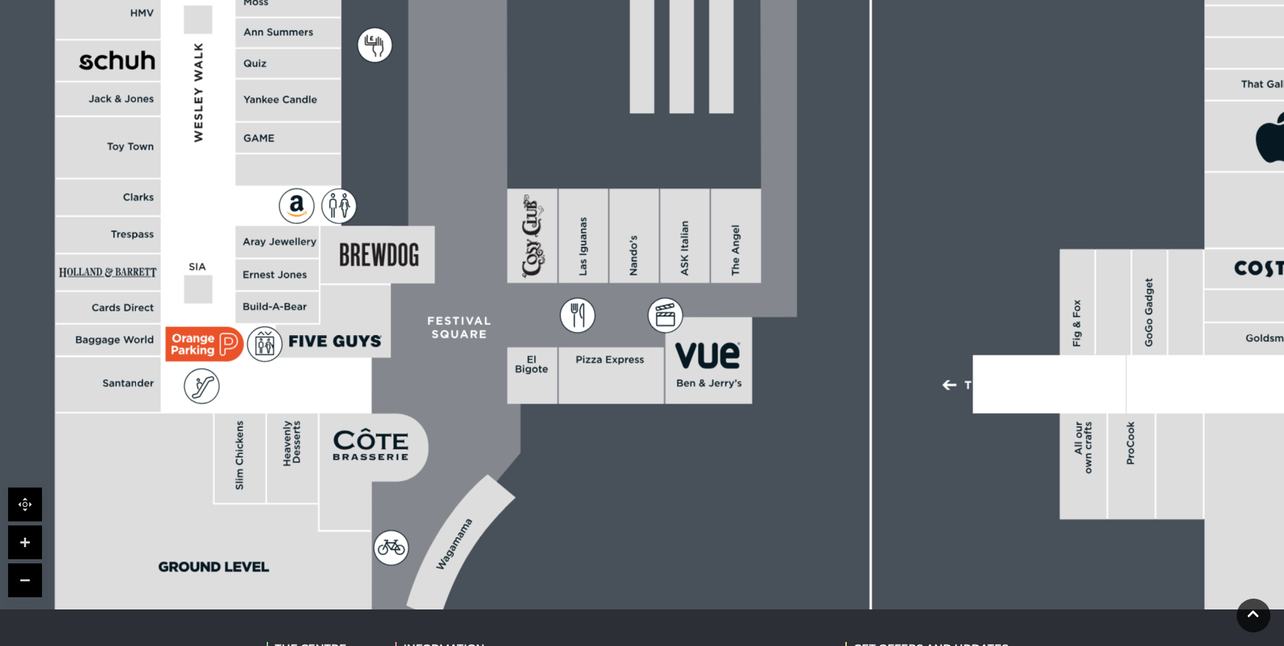
drag, startPoint x: 483, startPoint y: 175, endPoint x: 669, endPoint y: 131, distance: 191.4
click at [669, 131] on rect at bounding box center [357, 79] width 2686 height 1894
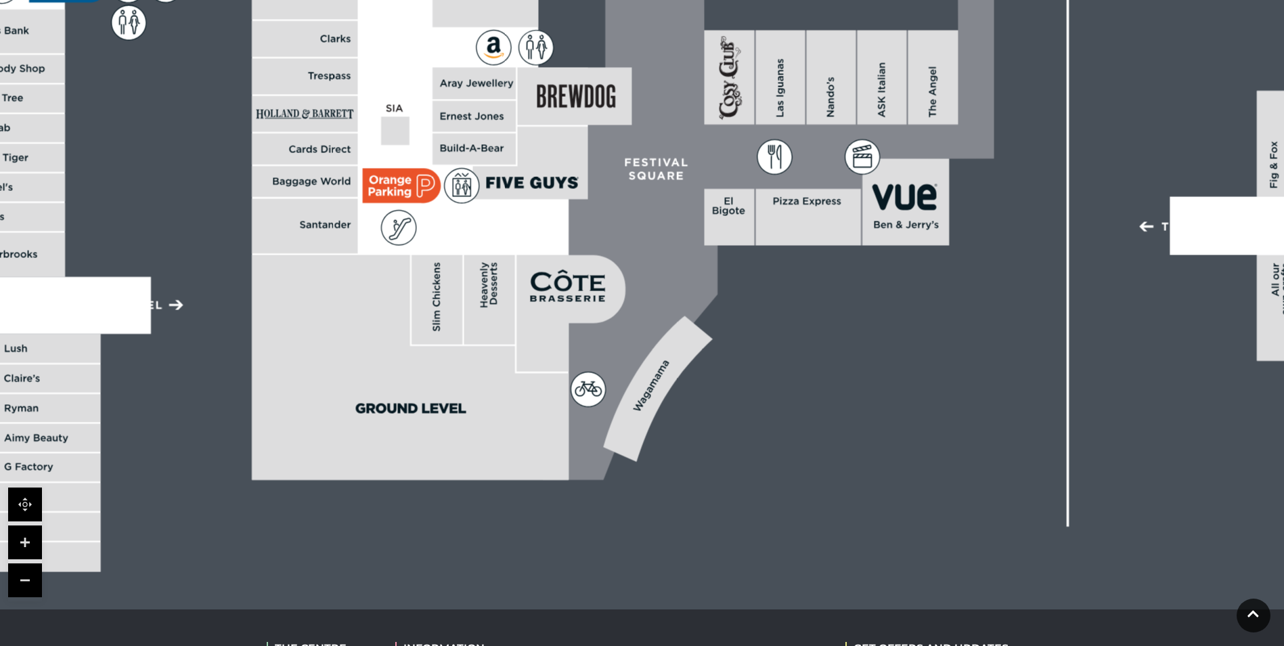
drag, startPoint x: 480, startPoint y: 208, endPoint x: 723, endPoint y: 152, distance: 250.2
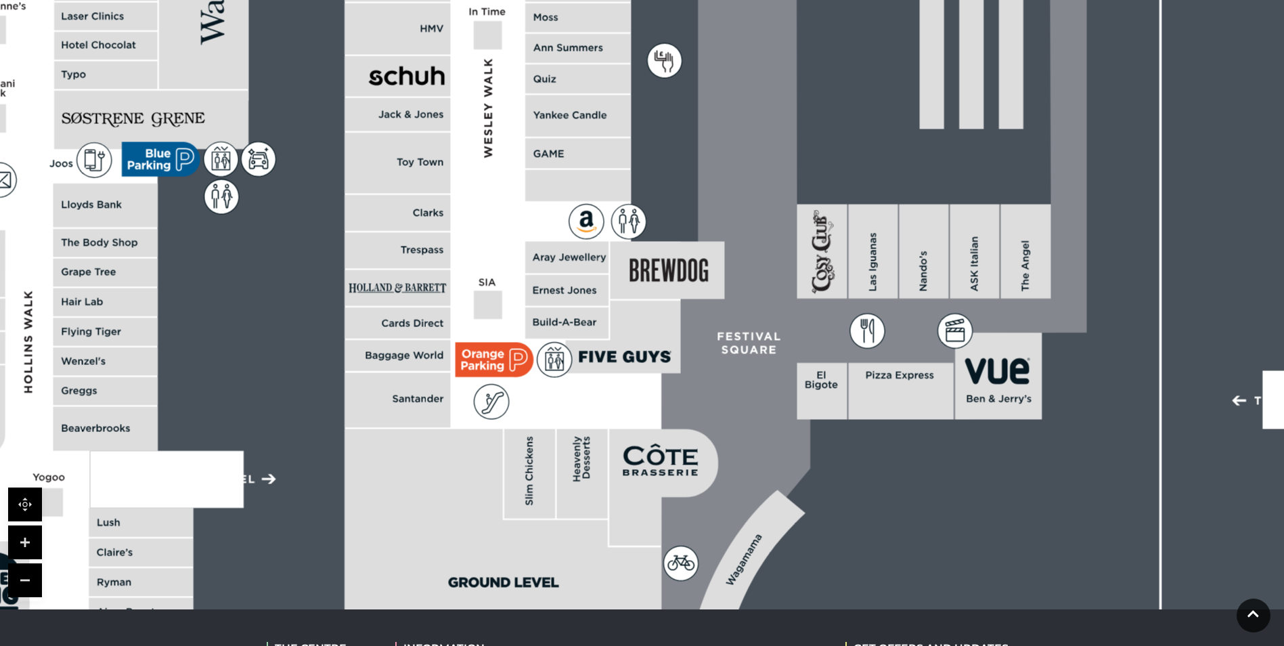
drag, startPoint x: 560, startPoint y: 105, endPoint x: 566, endPoint y: 265, distance: 159.8
click at [566, 265] on rect at bounding box center [566, 258] width 83 height 32
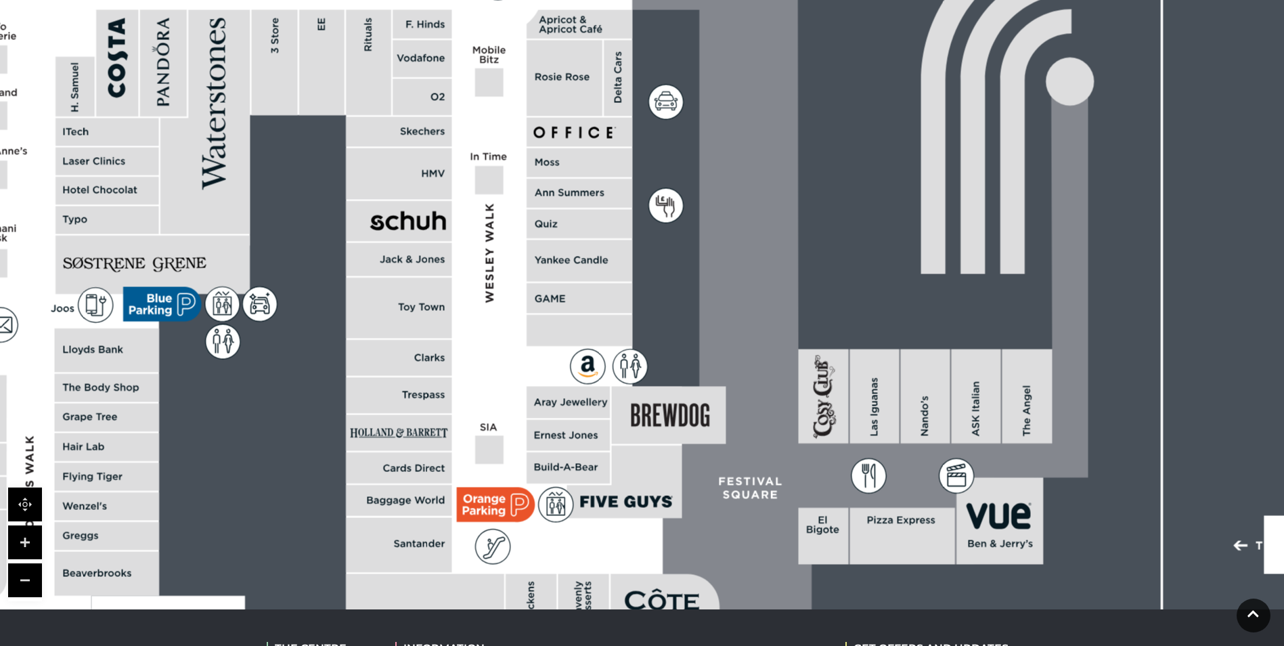
drag, startPoint x: 545, startPoint y: 162, endPoint x: 547, endPoint y: 286, distance: 123.2
click at [547, 286] on rect at bounding box center [579, 298] width 106 height 30
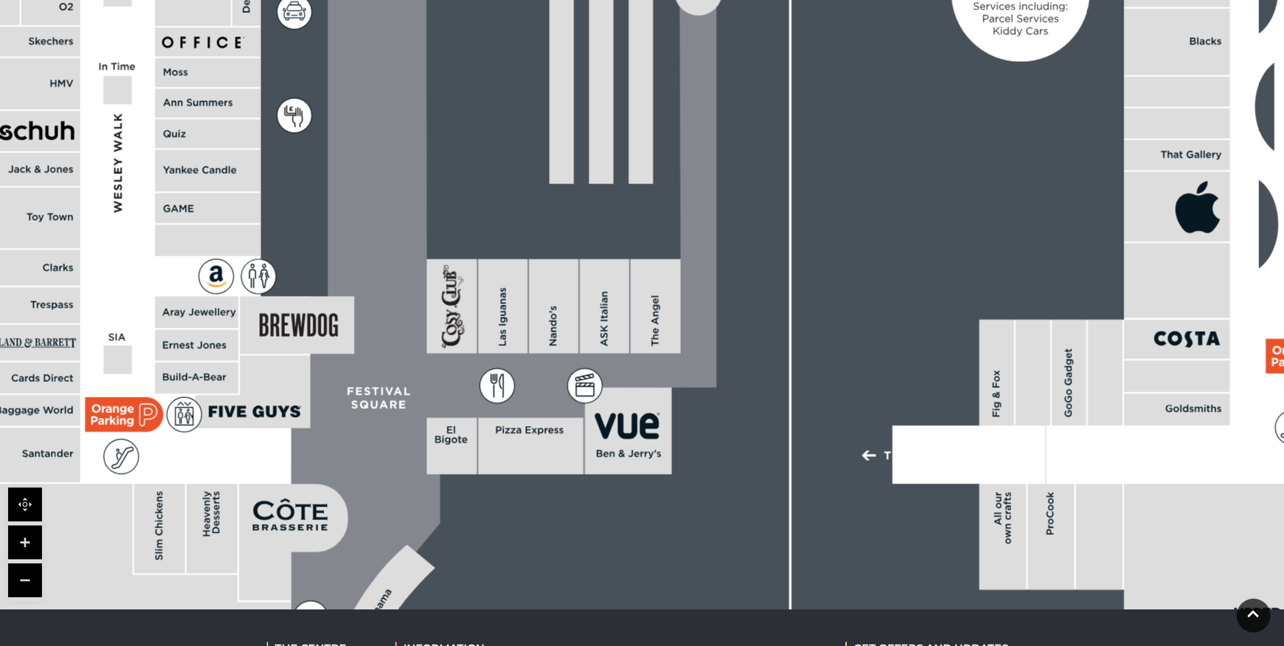
drag, startPoint x: 832, startPoint y: 331, endPoint x: 524, endPoint y: 242, distance: 320.4
click at [524, 242] on rect at bounding box center [277, 149] width 2686 height 1894
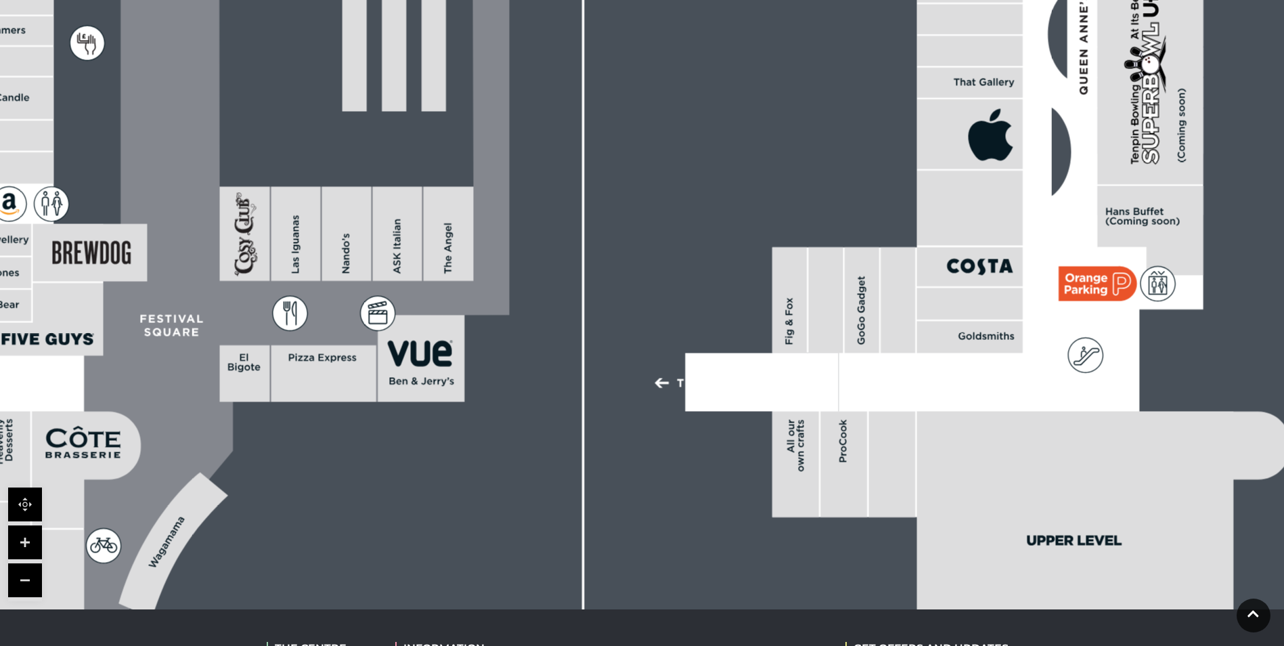
drag, startPoint x: 1136, startPoint y: 225, endPoint x: 988, endPoint y: 192, distance: 151.1
click at [939, 160] on rect at bounding box center [970, 134] width 106 height 70
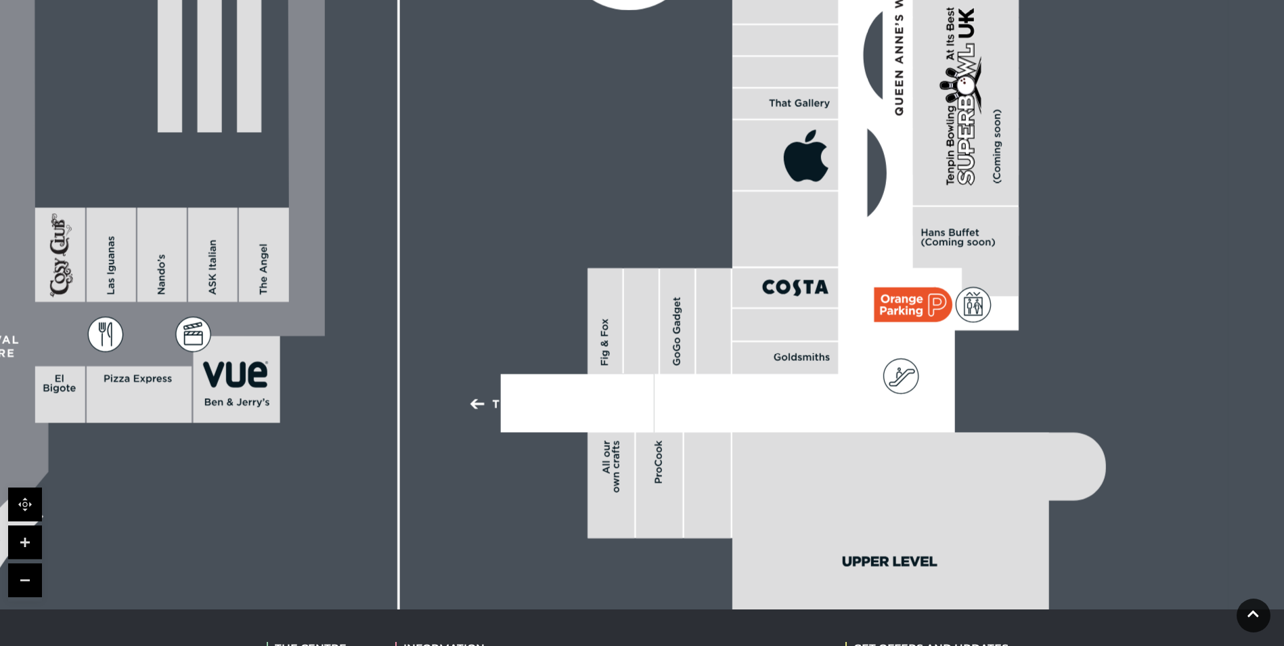
drag, startPoint x: 1083, startPoint y: 300, endPoint x: 887, endPoint y: 420, distance: 230.3
click at [895, 321] on rect at bounding box center [905, 304] width 62 height 35
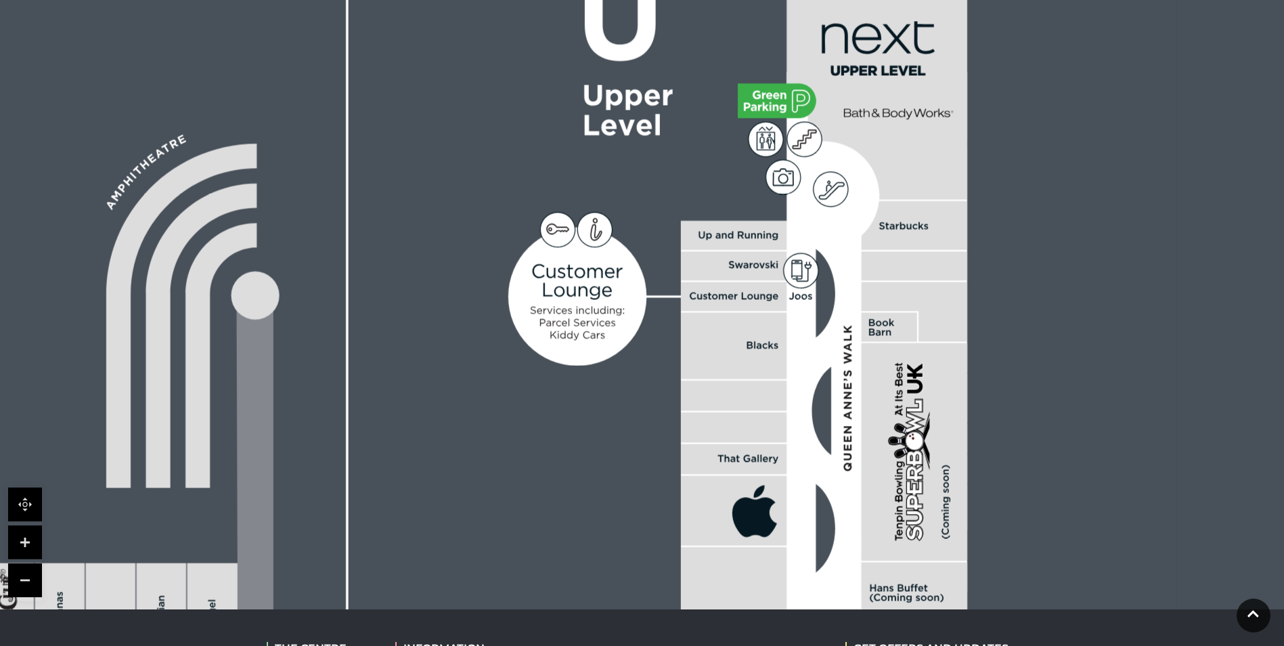
drag, startPoint x: 901, startPoint y: 152, endPoint x: 865, endPoint y: 403, distance: 253.6
click at [864, 403] on rect at bounding box center [914, 451] width 106 height 217
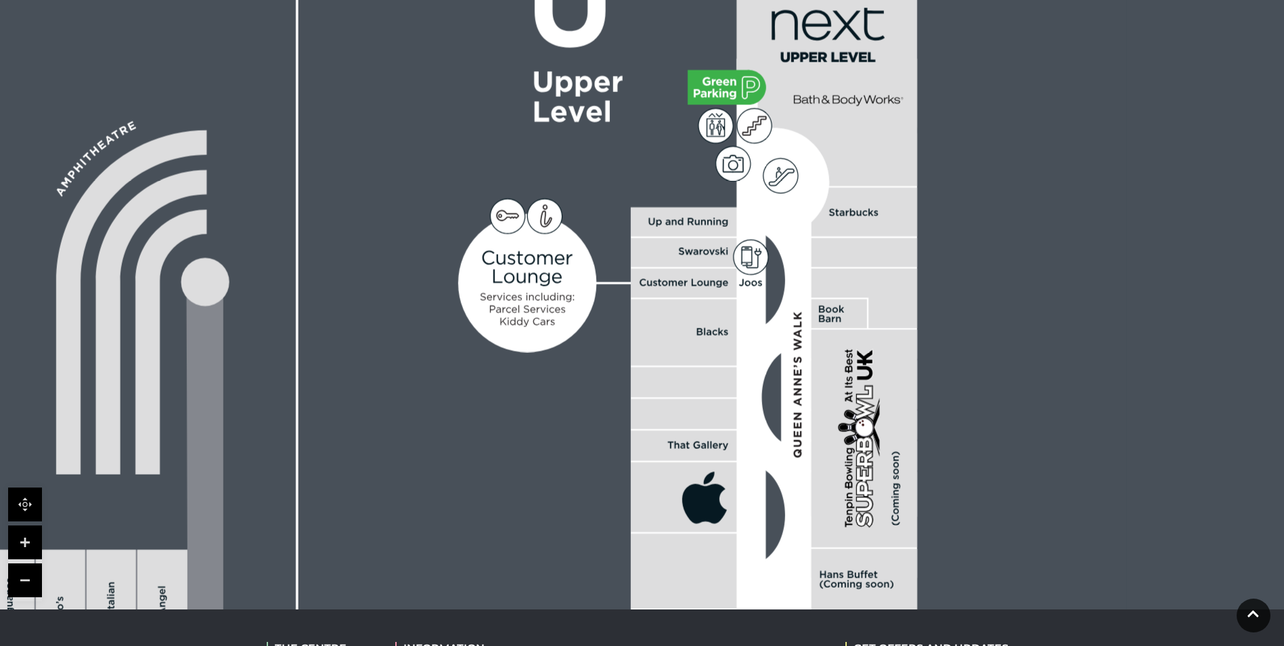
drag, startPoint x: 882, startPoint y: 363, endPoint x: 826, endPoint y: 360, distance: 55.6
click at [826, 360] on rect at bounding box center [864, 438] width 106 height 217
